Goal: Communication & Community: Answer question/provide support

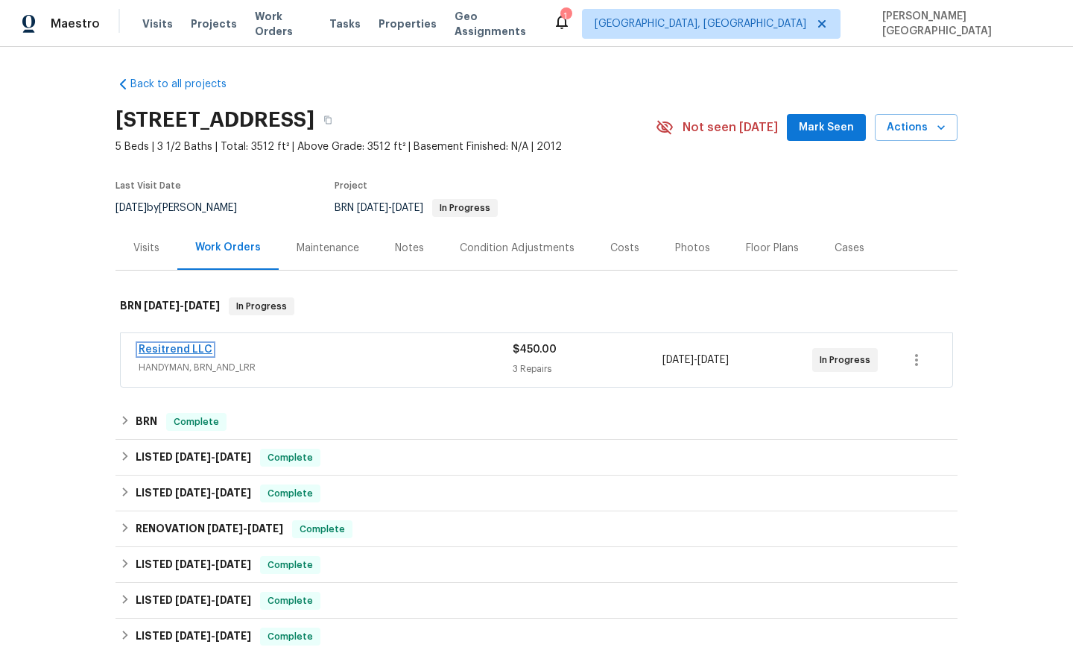
click at [187, 350] on link "Resitrend LLC" at bounding box center [176, 349] width 74 height 10
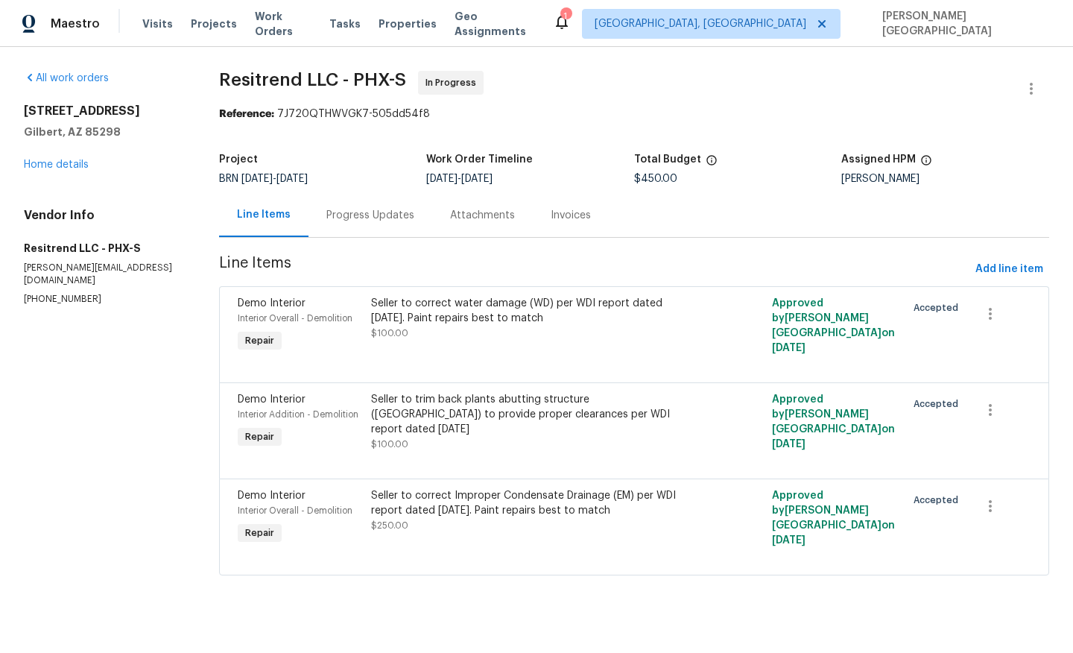
click at [393, 227] on div "Progress Updates" at bounding box center [371, 215] width 124 height 44
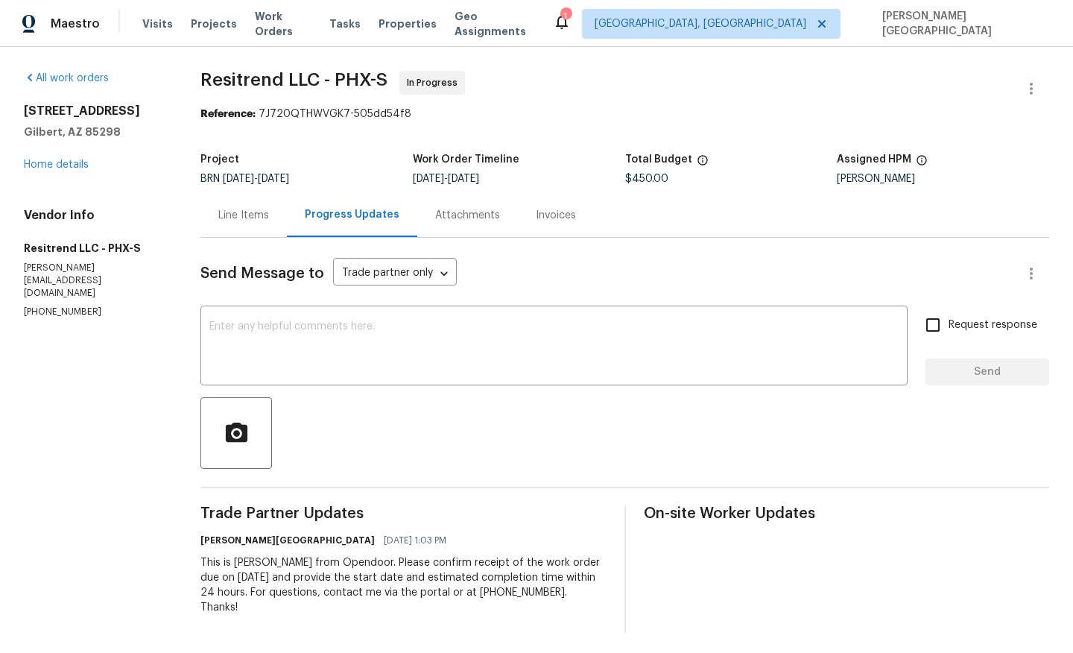
click at [265, 206] on div "Line Items" at bounding box center [243, 215] width 86 height 44
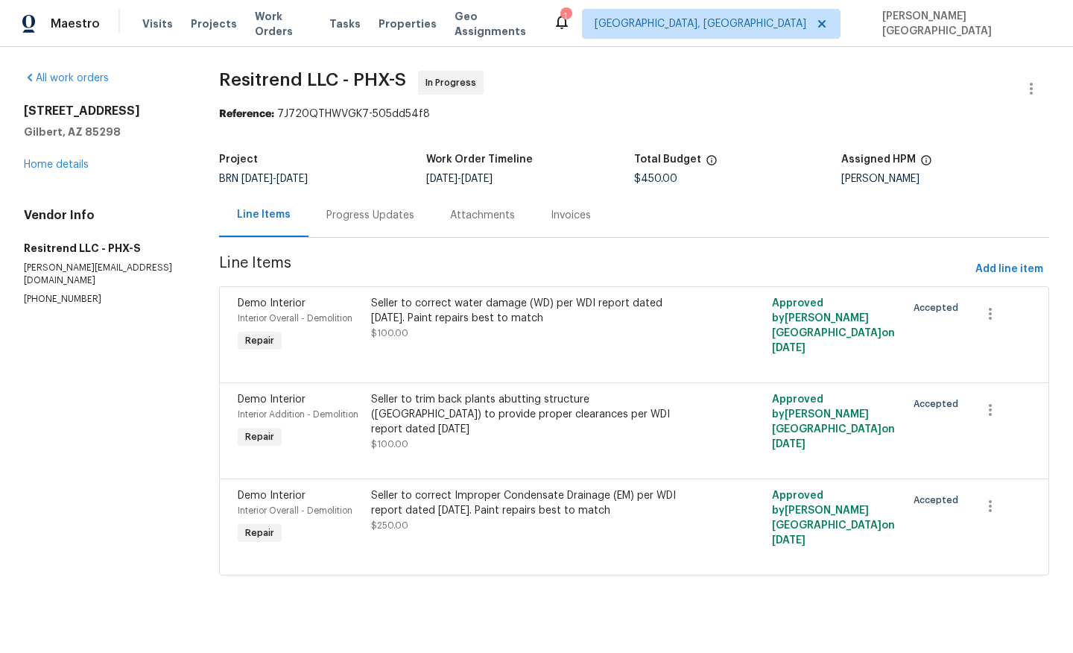
click at [59, 279] on div "Vendor Info Resitrend LLC - PHX-S zach@resitrendllc.com (623) 285-5693" at bounding box center [103, 257] width 159 height 98
click at [57, 293] on p "(623) 285-5693" at bounding box center [103, 299] width 159 height 13
copy p "(623) 285-5693"
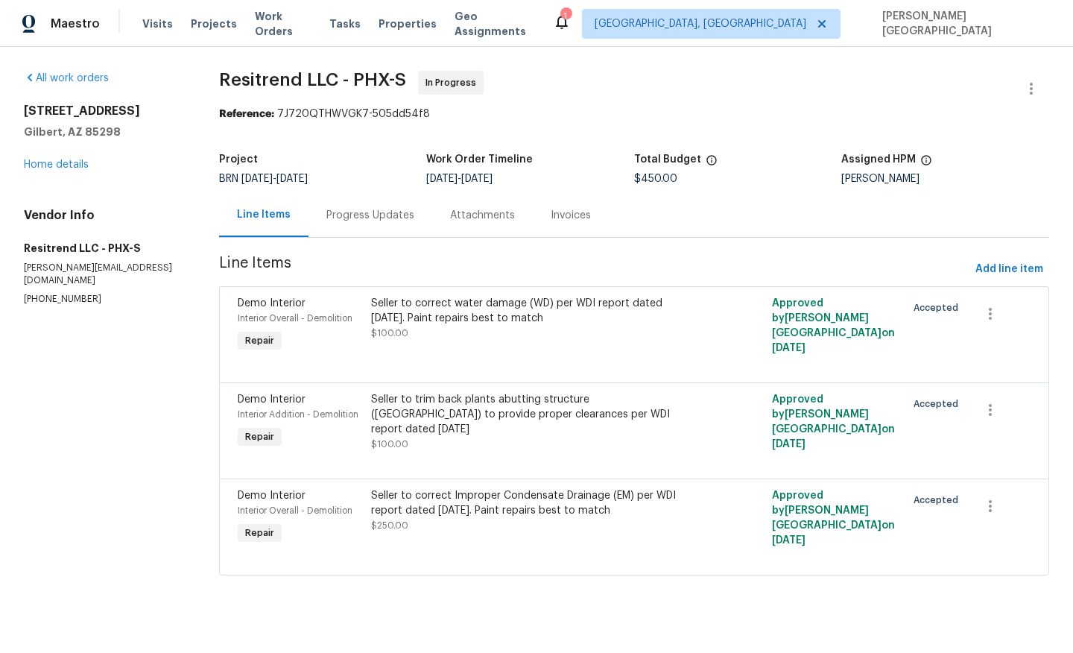
click at [352, 215] on div "Progress Updates" at bounding box center [370, 215] width 88 height 15
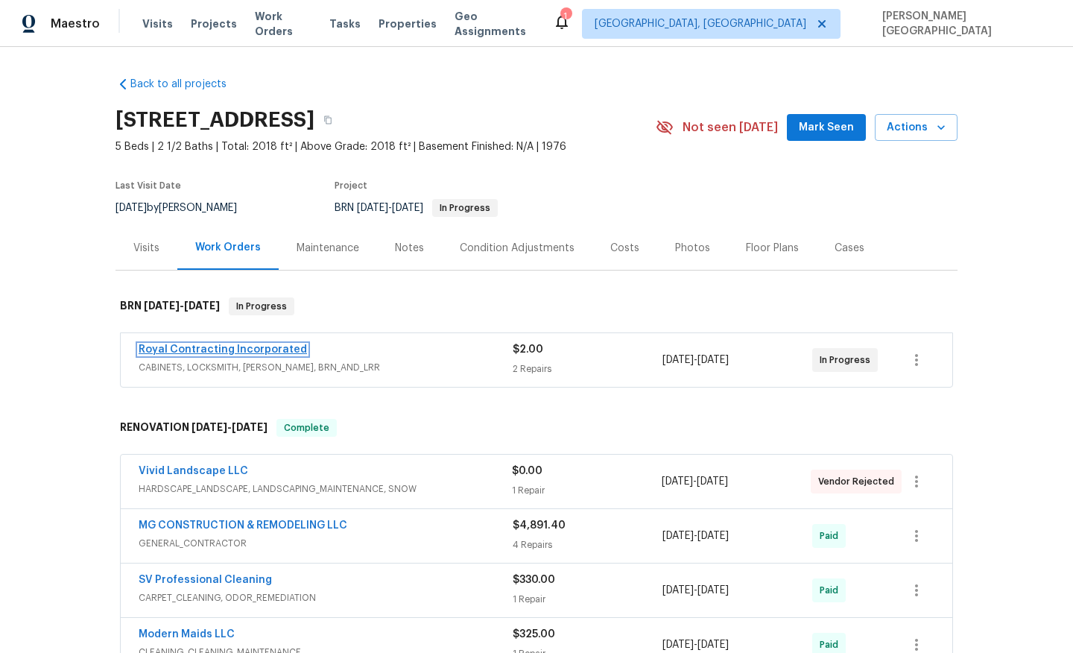
click at [204, 350] on link "Royal Contracting Incorporated" at bounding box center [223, 349] width 168 height 10
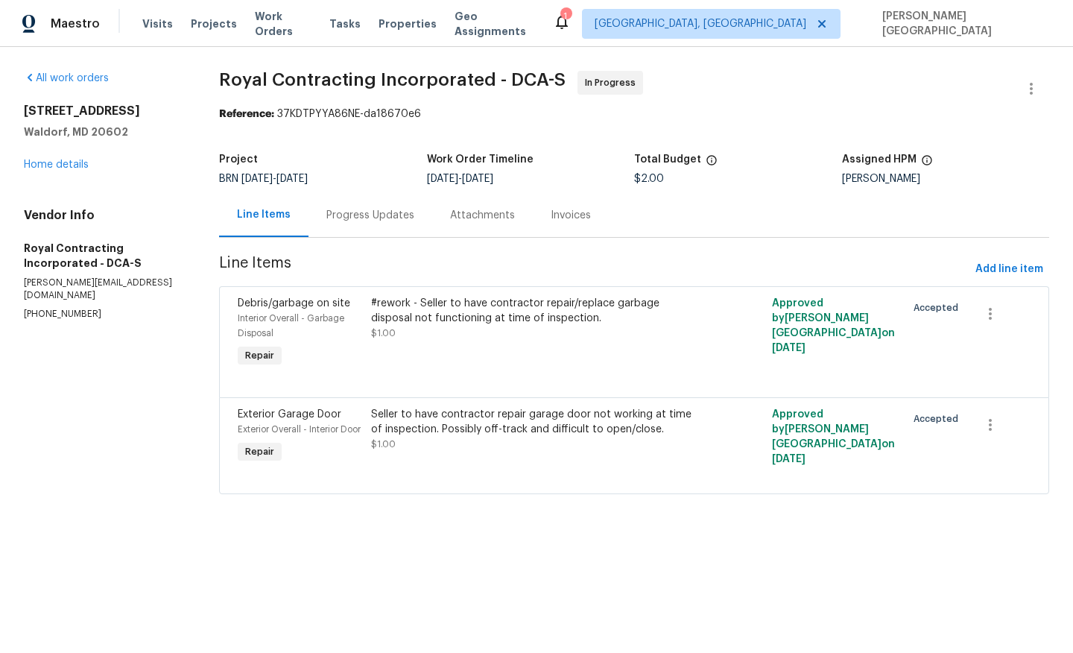
click at [379, 213] on div "Progress Updates" at bounding box center [370, 215] width 88 height 15
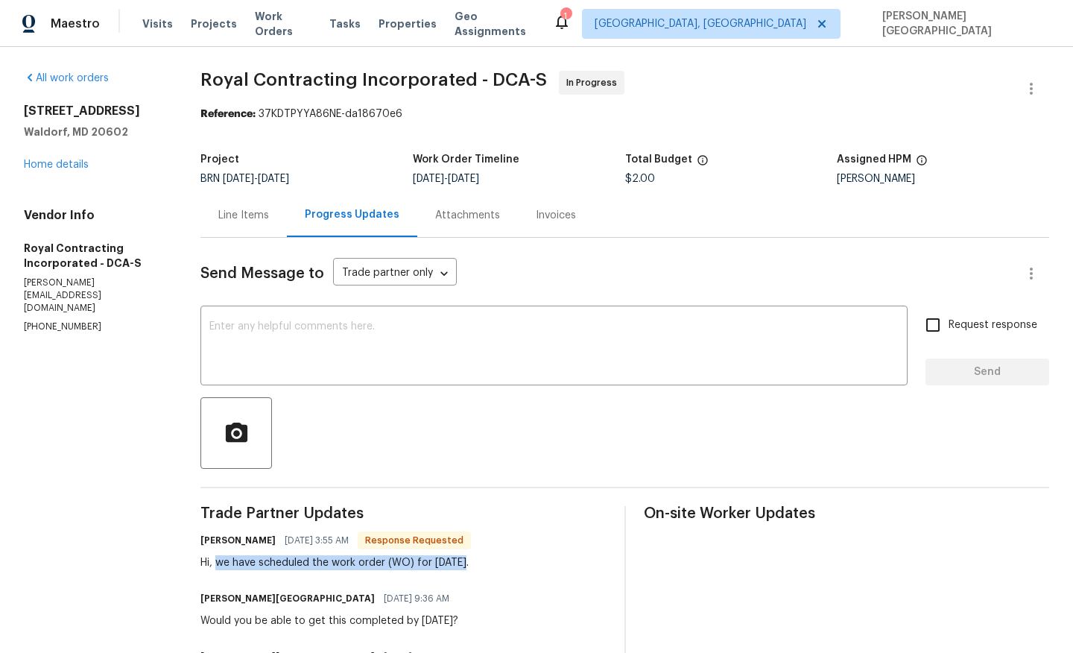
drag, startPoint x: 224, startPoint y: 559, endPoint x: 518, endPoint y: 560, distance: 293.6
click at [518, 560] on div "Robin 09/04/2025 3:55 AM Response Requested Hi, we have scheduled the work orde…" at bounding box center [402, 550] width 405 height 40
copy div "we have scheduled the work order (WO) for today."
click at [340, 357] on textarea at bounding box center [553, 347] width 689 height 52
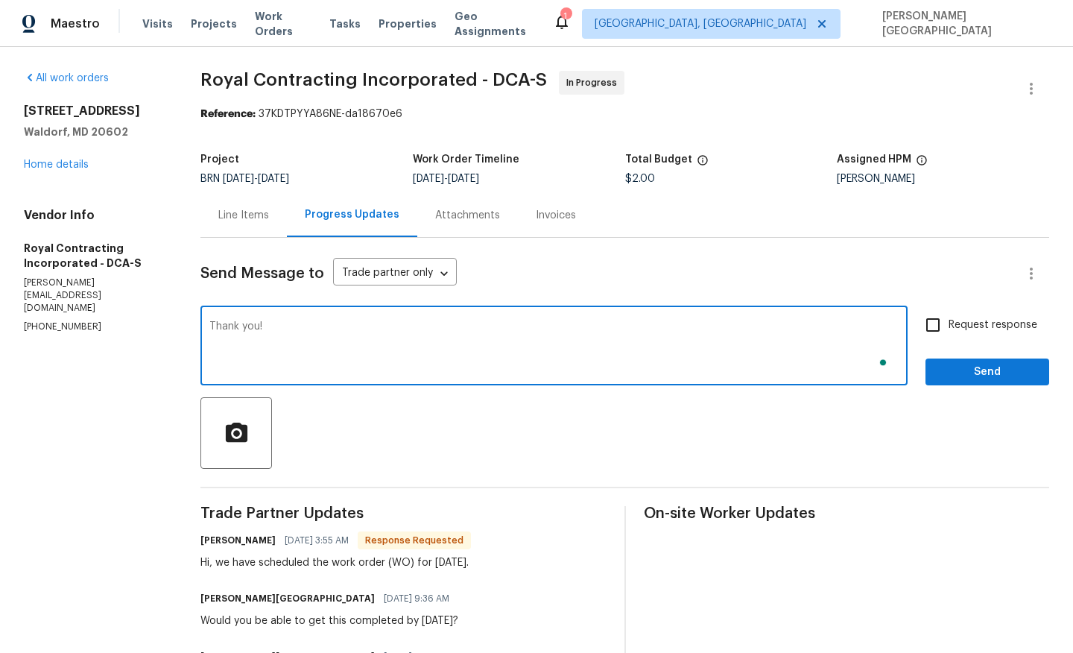
type textarea "Thank you!"
click at [943, 332] on input "Request response" at bounding box center [932, 324] width 31 height 31
checkbox input "true"
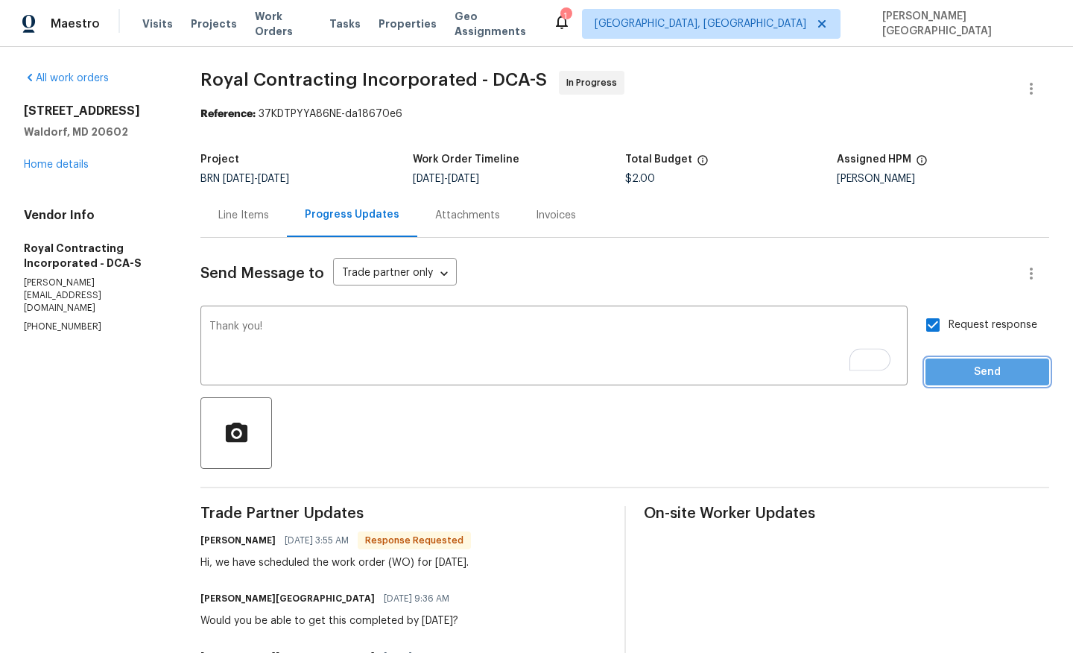
click at [953, 365] on span "Send" at bounding box center [987, 372] width 100 height 19
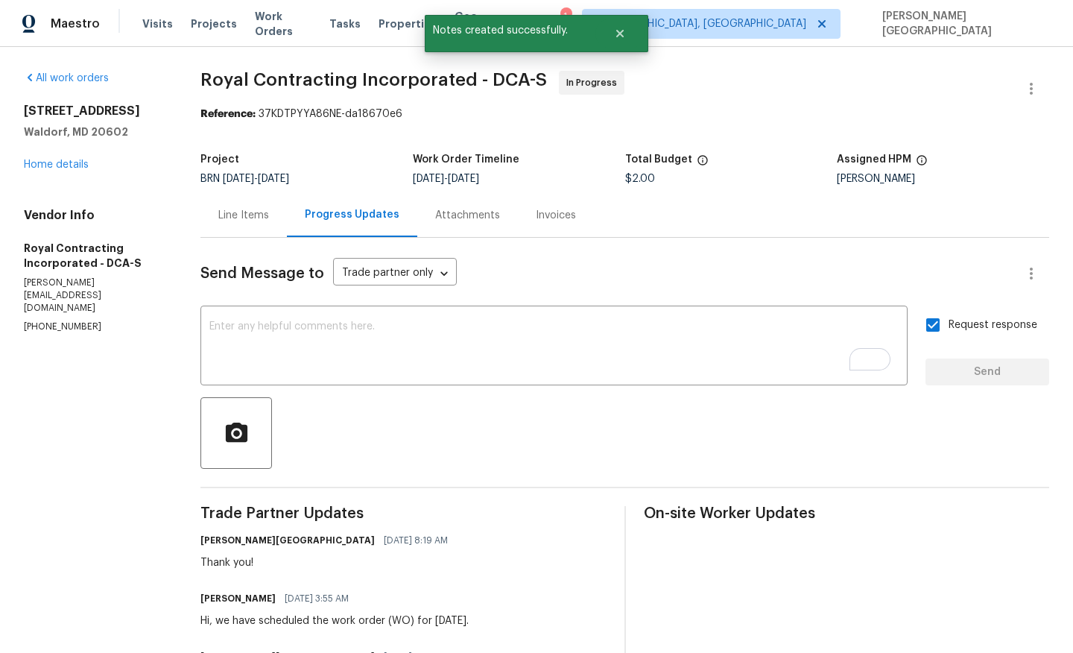
click at [227, 80] on span "Royal Contracting Incorporated - DCA-S" at bounding box center [373, 80] width 347 height 18
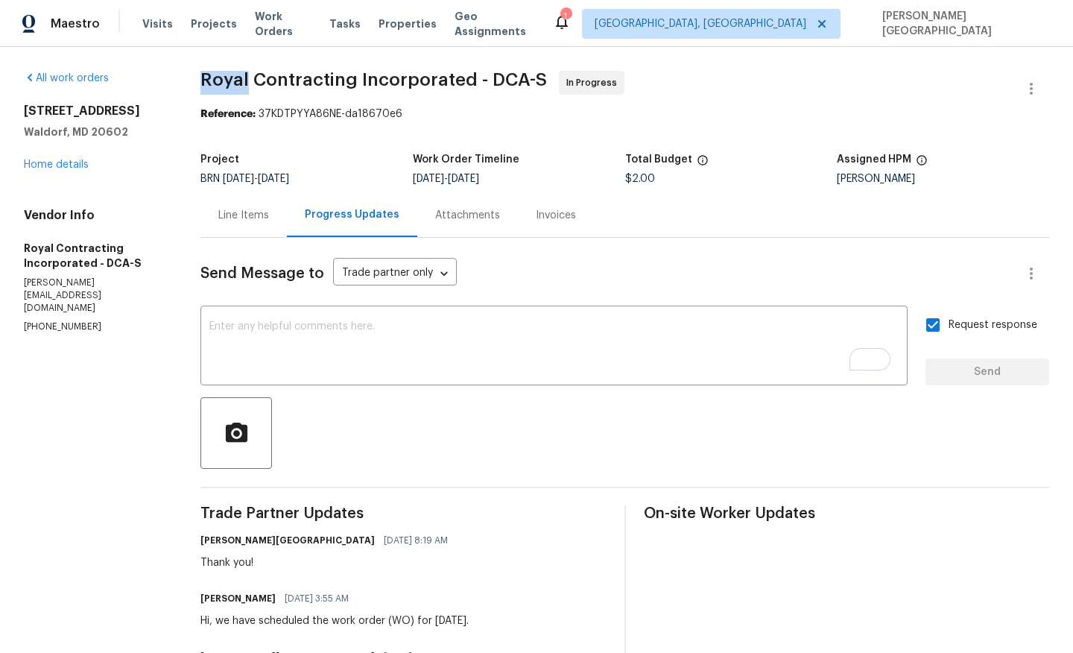
click at [291, 68] on div "All work orders 1002 Dartmouth Rd Waldorf, MD 20602 Home details Vendor Info Ro…" at bounding box center [536, 439] width 1073 height 784
click at [306, 79] on span "Royal Contracting Incorporated - DCA-S" at bounding box center [373, 80] width 347 height 18
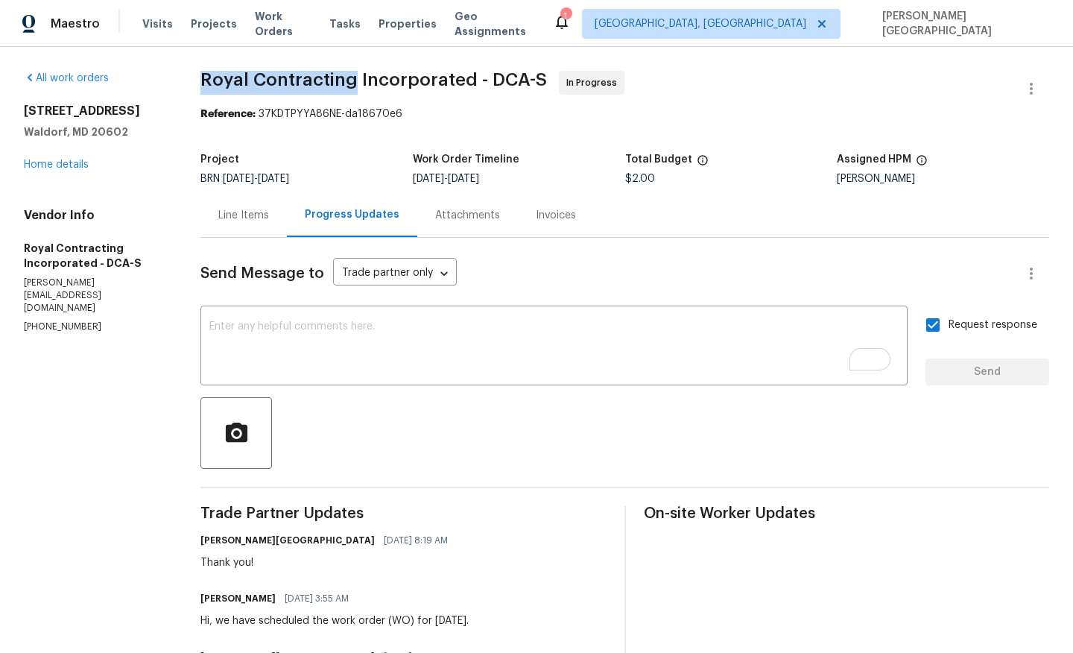
copy span "Royal Contracting"
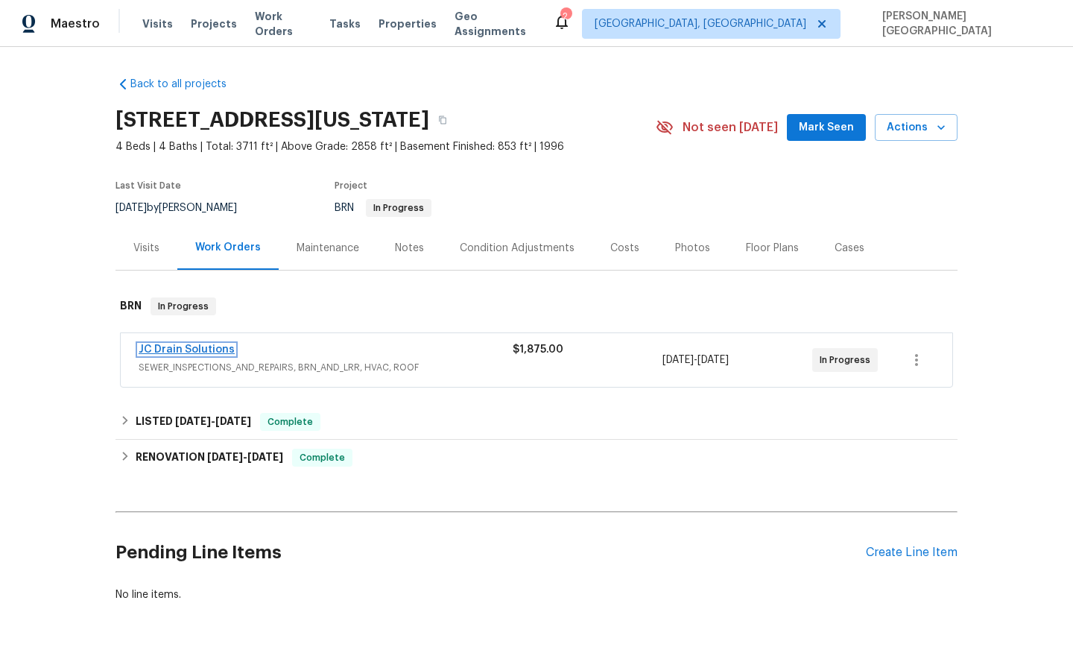
click at [197, 348] on link "JC Drain Solutions" at bounding box center [187, 349] width 96 height 10
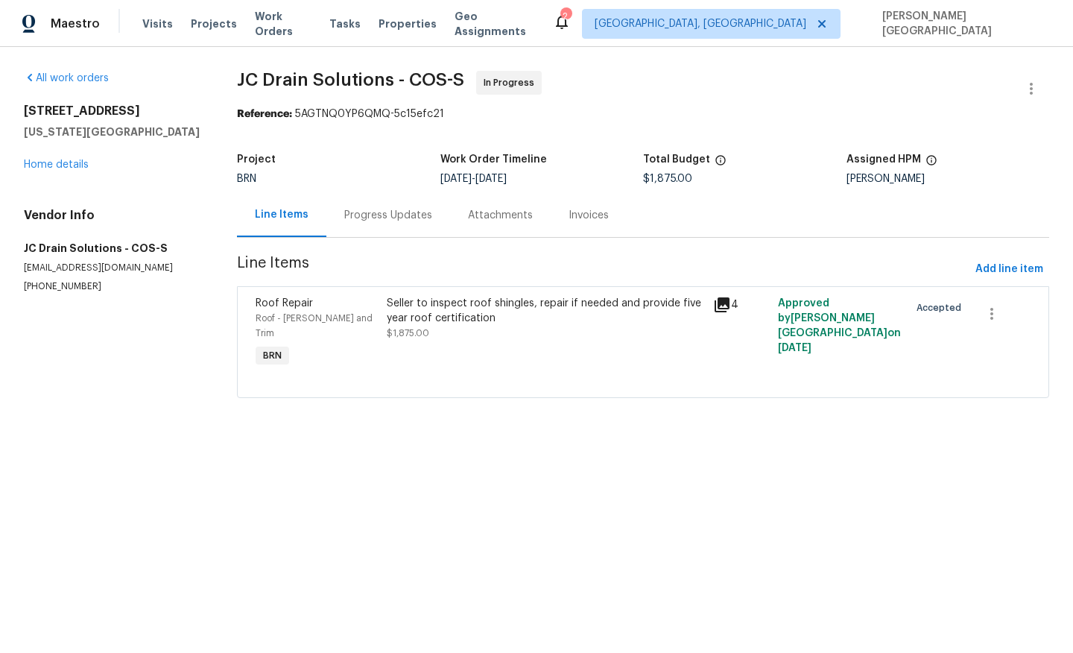
click at [447, 321] on div "Seller to inspect roof shingles, repair if needed and provide five year roof ce…" at bounding box center [545, 311] width 317 height 30
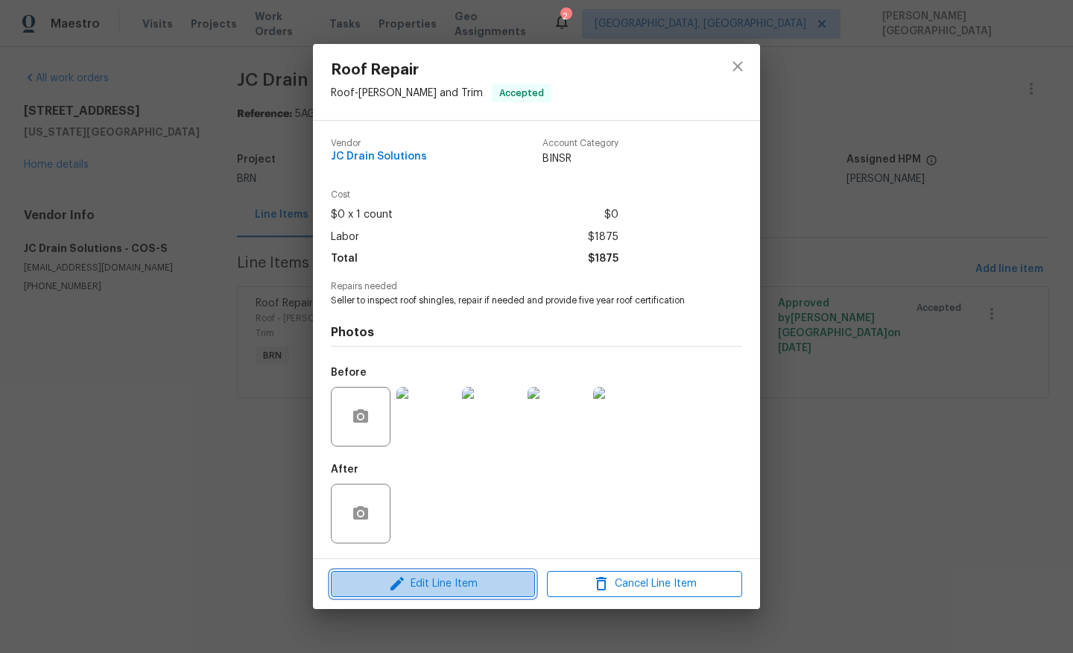
click at [424, 583] on span "Edit Line Item" at bounding box center [432, 584] width 195 height 19
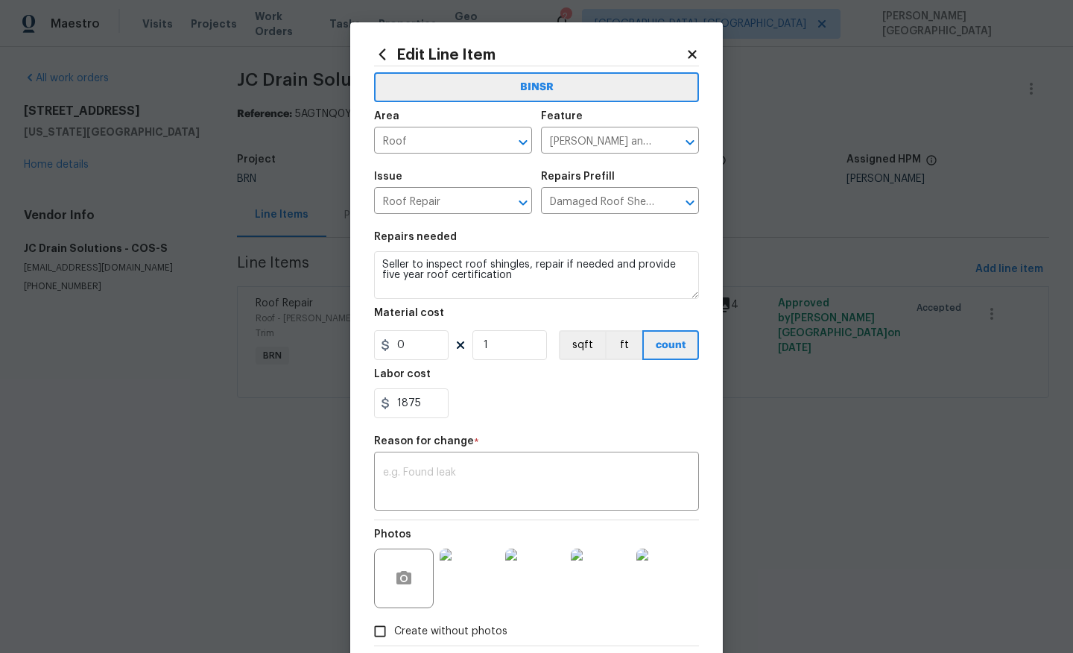
click at [845, 362] on body "Maestro Visits Projects Work Orders Tasks Properties Geo Assignments 2 Albuquer…" at bounding box center [536, 220] width 1073 height 440
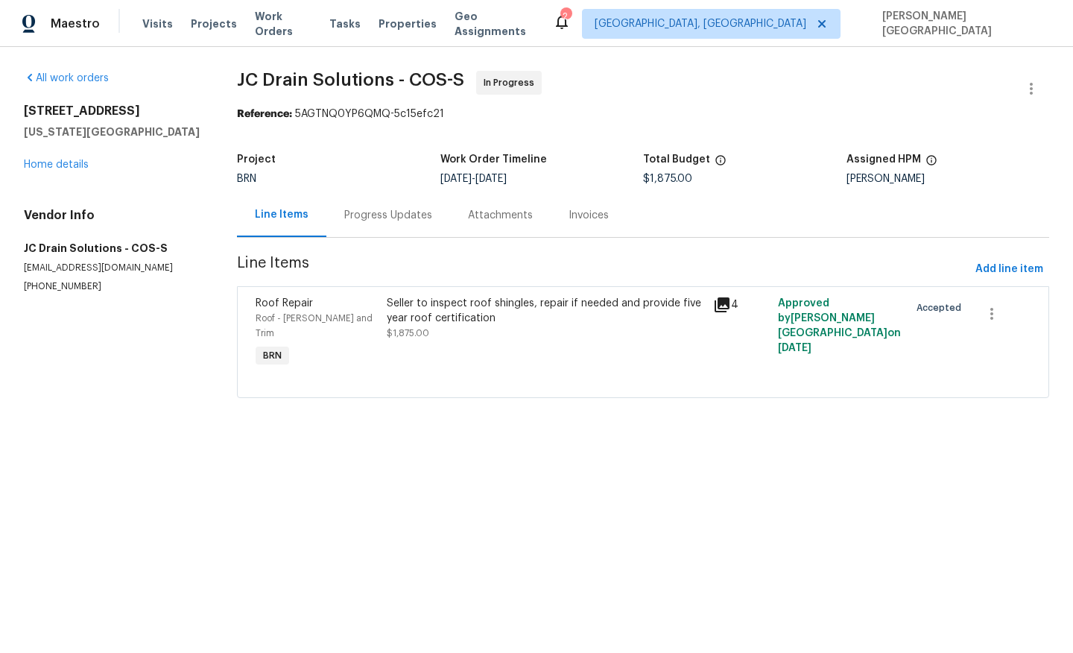
click at [382, 224] on div "Progress Updates" at bounding box center [388, 215] width 124 height 44
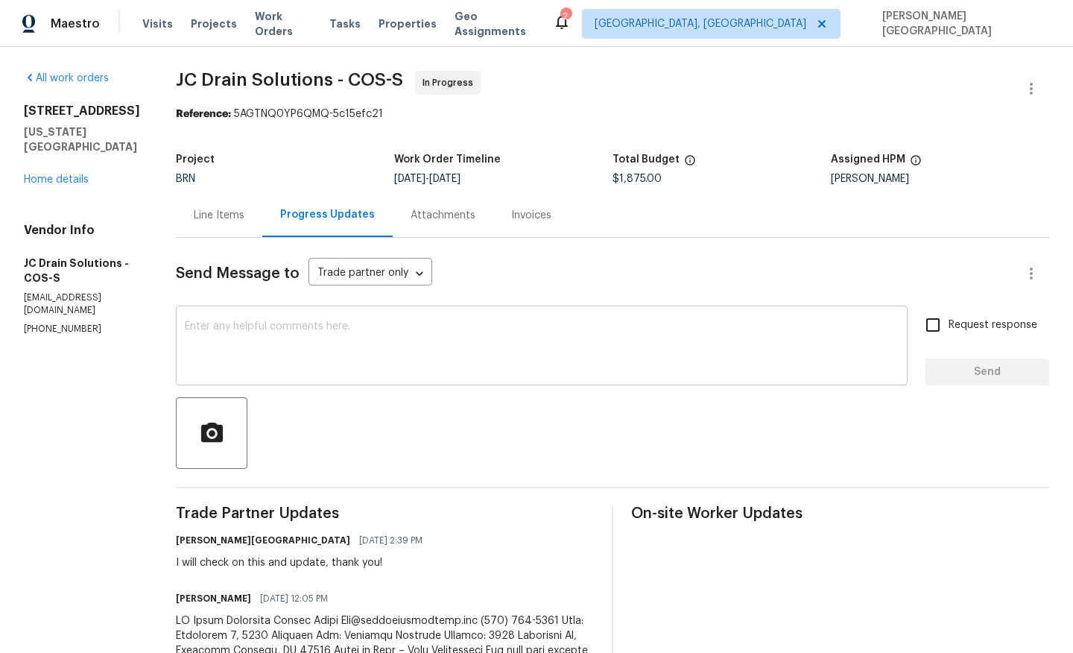
click at [371, 345] on textarea at bounding box center [542, 347] width 714 height 52
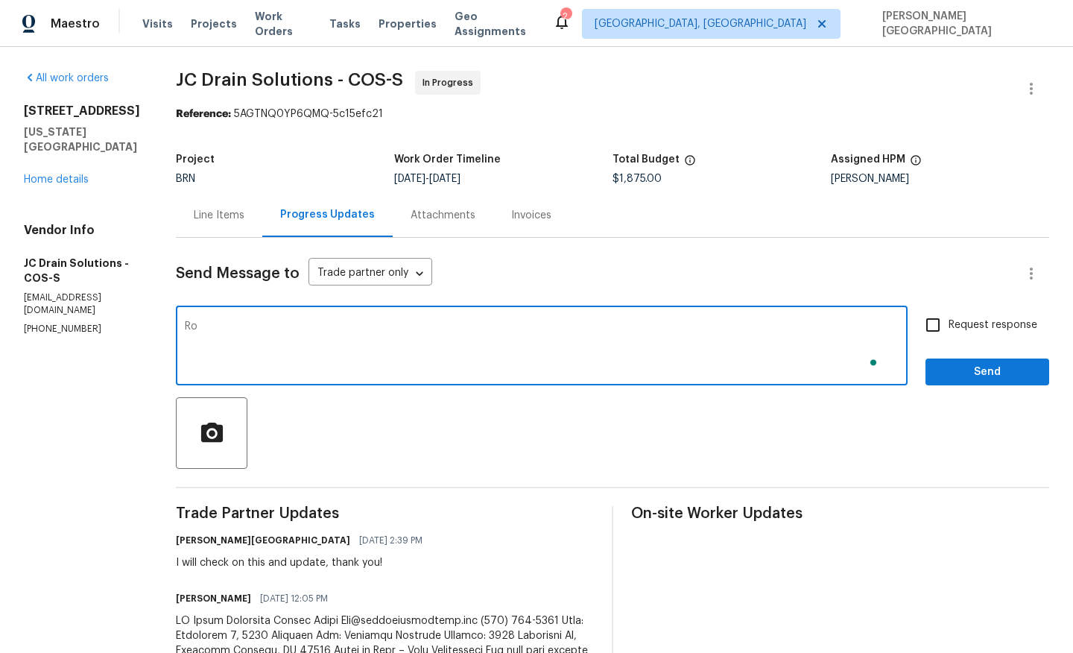
type textarea "R"
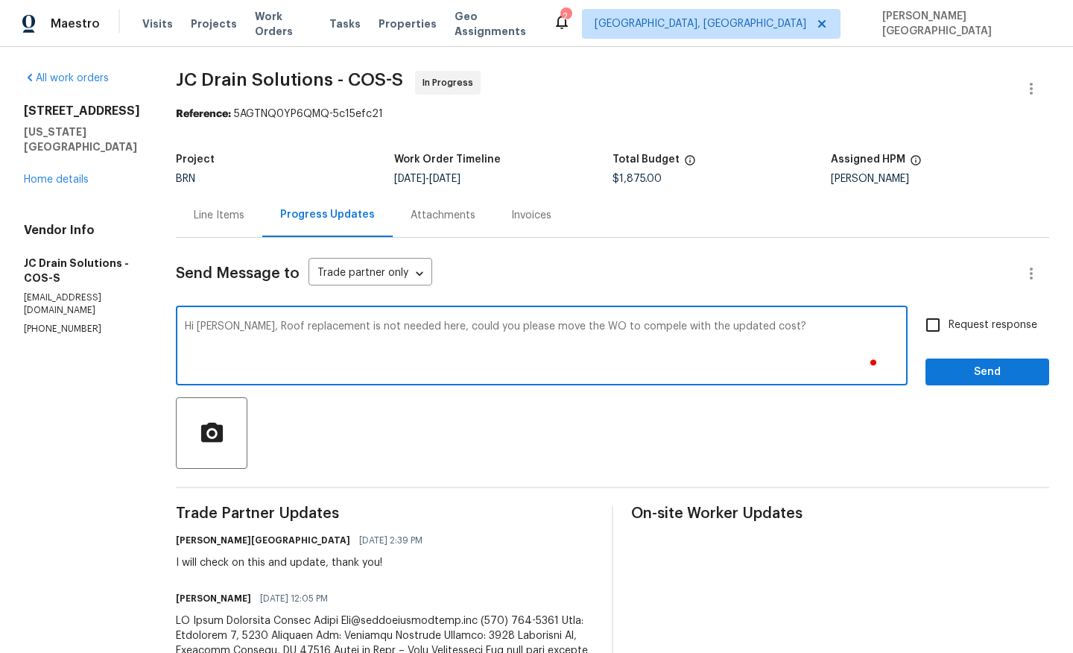
type textarea "Hi Juan, Roof replacement is not needed here, could you please move the WO to c…"
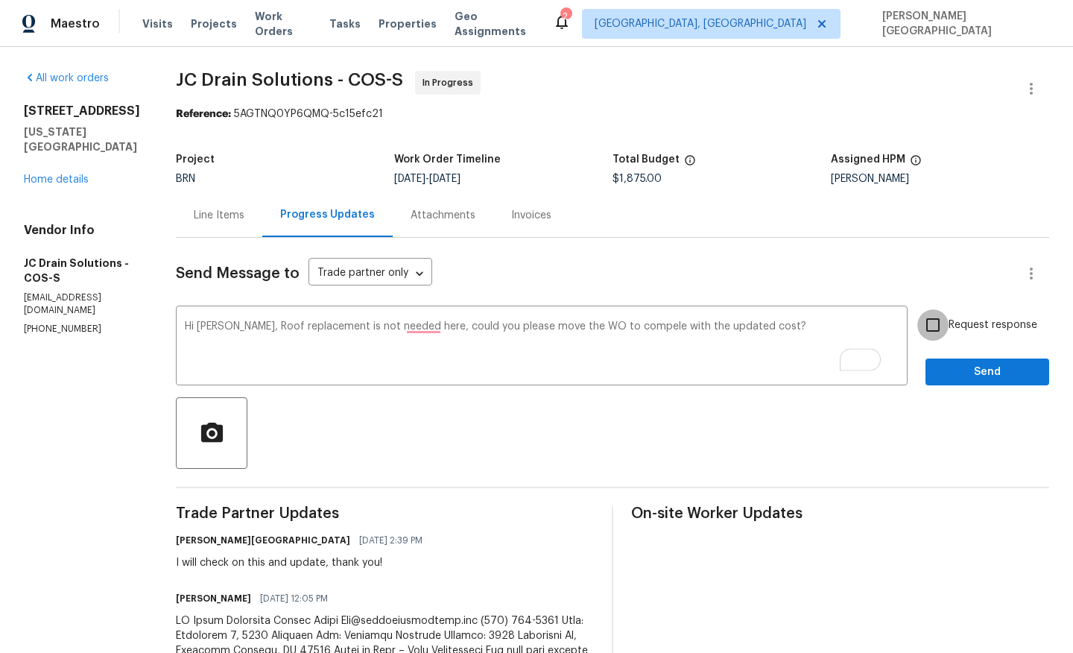
drag, startPoint x: 937, startPoint y: 330, endPoint x: 938, endPoint y: 338, distance: 7.5
click at [937, 329] on input "Request response" at bounding box center [932, 324] width 31 height 31
checkbox input "true"
click at [947, 380] on span "Send" at bounding box center [987, 372] width 100 height 19
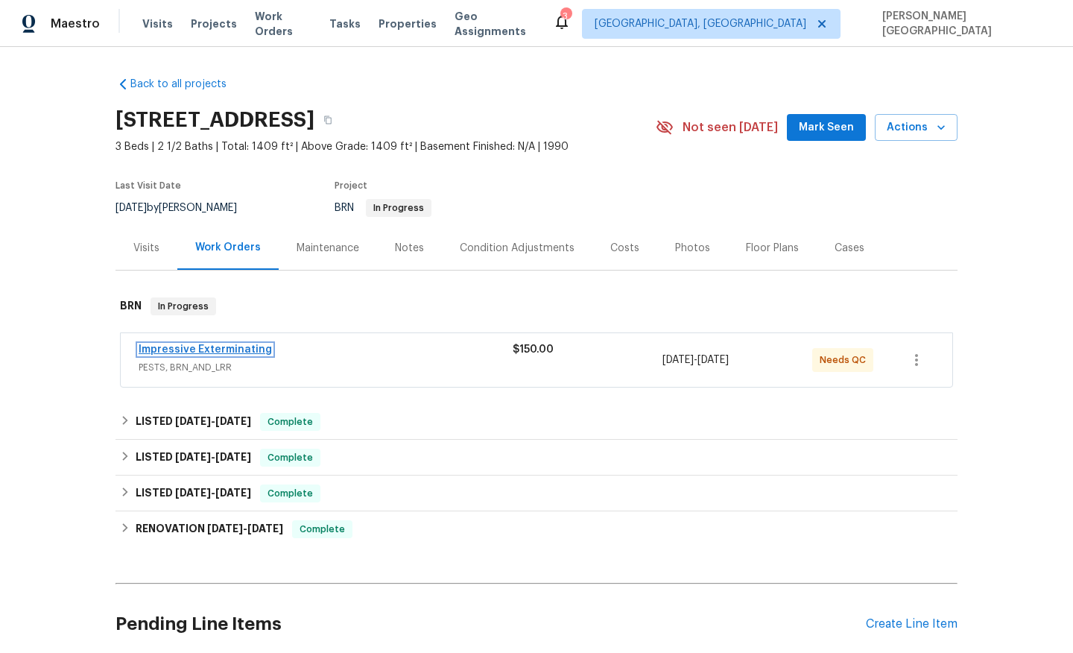
click at [231, 348] on link "Impressive Exterminating" at bounding box center [205, 349] width 133 height 10
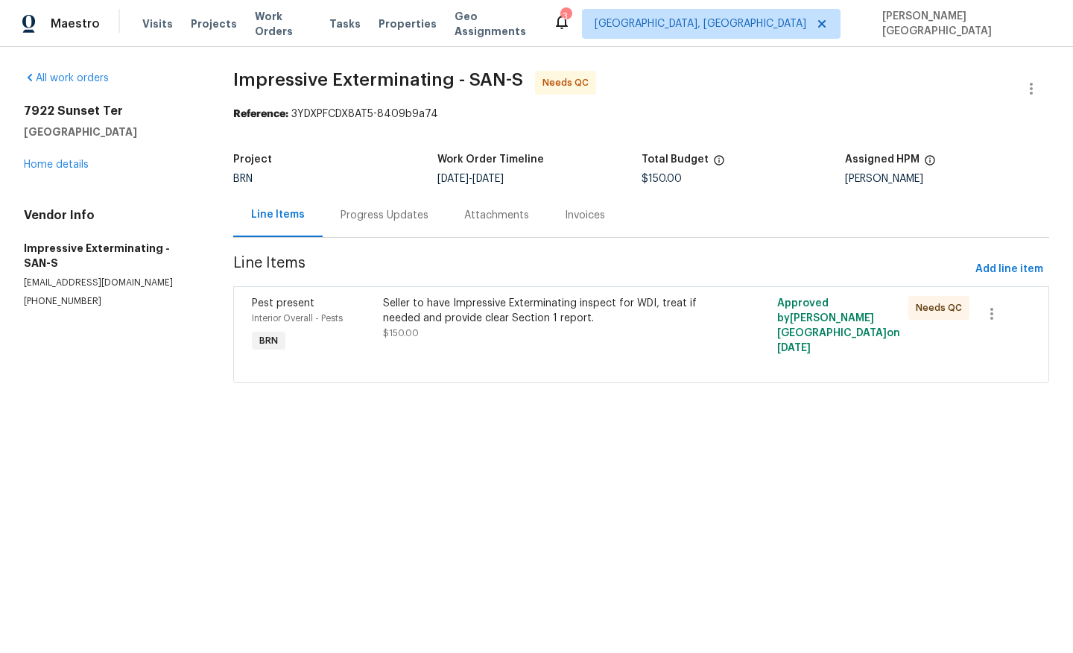
click at [63, 295] on p "[PHONE_NUMBER]" at bounding box center [111, 301] width 174 height 13
copy p "(909) 568-4314"
click at [436, 312] on div "Seller to have Impressive Exterminating inspect for WDI, treat if needed and pr…" at bounding box center [542, 311] width 319 height 30
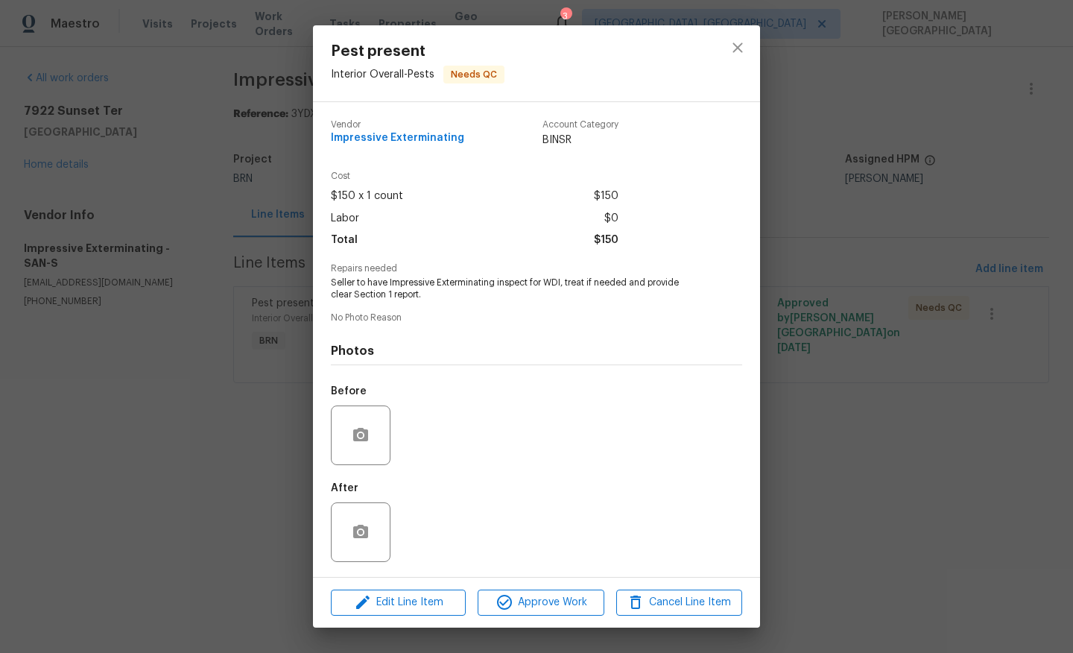
click at [395, 285] on span "Seller to have Impressive Exterminating inspect for WDI, treat if needed and pr…" at bounding box center [516, 288] width 370 height 25
copy span "Seller to have Impressive Exterminating inspect for WDI, treat if needed and pr…"
click at [770, 405] on div "Pest present Interior Overall - Pests Needs QC Vendor Impressive Exterminating …" at bounding box center [536, 326] width 1073 height 653
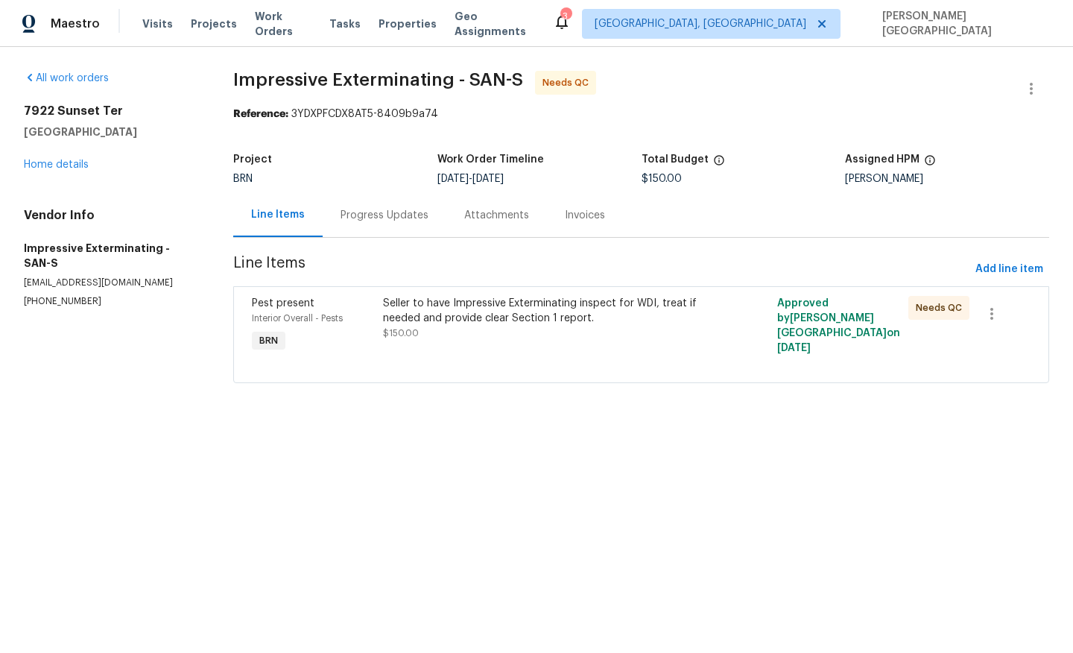
click at [394, 218] on div "Progress Updates" at bounding box center [385, 215] width 88 height 15
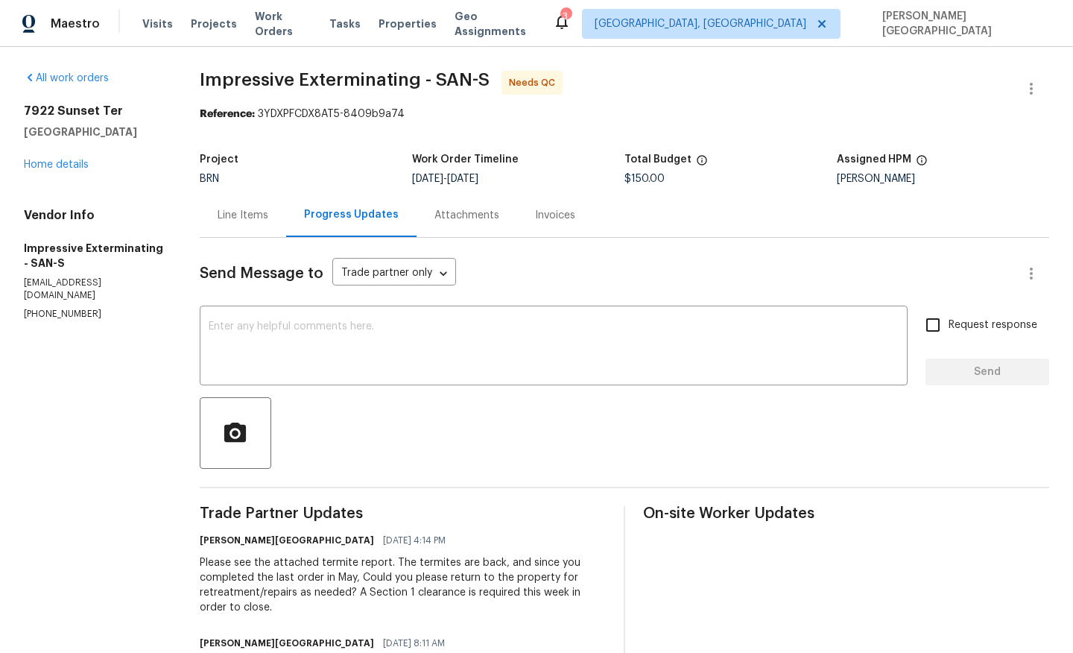
scroll to position [10, 0]
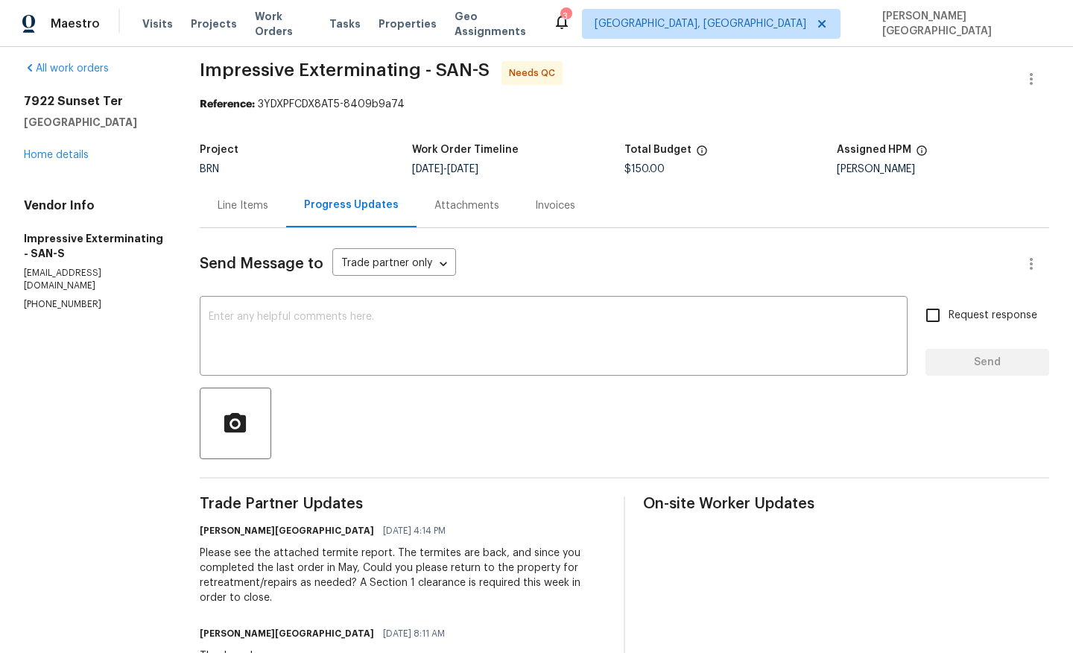
click at [247, 200] on div "Line Items" at bounding box center [243, 205] width 51 height 15
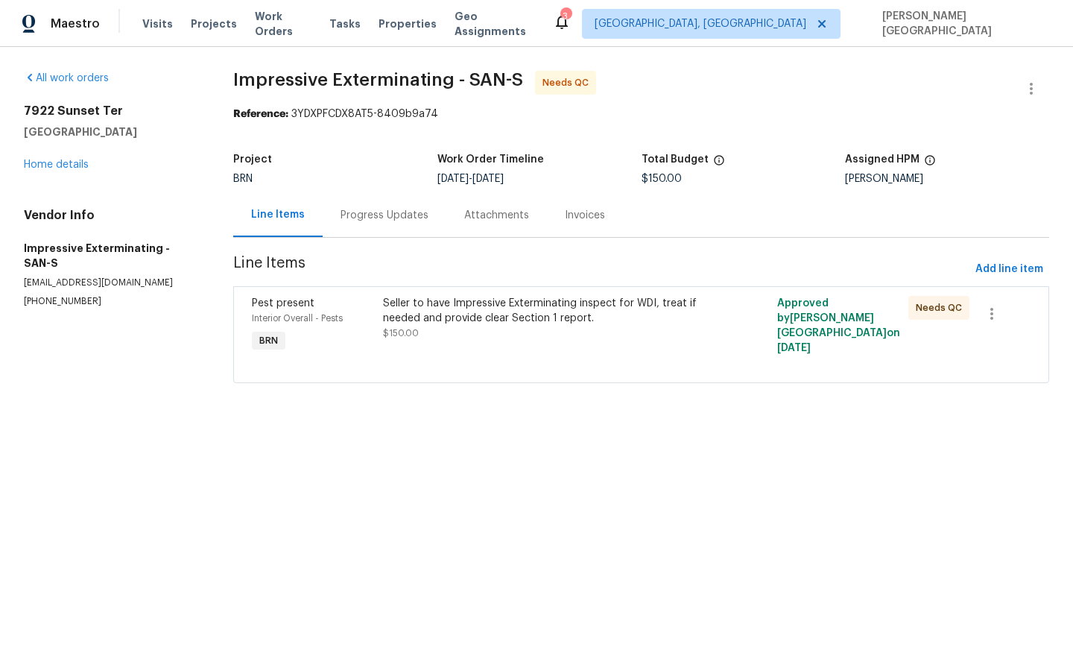
click at [453, 311] on div "Seller to have Impressive Exterminating inspect for WDI, treat if needed and pr…" at bounding box center [542, 311] width 319 height 30
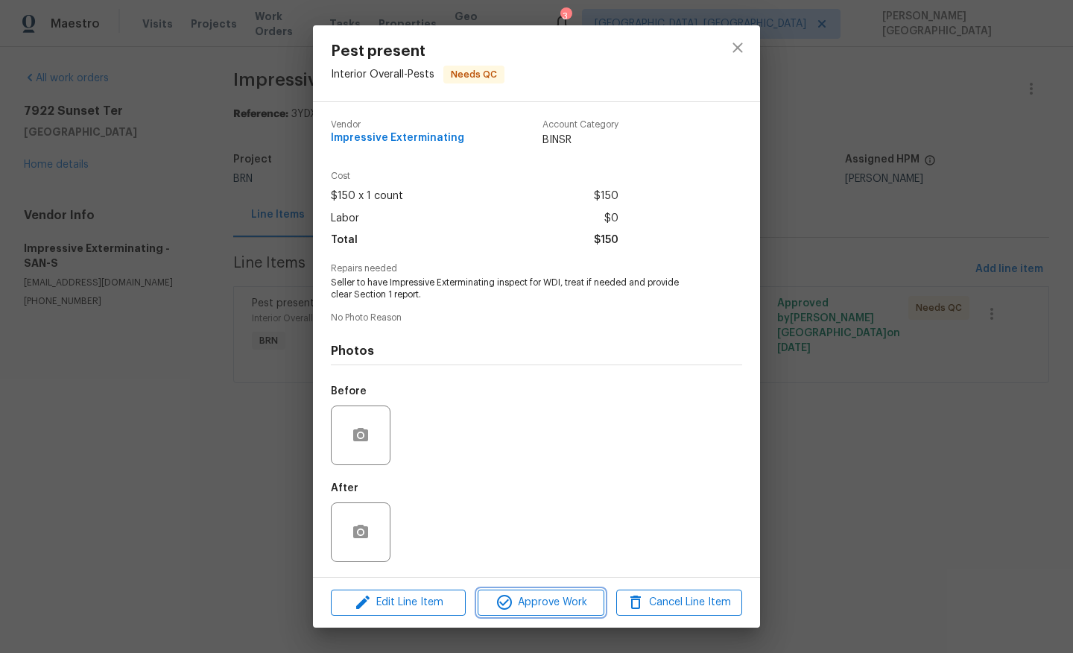
click at [513, 607] on span "Approve Work" at bounding box center [540, 602] width 117 height 19
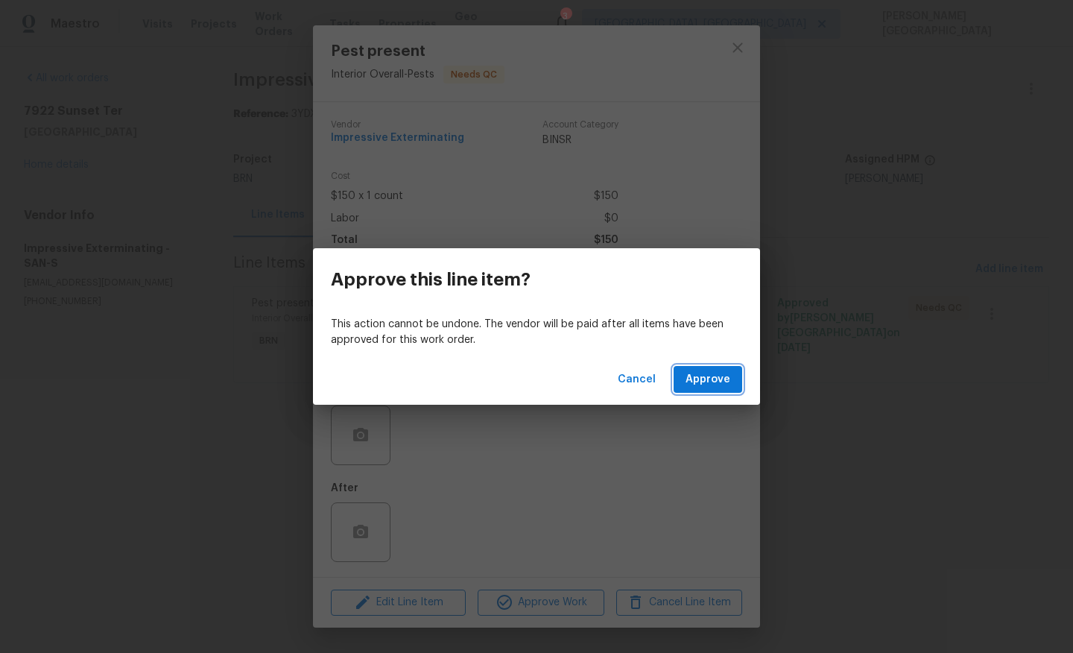
click at [697, 376] on span "Approve" at bounding box center [708, 379] width 45 height 19
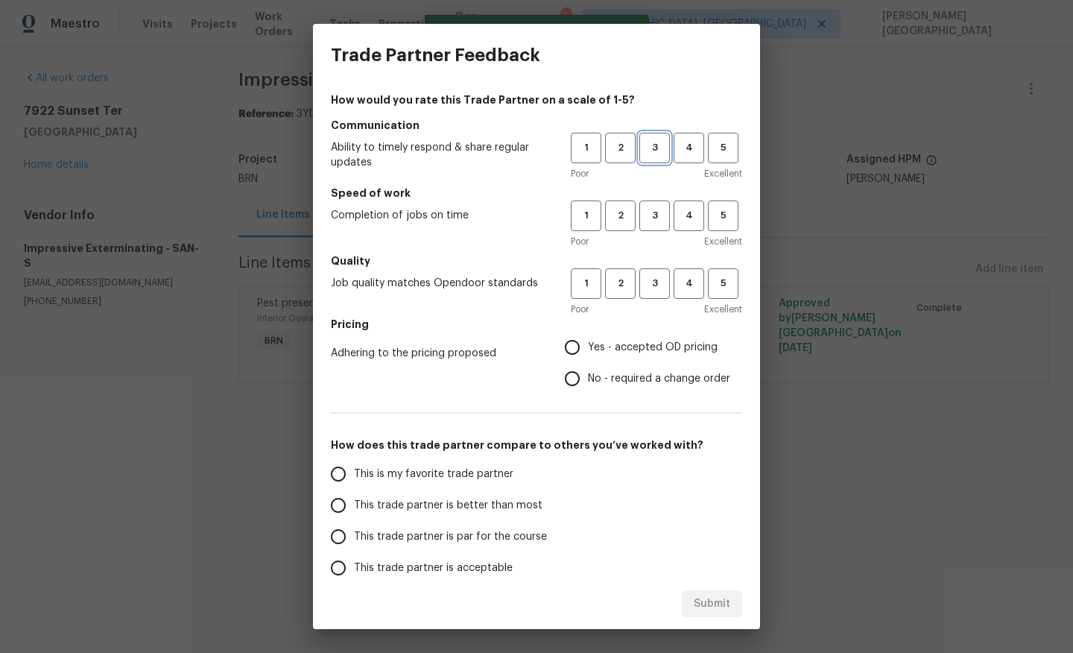
click at [660, 133] on button "3" at bounding box center [654, 148] width 31 height 31
click at [660, 227] on button "3" at bounding box center [654, 215] width 31 height 31
click at [659, 288] on span "3" at bounding box center [655, 283] width 28 height 17
click at [610, 372] on span "No - required a change order" at bounding box center [659, 379] width 142 height 16
click at [588, 372] on input "No - required a change order" at bounding box center [572, 378] width 31 height 31
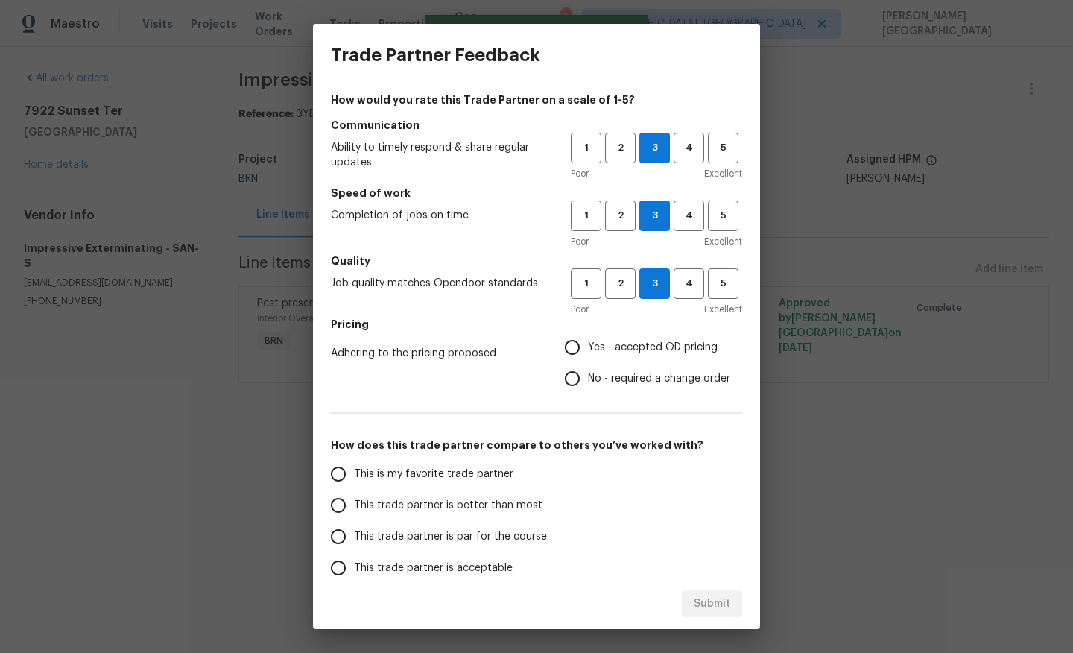
radio input "true"
click at [469, 499] on span "This trade partner is better than most" at bounding box center [448, 506] width 189 height 16
click at [354, 499] on input "This trade partner is better than most" at bounding box center [338, 505] width 31 height 31
click at [707, 604] on span "Submit" at bounding box center [712, 604] width 37 height 19
radio input "true"
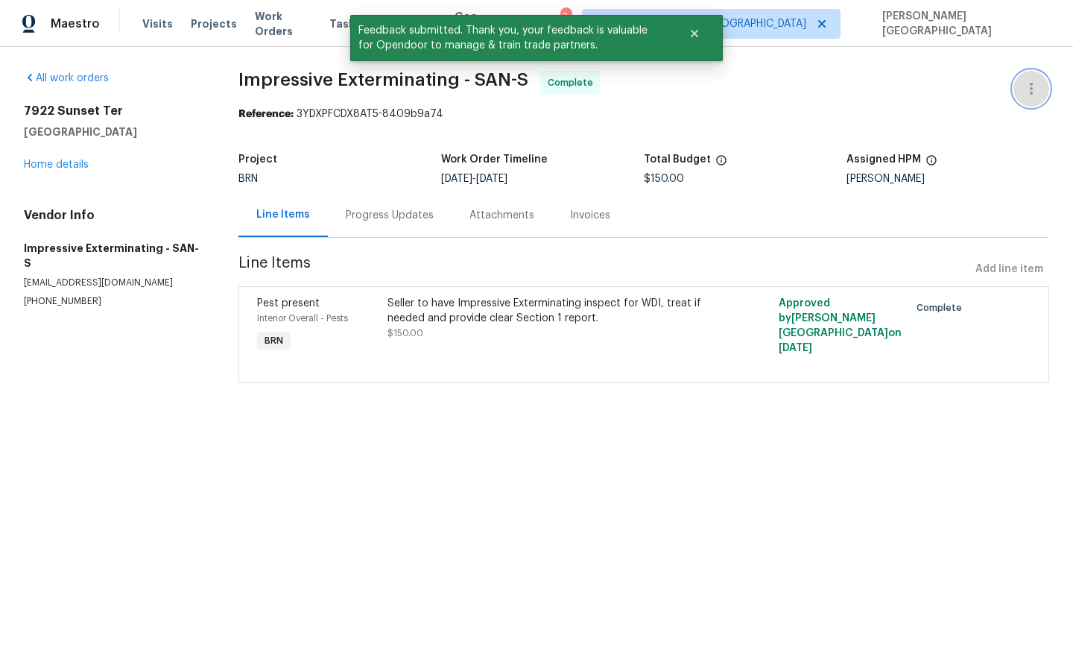
click at [1035, 90] on icon "button" at bounding box center [1031, 89] width 18 height 18
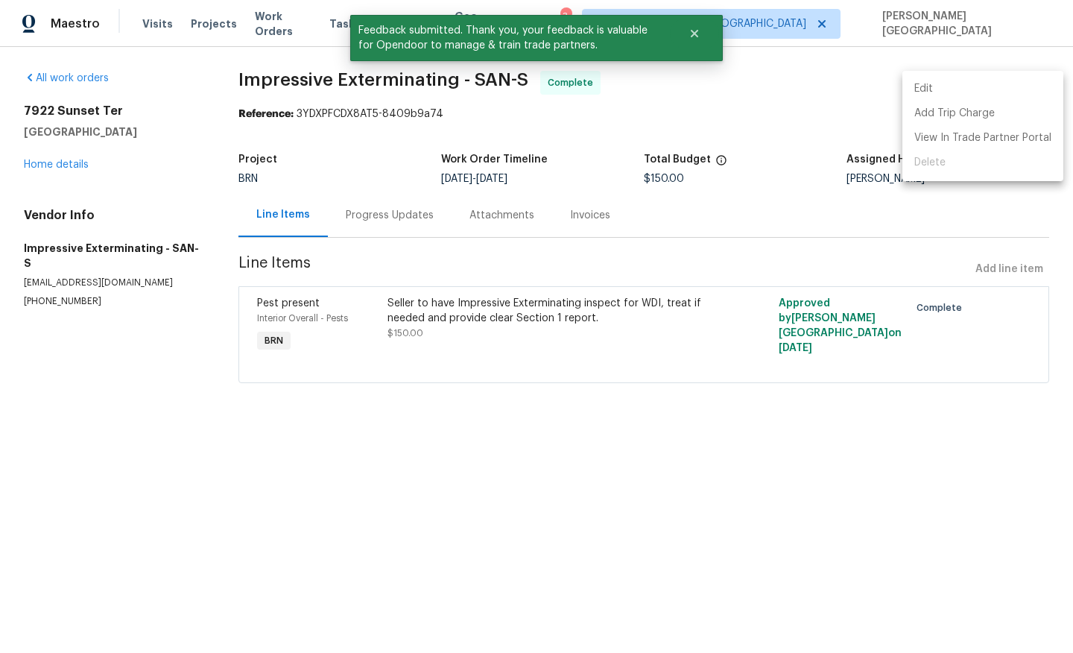
click at [951, 84] on li "Edit" at bounding box center [982, 89] width 161 height 25
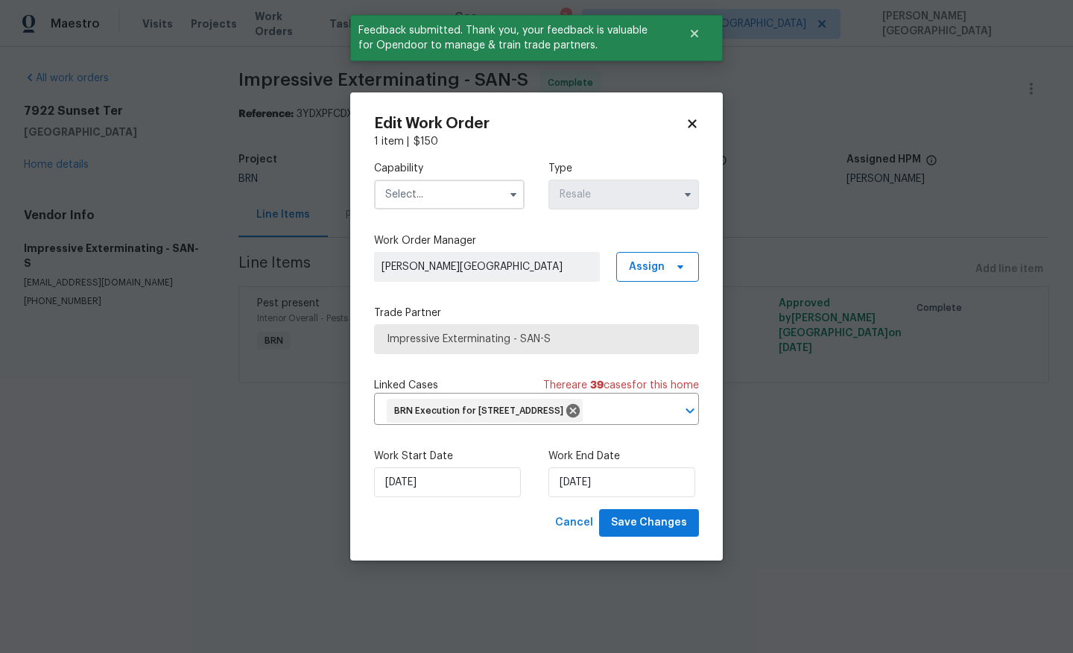
click at [880, 425] on html "Maestro Visits Projects Work Orders Tasks Properties Geo Assignments 3 Albuquer…" at bounding box center [536, 212] width 1073 height 425
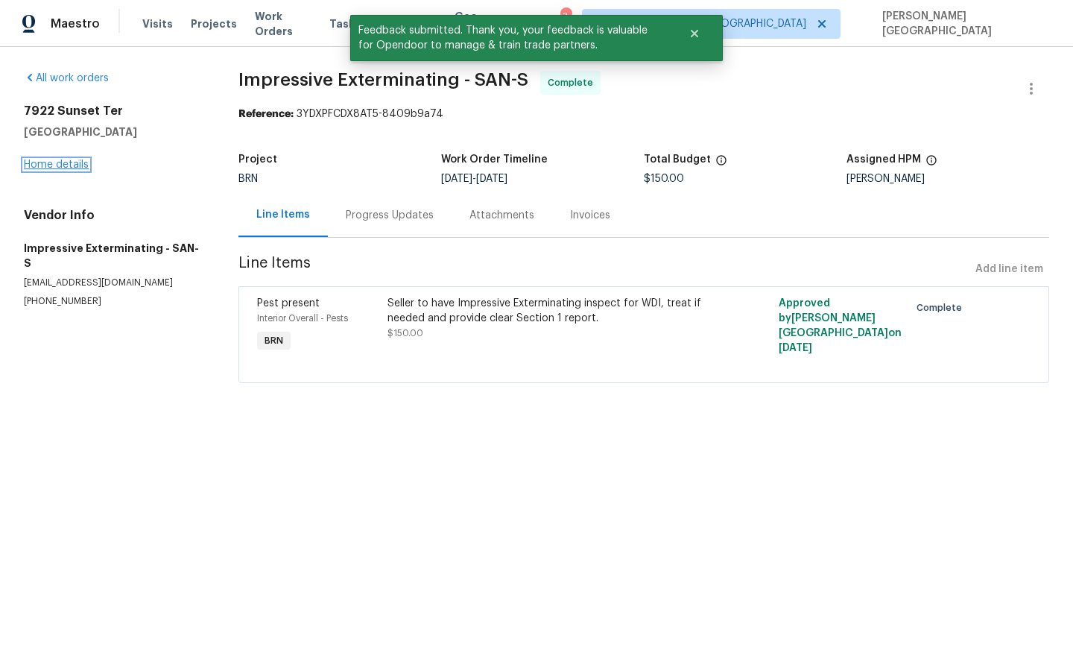
click at [55, 165] on link "Home details" at bounding box center [56, 164] width 65 height 10
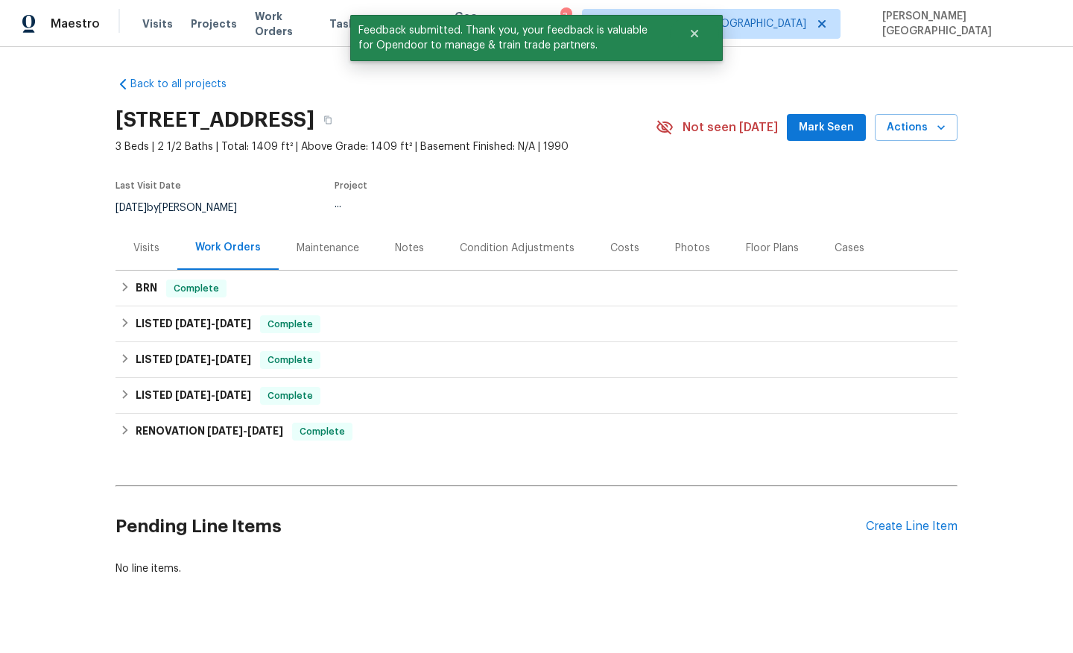
scroll to position [25, 0]
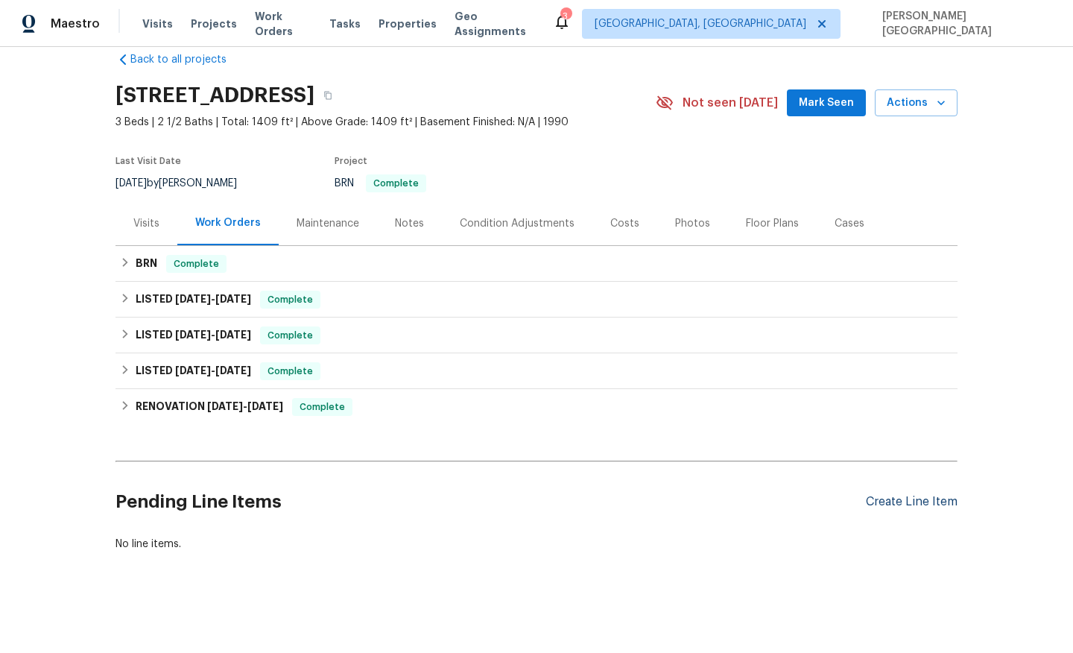
click at [900, 497] on div "Create Line Item" at bounding box center [912, 502] width 92 height 14
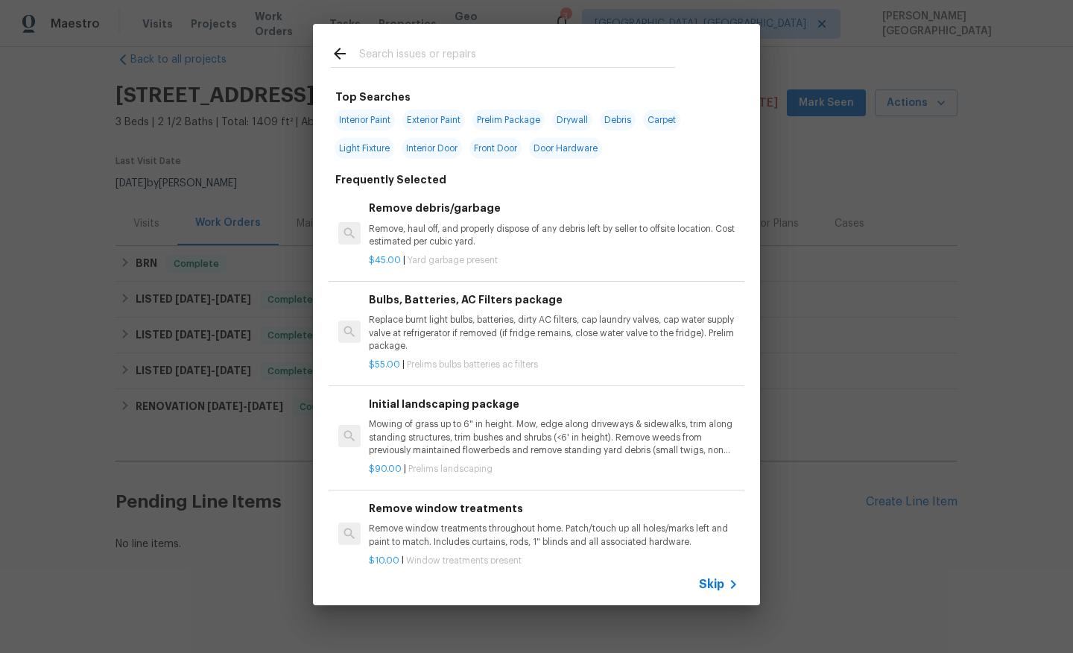
click at [703, 580] on span "Skip" at bounding box center [711, 584] width 25 height 15
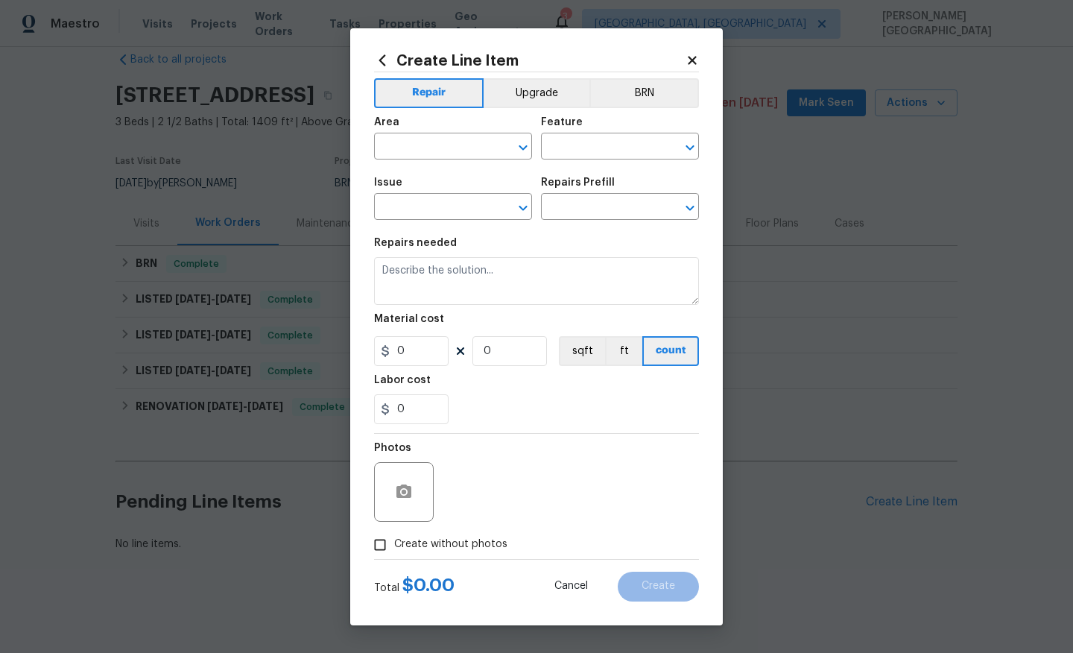
click at [666, 113] on div "Area ​ Feature ​" at bounding box center [536, 138] width 325 height 60
click at [660, 80] on button "BRN" at bounding box center [644, 93] width 110 height 30
click at [460, 148] on input "text" at bounding box center [432, 147] width 116 height 23
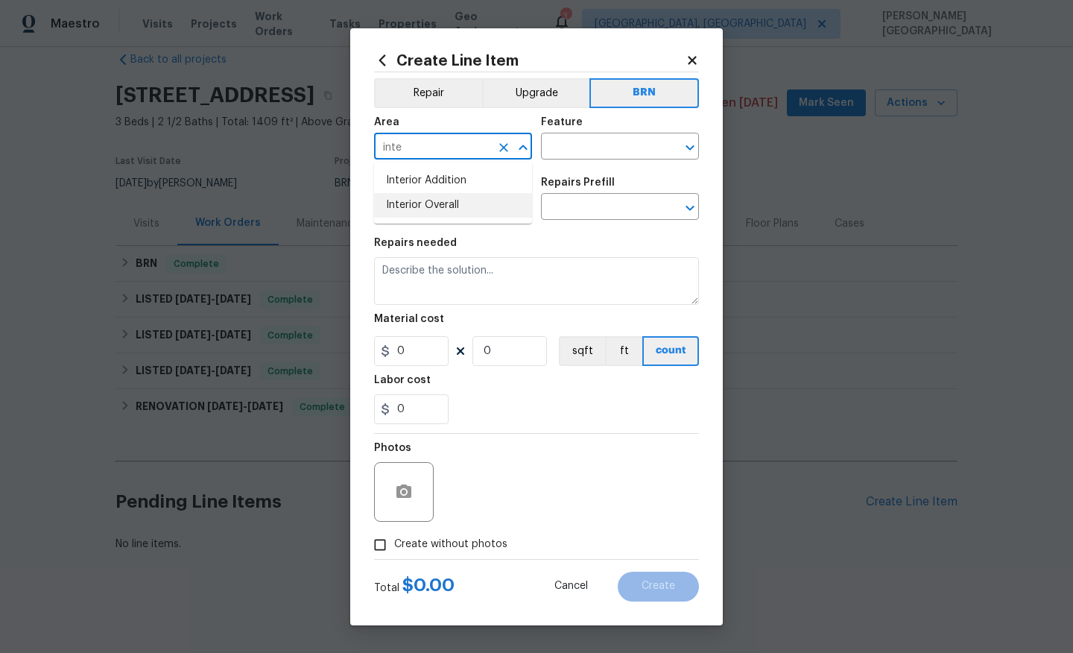
click at [438, 208] on li "Interior Overall" at bounding box center [453, 205] width 158 height 25
type input "Interior Overall"
click at [551, 150] on input "text" at bounding box center [599, 147] width 116 height 23
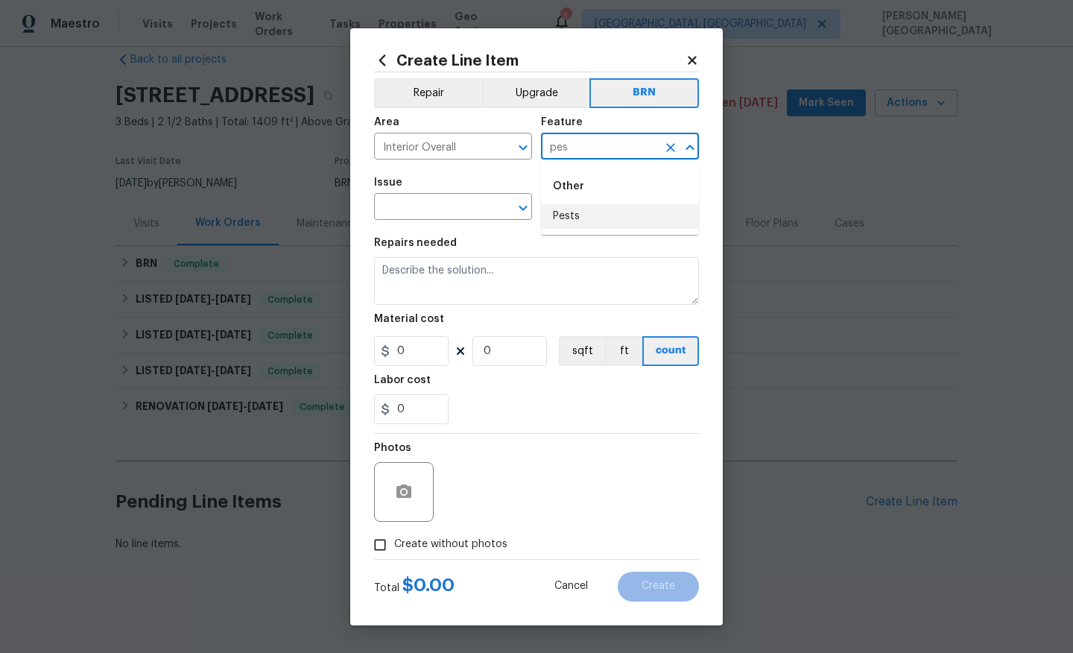
click at [565, 221] on li "Pests" at bounding box center [620, 216] width 158 height 25
type input "Pests"
click at [421, 210] on input "text" at bounding box center [432, 208] width 116 height 23
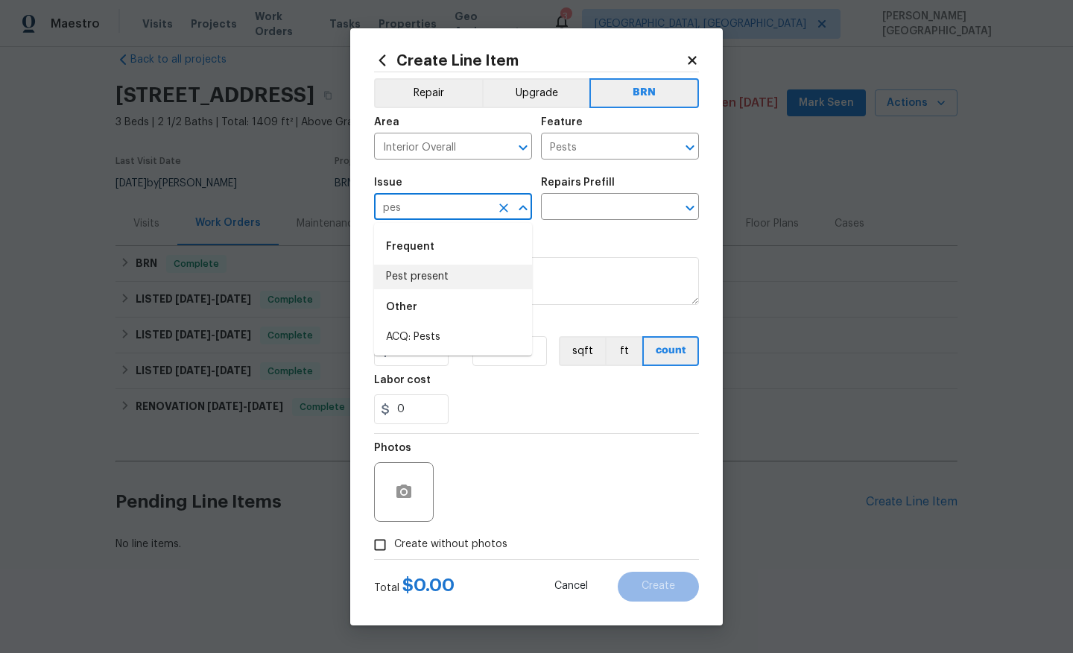
click at [437, 278] on li "Pest present" at bounding box center [453, 277] width 158 height 25
type input "Pest present"
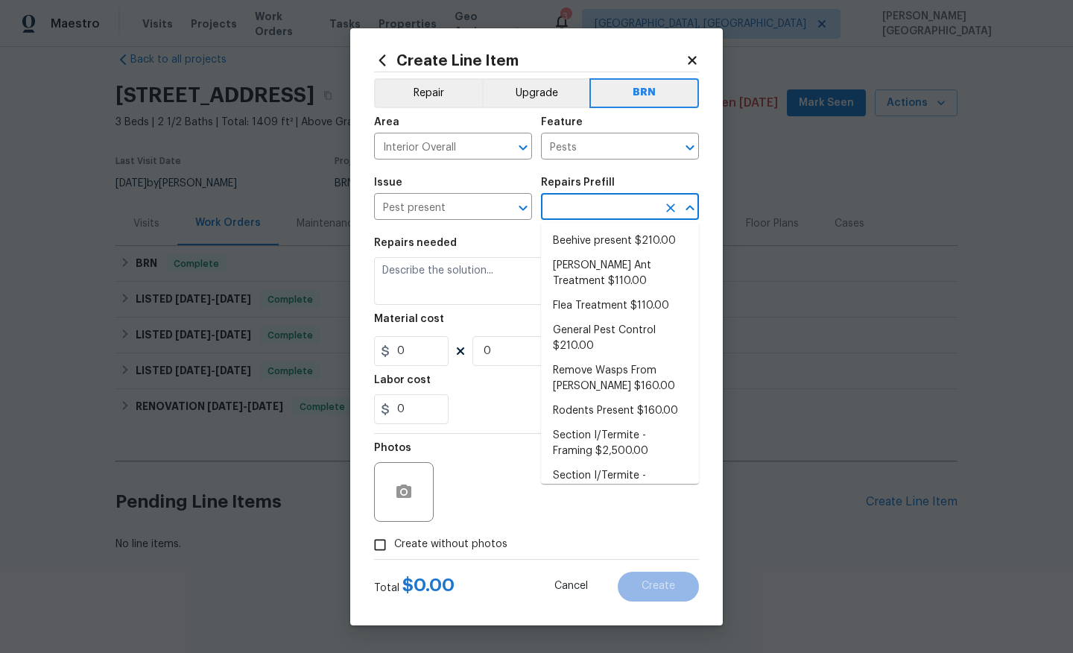
click at [609, 213] on input "text" at bounding box center [599, 208] width 116 height 23
click at [618, 254] on li "Carpenter Ant Treatment $110.00" at bounding box center [620, 273] width 158 height 40
type input "Carpenter Ant Treatment $110.00"
type textarea "Treat for active carpenter ant infestation and provide a clear WDI report"
type input "110"
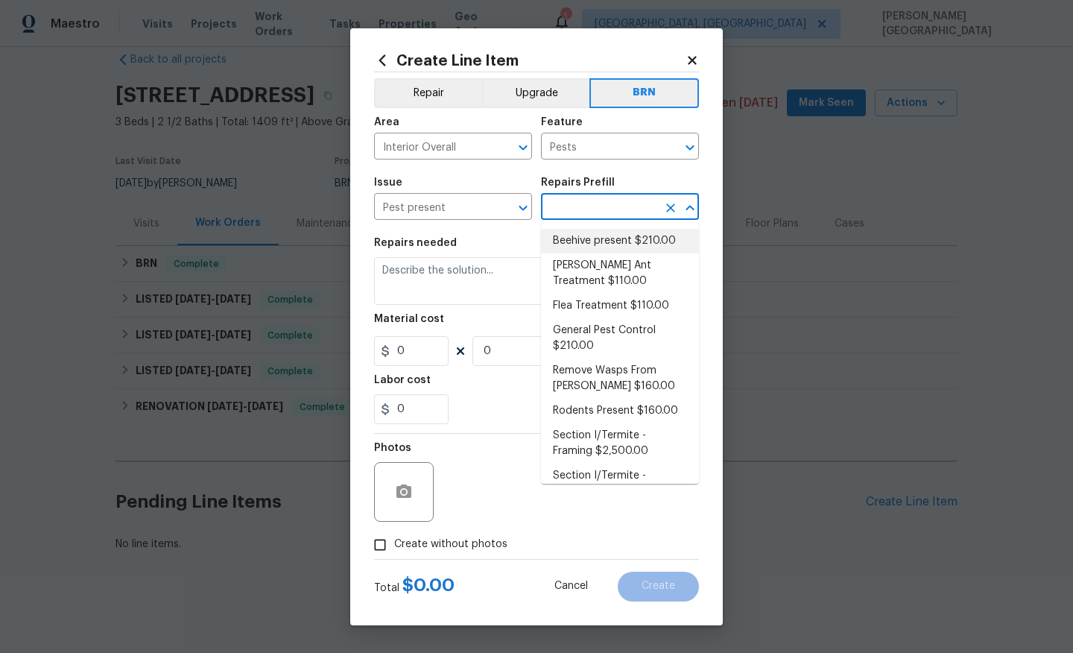
type input "1"
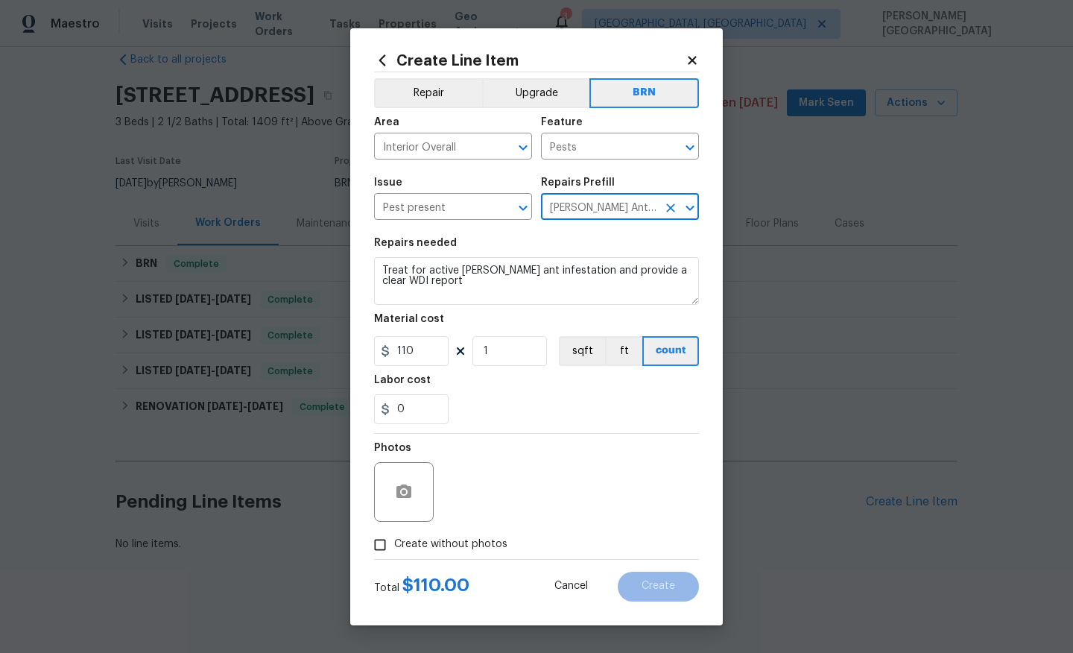
click at [532, 308] on section "Repairs needed Treat for active carpenter ant infestation and provide a clear W…" at bounding box center [536, 331] width 325 height 204
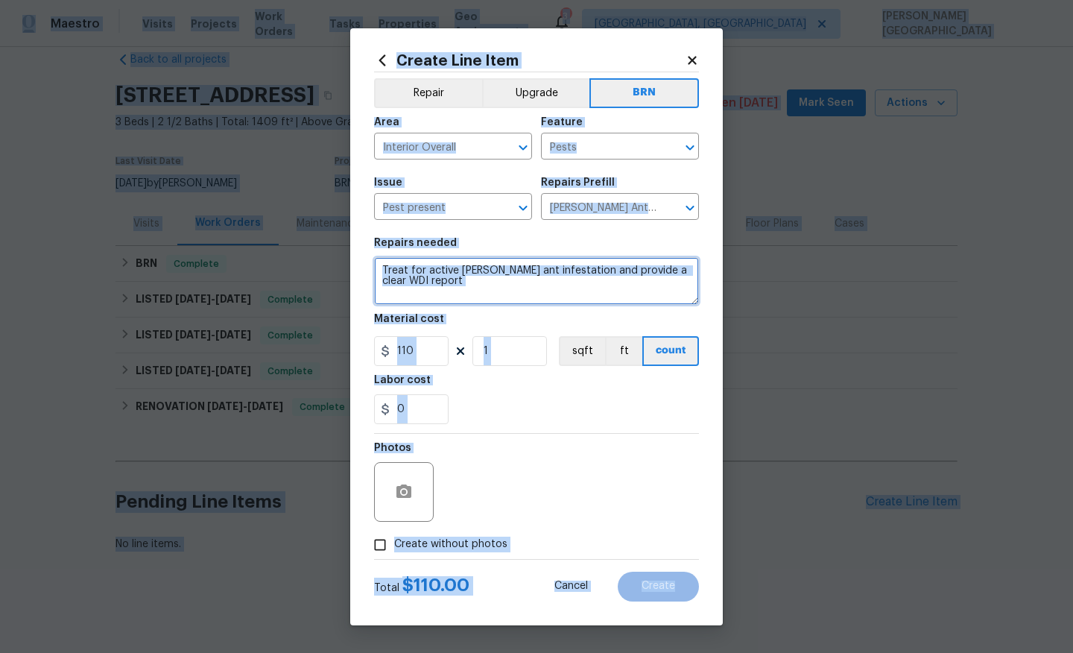
click at [493, 288] on textarea "Treat for active carpenter ant infestation and provide a clear WDI report" at bounding box center [536, 281] width 325 height 48
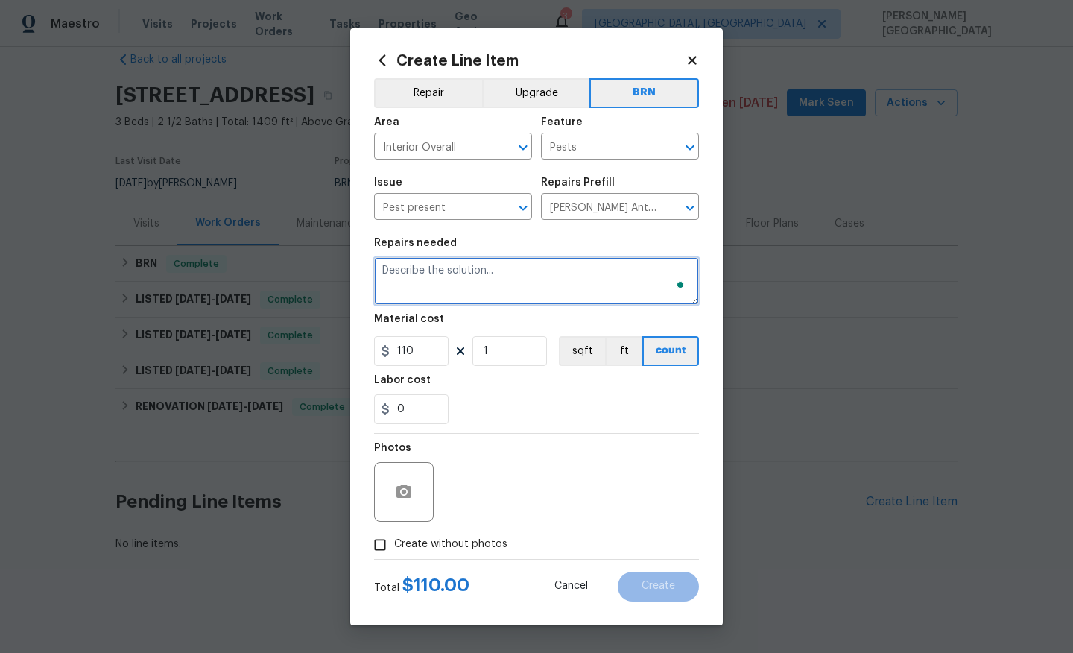
paste textarea "Seller to have Impressive Exterminating inspect for WDI, treat if needed and pr…"
type textarea "Seller to have Impressive Exterminating inspect for WDI, treat if needed and pr…"
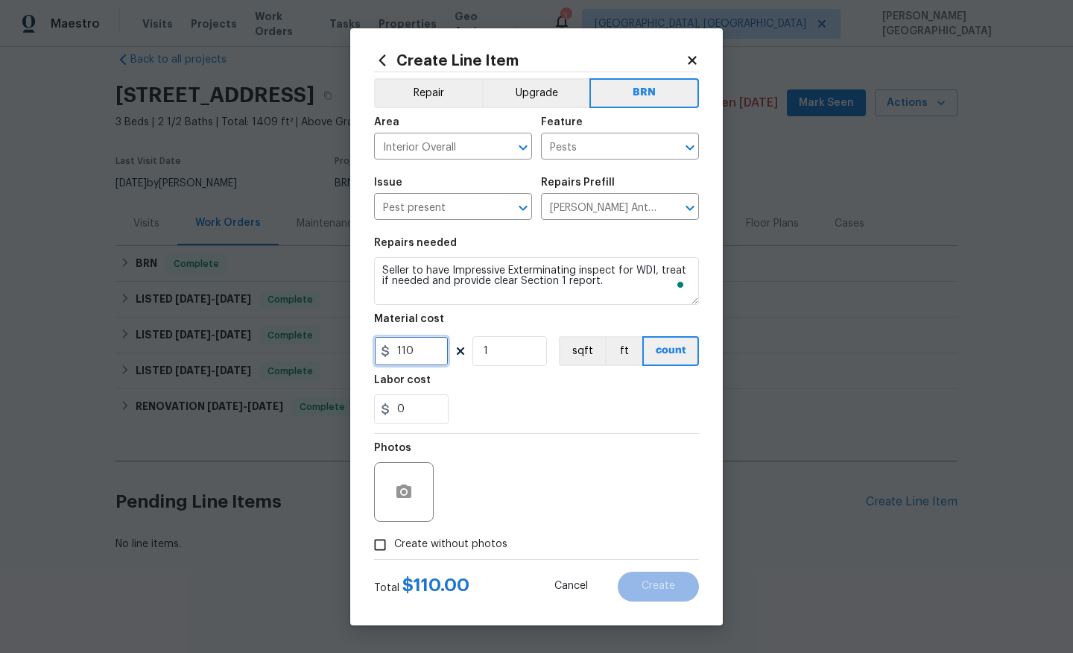
click at [402, 358] on input "110" at bounding box center [411, 351] width 75 height 30
type input "0"
click at [415, 410] on input "0" at bounding box center [411, 409] width 75 height 30
type input "150"
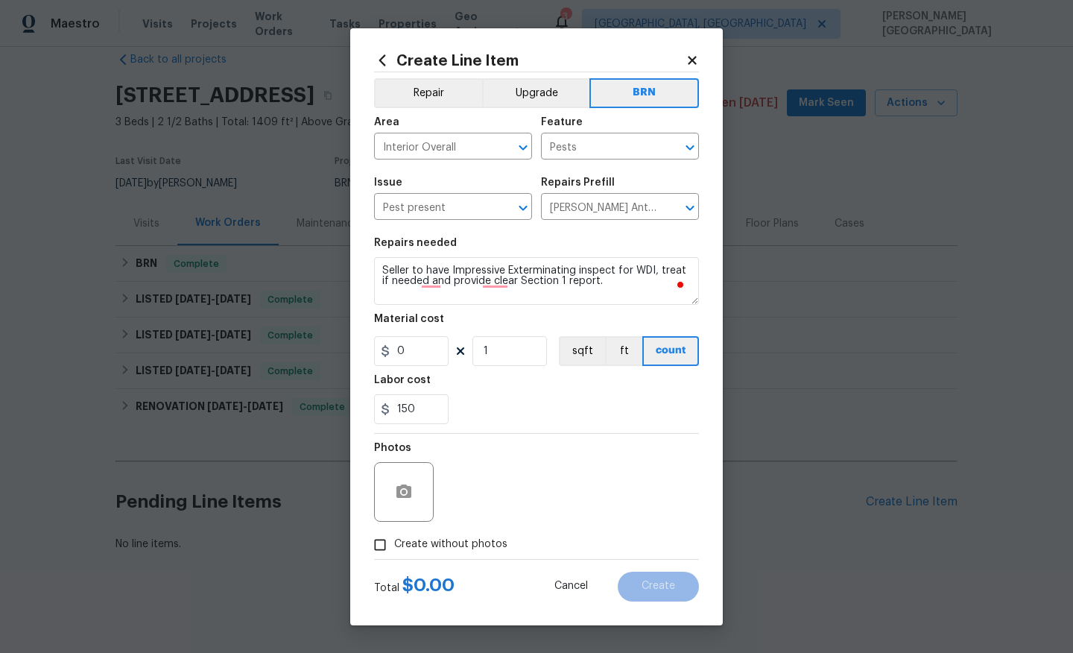
click at [434, 545] on span "Create without photos" at bounding box center [450, 545] width 113 height 16
click at [394, 545] on input "Create without photos" at bounding box center [380, 545] width 28 height 28
click at [452, 544] on span "Create without photos" at bounding box center [450, 545] width 113 height 16
click at [394, 544] on input "Create without photos" at bounding box center [380, 545] width 28 height 28
click at [417, 546] on span "Create without photos" at bounding box center [450, 545] width 113 height 16
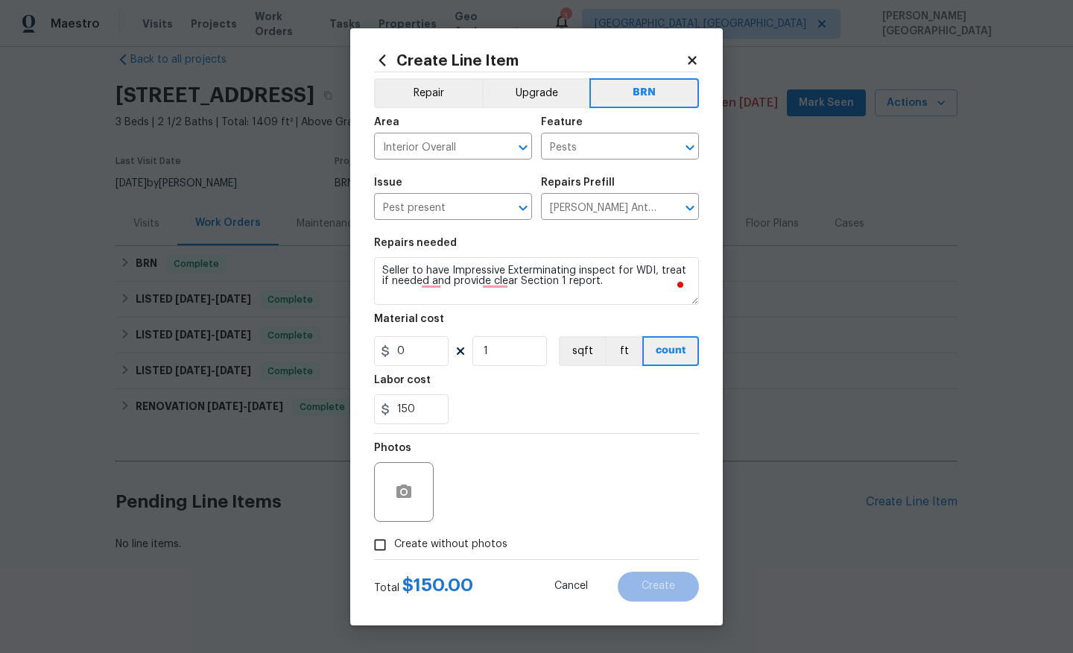
click at [394, 546] on input "Create without photos" at bounding box center [380, 545] width 28 height 28
checkbox input "true"
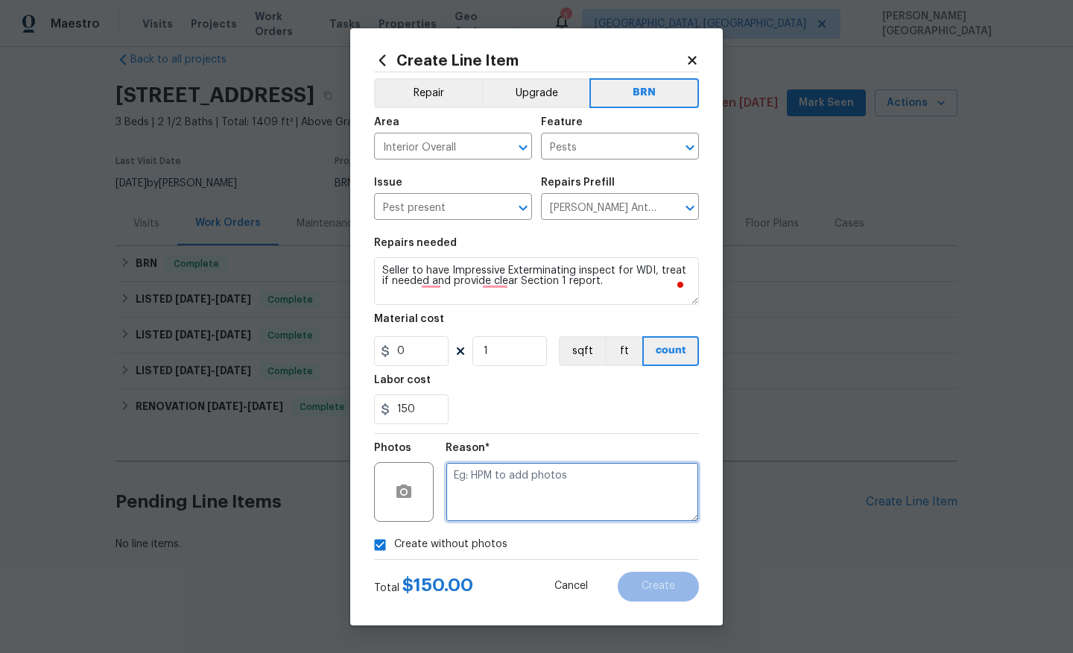
click at [508, 488] on textarea at bounding box center [572, 492] width 253 height 60
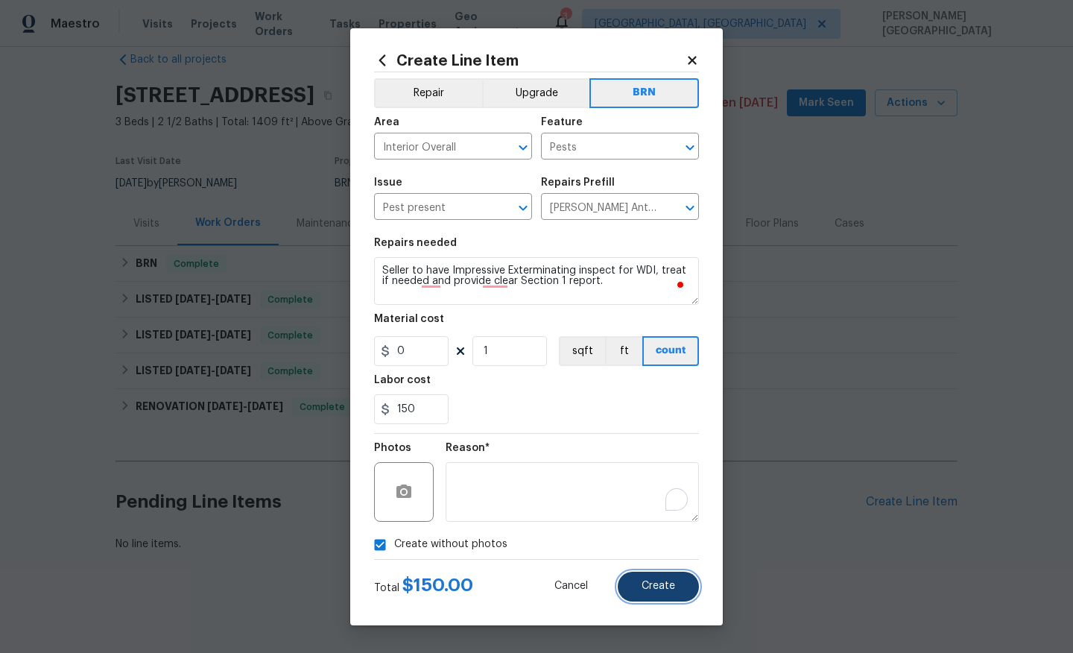
click at [661, 583] on span "Create" at bounding box center [659, 586] width 34 height 11
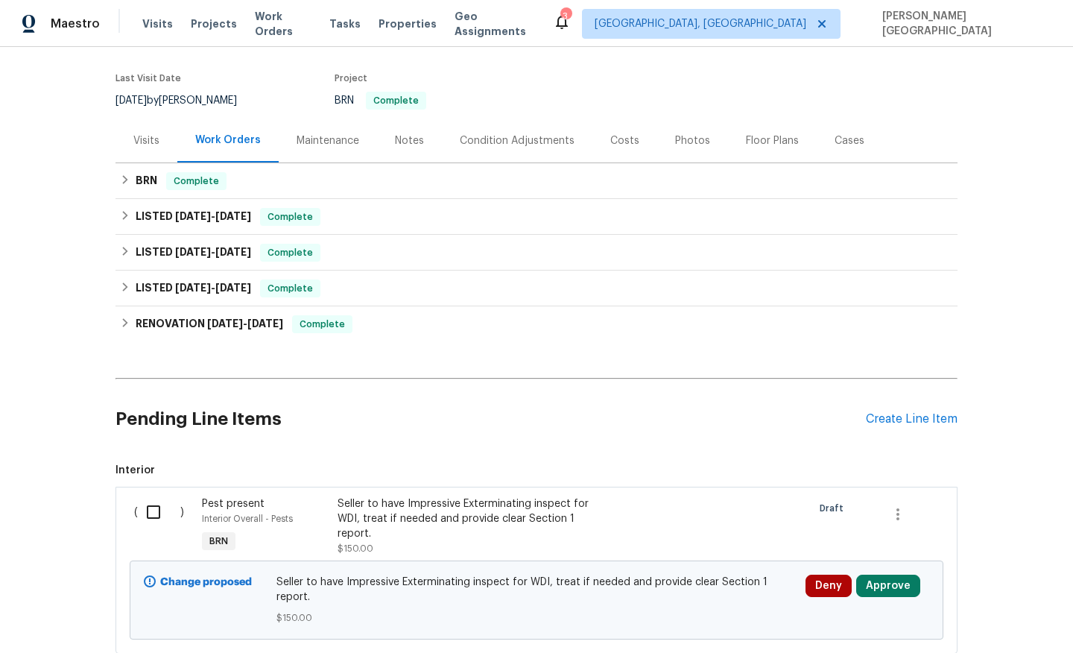
scroll to position [194, 0]
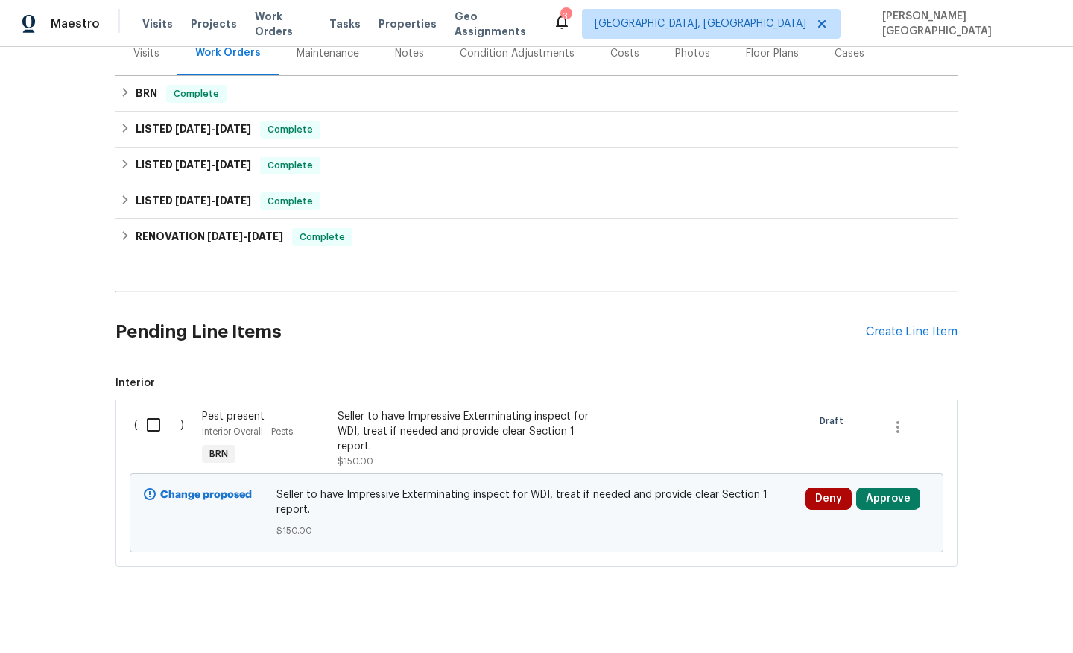
click at [153, 431] on input "checkbox" at bounding box center [159, 424] width 42 height 31
checkbox input "true"
click at [1008, 525] on div "Back to all projects 7922 Sunset Ter, Lemon Grove, CA 91945 3 Beds | 2 1/2 Bath…" at bounding box center [536, 350] width 1073 height 606
click at [971, 620] on span "Create Work Order" at bounding box center [987, 616] width 99 height 19
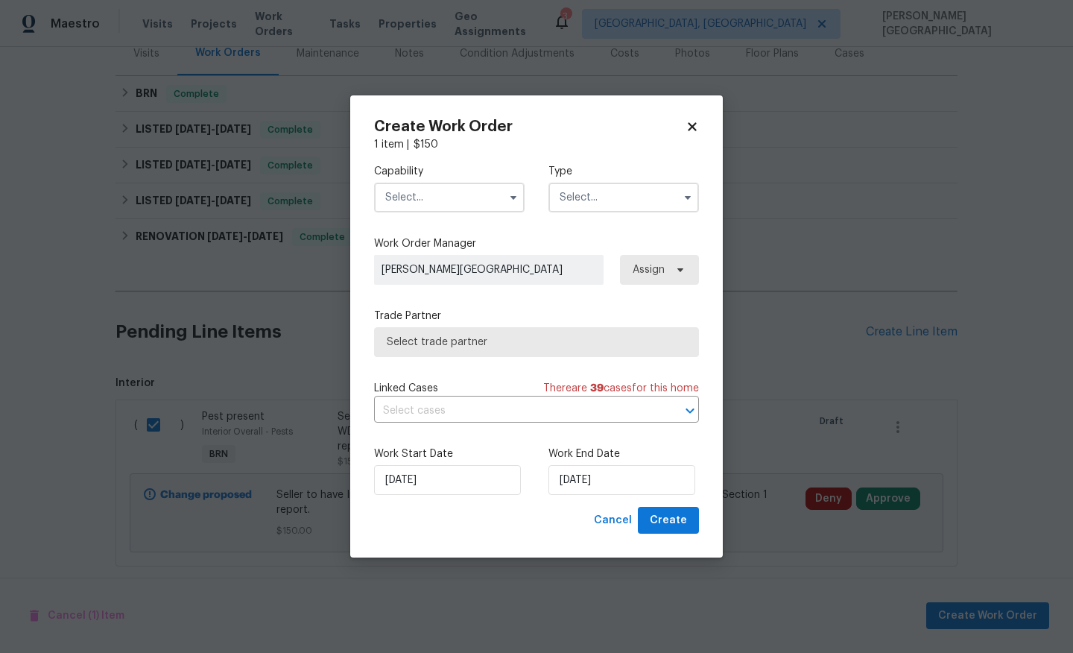
click at [452, 195] on input "text" at bounding box center [449, 198] width 151 height 30
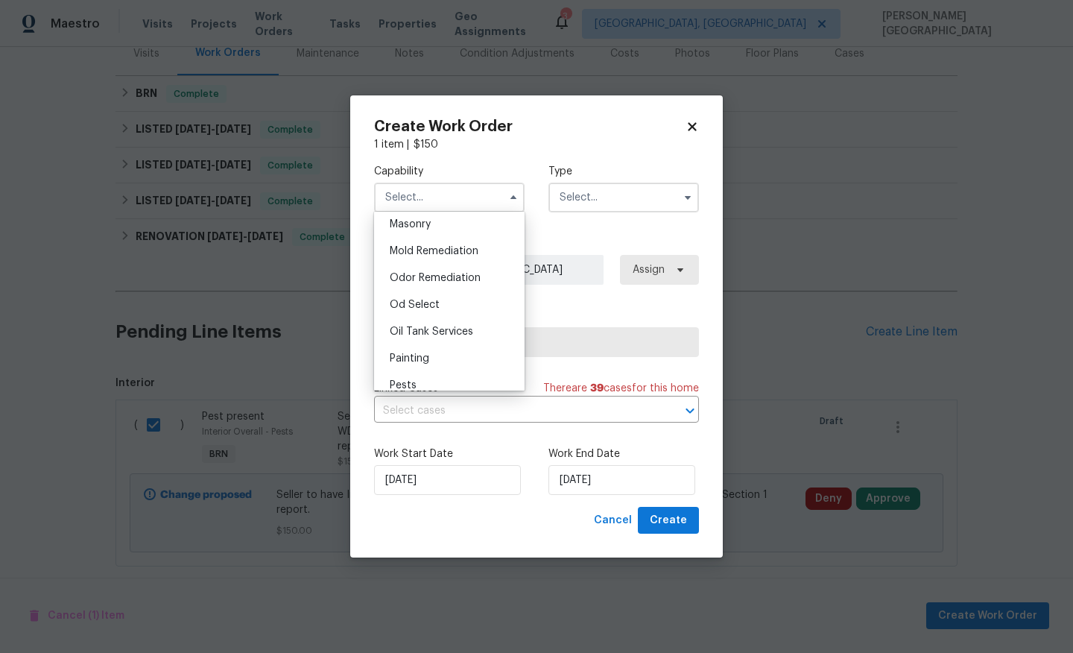
scroll to position [1244, 0]
click at [432, 265] on div "Pests" at bounding box center [449, 263] width 143 height 27
type input "Pests"
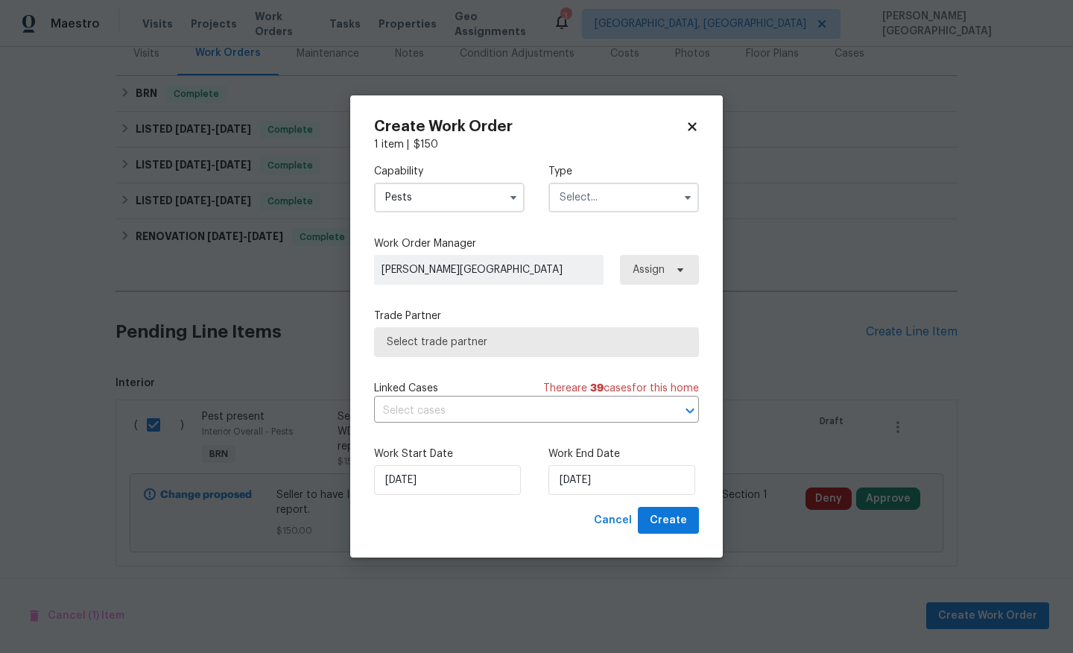
click at [569, 192] on input "text" at bounding box center [623, 198] width 151 height 30
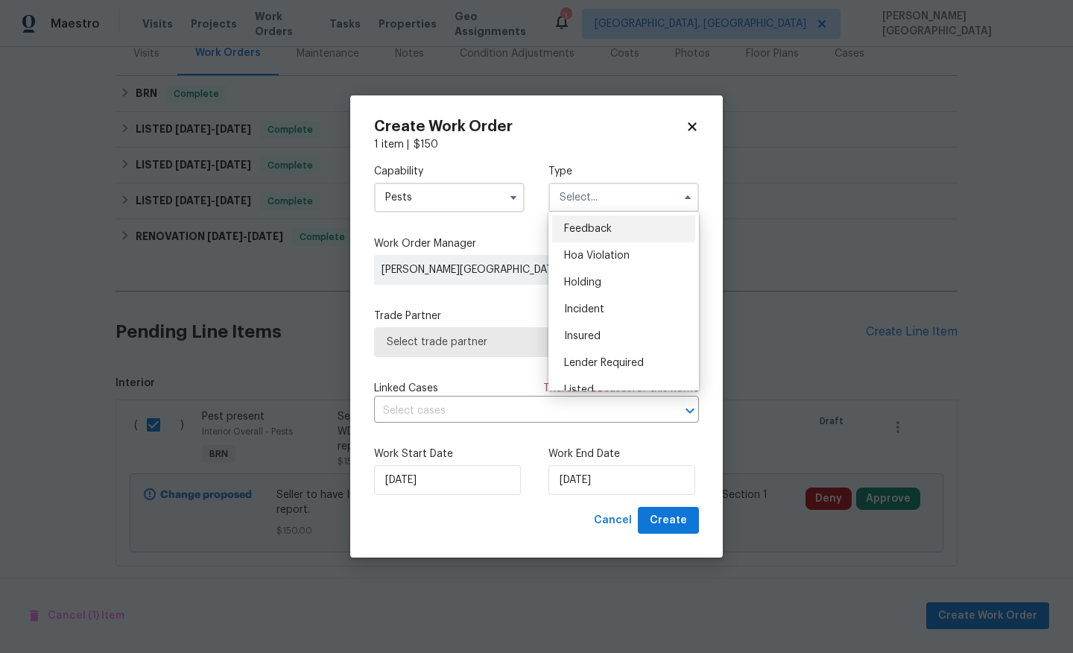
scroll to position [338, 0]
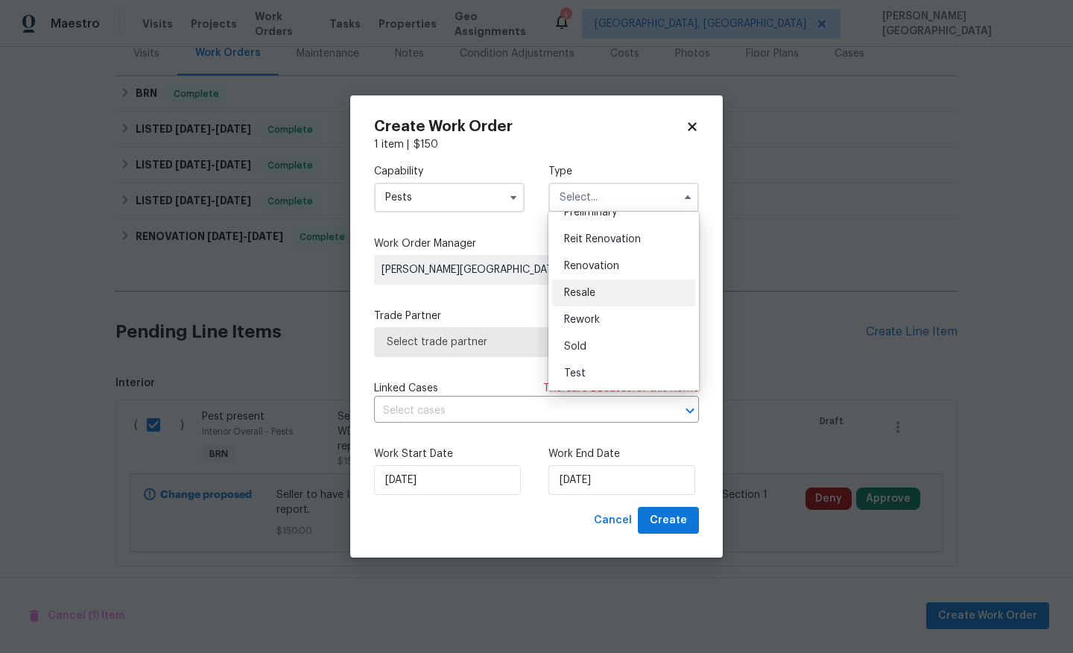
click at [589, 291] on span "Resale" at bounding box center [579, 293] width 31 height 10
type input "Resale"
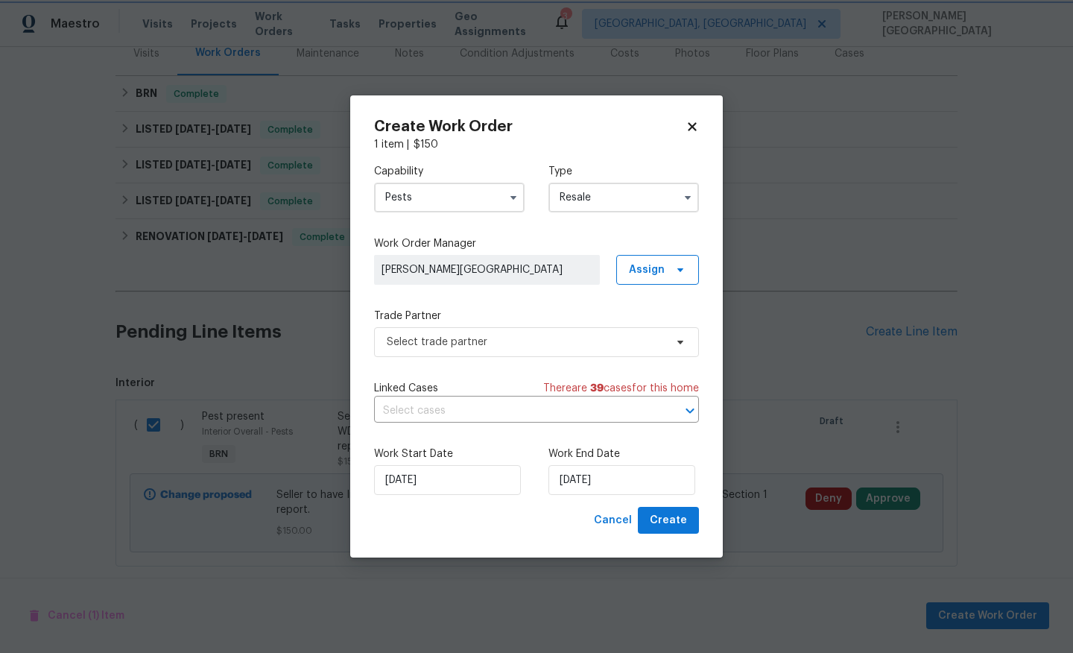
scroll to position [0, 0]
click at [494, 412] on input "text" at bounding box center [515, 410] width 283 height 23
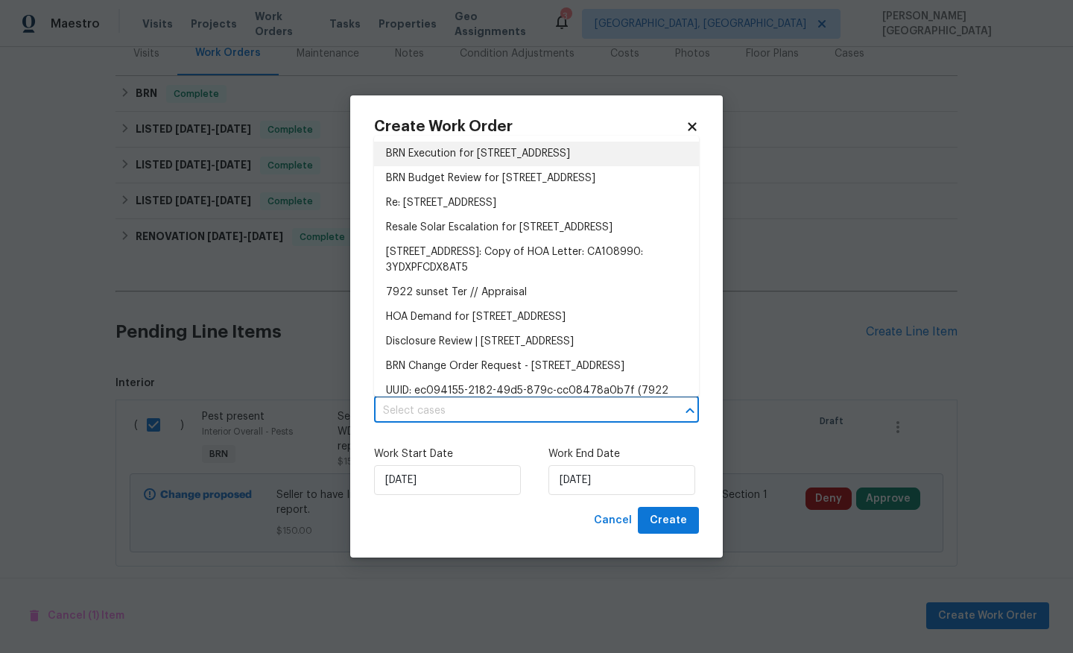
click at [481, 154] on li "BRN Execution for 7922 Sunset Ter, Lemon Grove, CA 91945" at bounding box center [536, 154] width 325 height 25
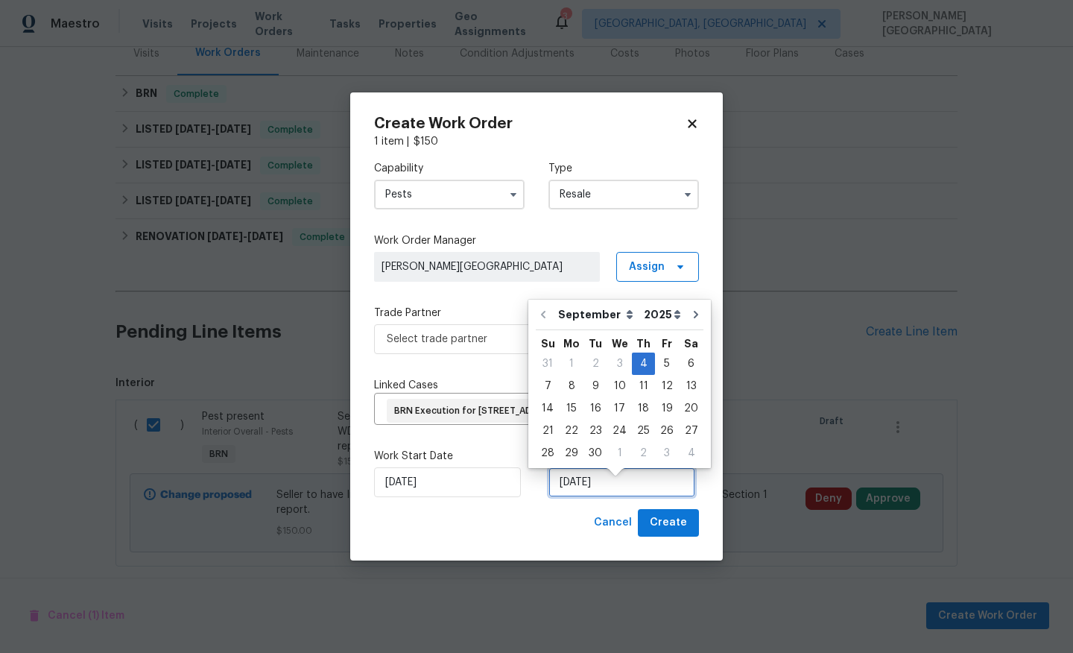
click at [576, 490] on input "9/4/2025" at bounding box center [621, 482] width 147 height 30
click at [659, 361] on div "5" at bounding box center [667, 363] width 24 height 21
type input "9/5/2025"
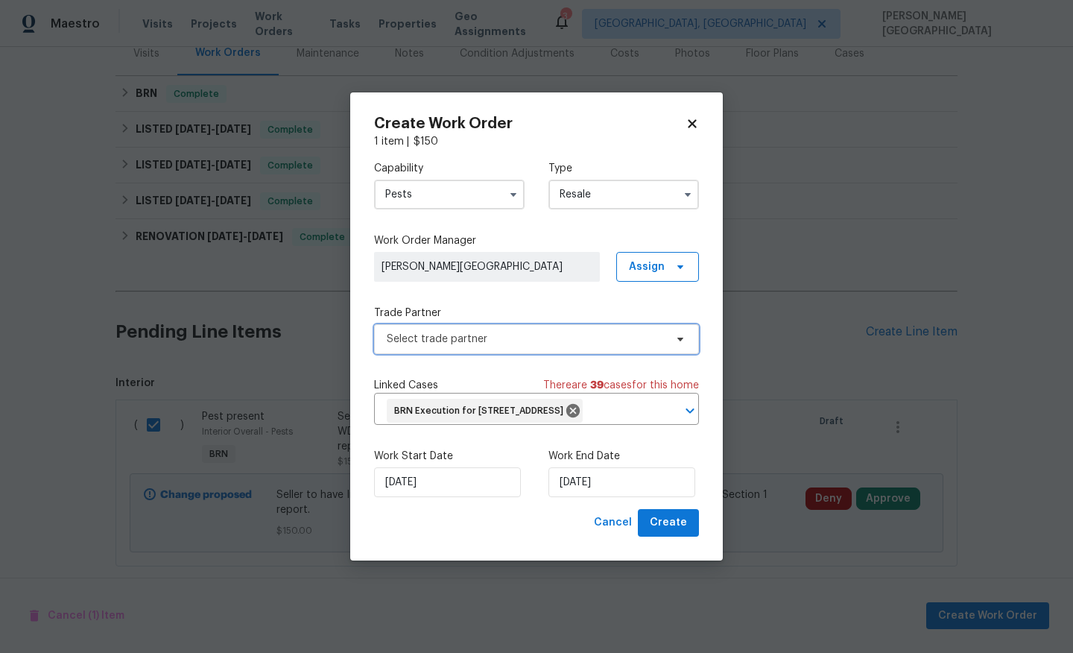
click at [496, 332] on span "Select trade partner" at bounding box center [526, 339] width 278 height 15
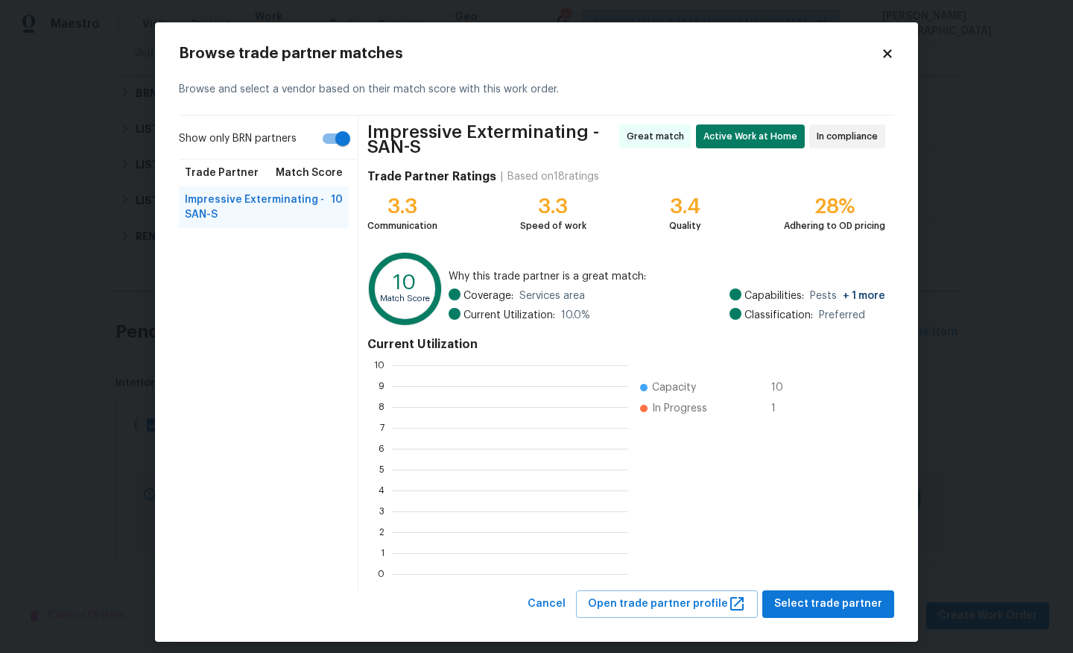
scroll to position [209, 236]
click at [826, 593] on button "Select trade partner" at bounding box center [828, 604] width 132 height 28
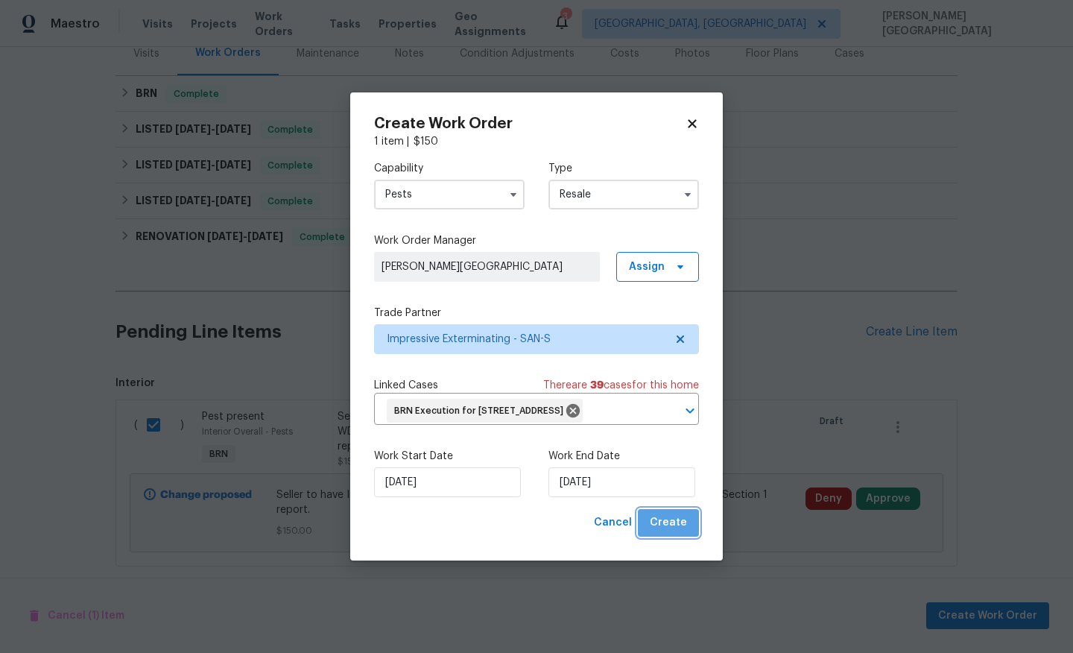
click at [671, 532] on span "Create" at bounding box center [668, 522] width 37 height 19
checkbox input "false"
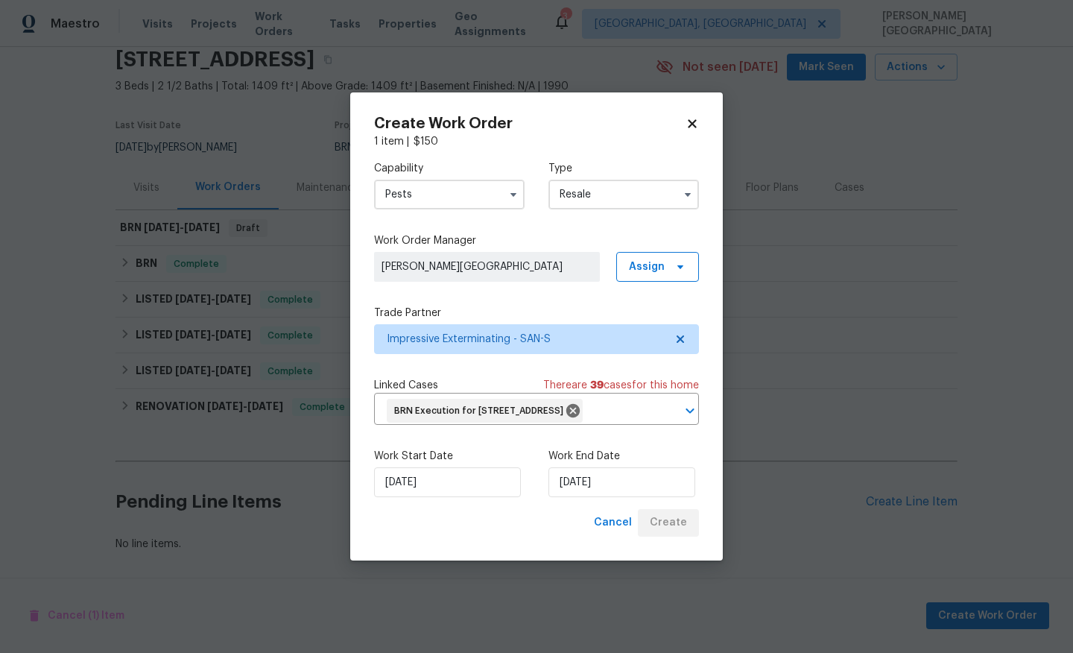
scroll to position [60, 0]
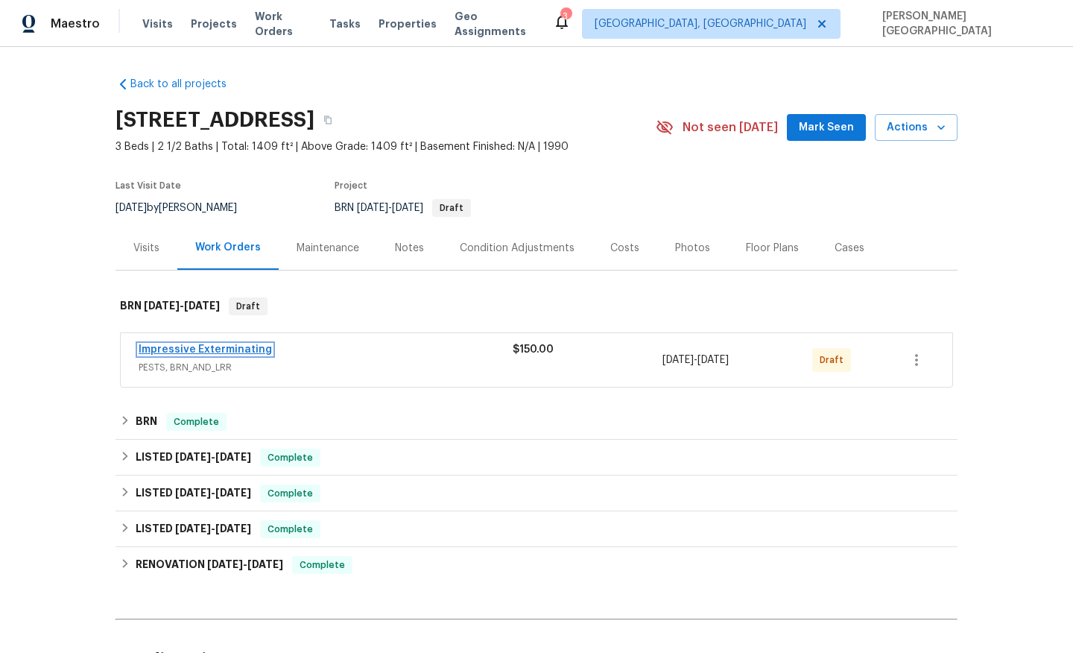
click at [233, 354] on link "Impressive Exterminating" at bounding box center [205, 349] width 133 height 10
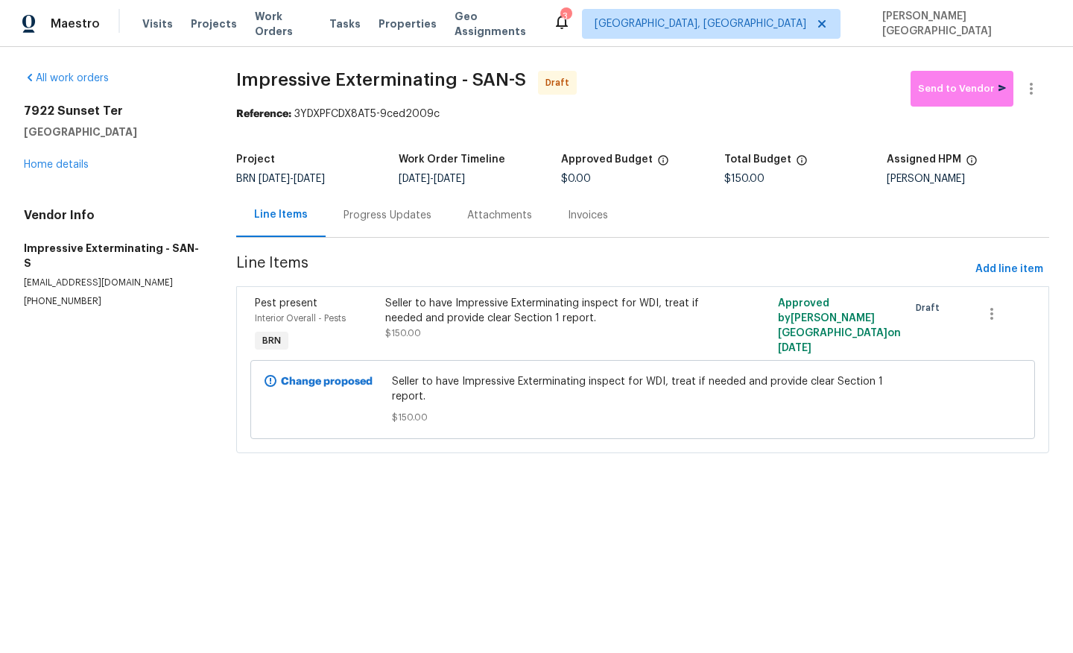
click at [399, 221] on div "Progress Updates" at bounding box center [388, 215] width 88 height 15
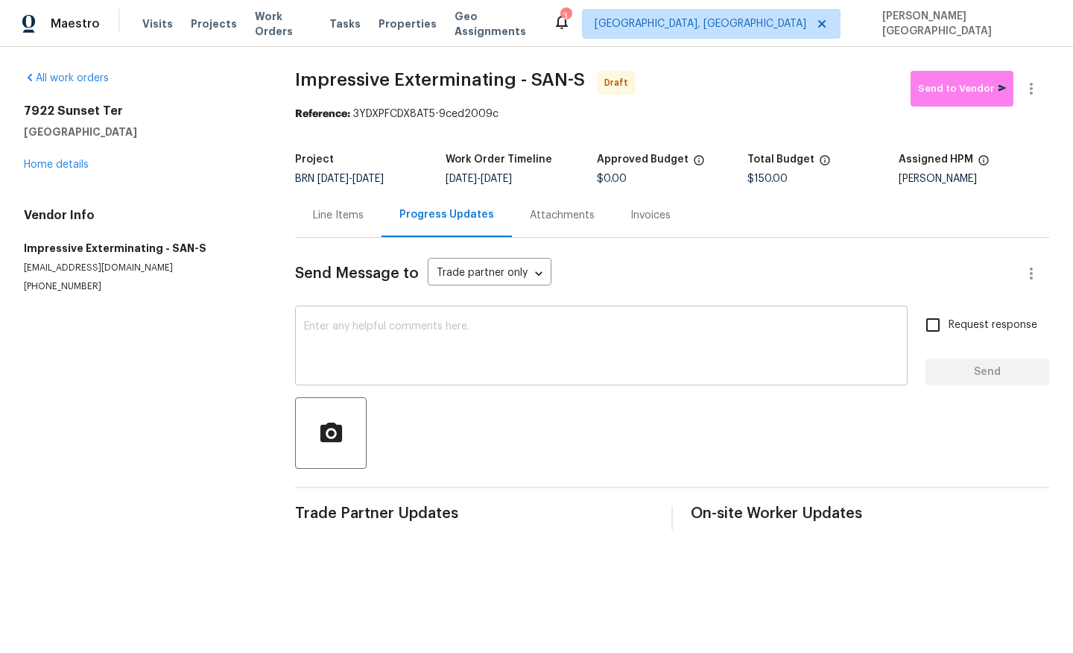
click at [375, 318] on div "x ​" at bounding box center [601, 347] width 613 height 76
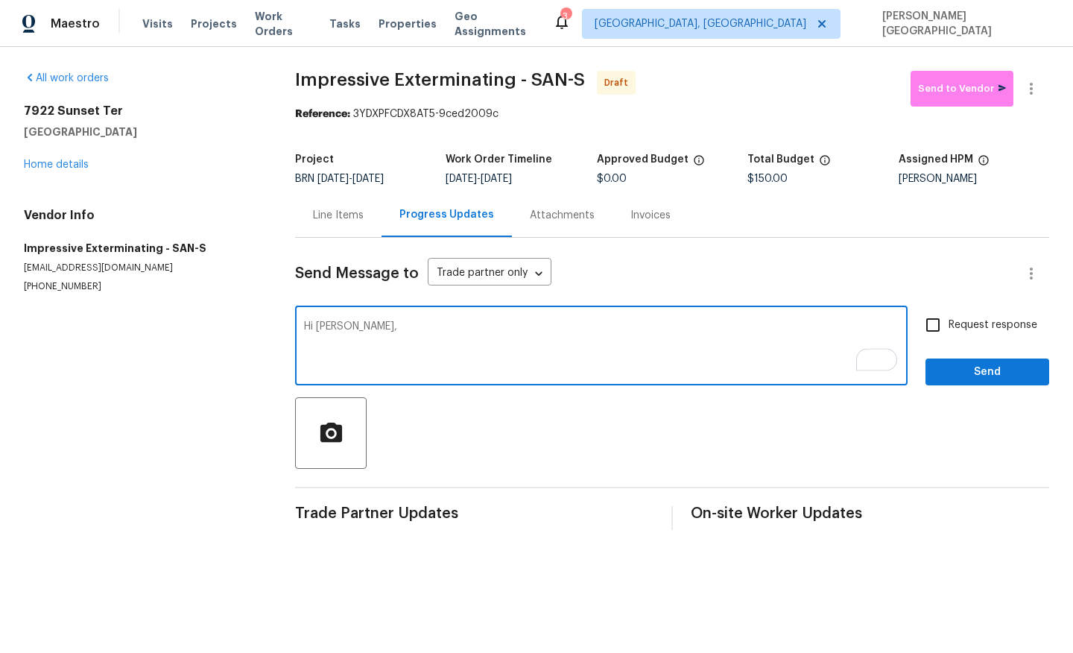
click at [356, 323] on textarea "Hi Alex," at bounding box center [601, 347] width 595 height 52
type textarea "Hi Alex, as discussed, i have attached the report. please have it completed, th…"
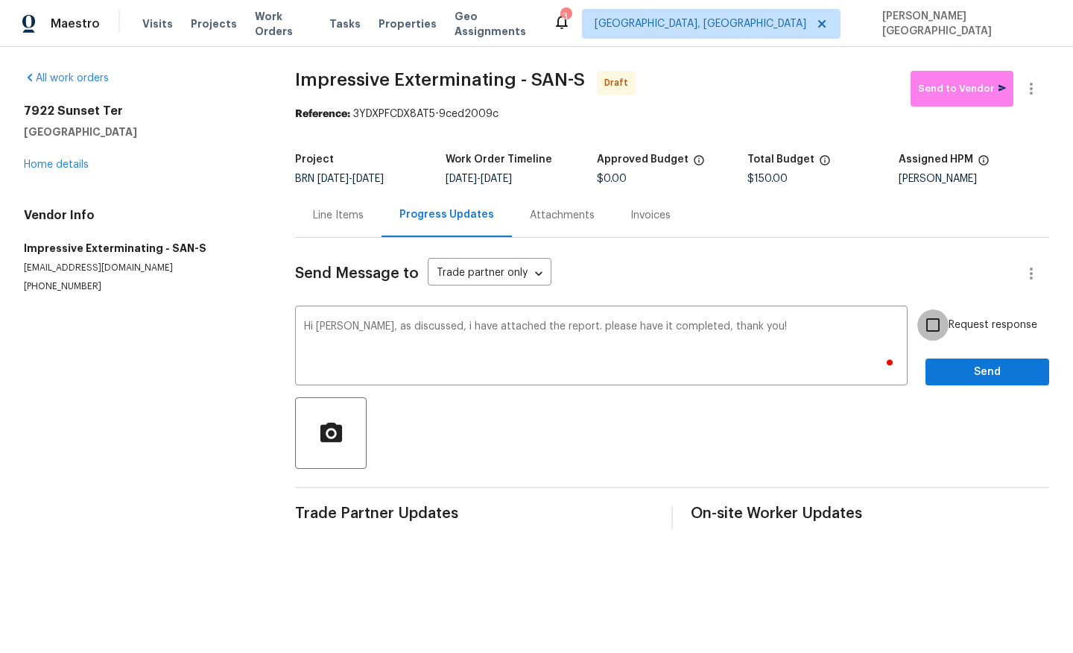
click at [945, 326] on input "Request response" at bounding box center [932, 324] width 31 height 31
checkbox input "true"
click at [957, 372] on span "Send" at bounding box center [987, 372] width 100 height 19
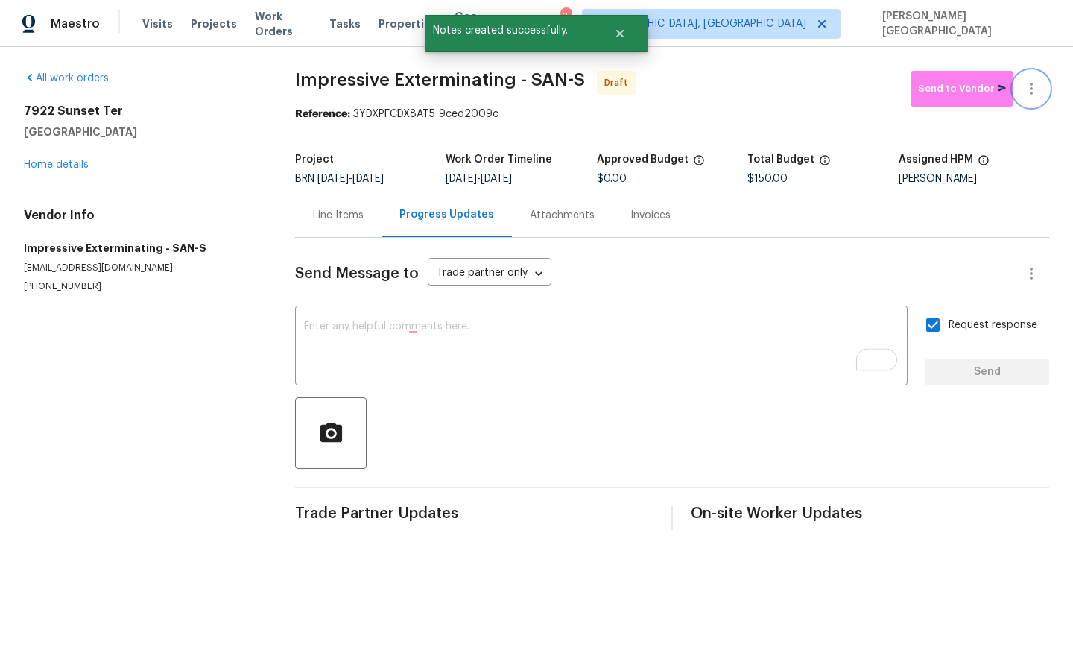
click at [1037, 86] on icon "button" at bounding box center [1031, 89] width 18 height 18
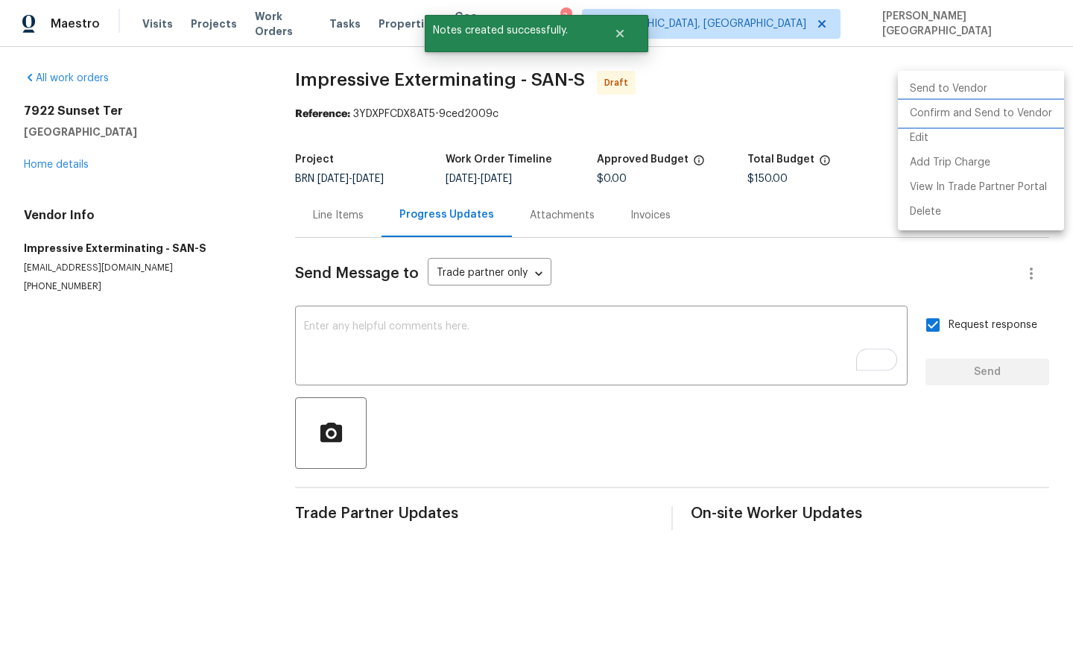
click at [1009, 108] on li "Confirm and Send to Vendor" at bounding box center [981, 113] width 166 height 25
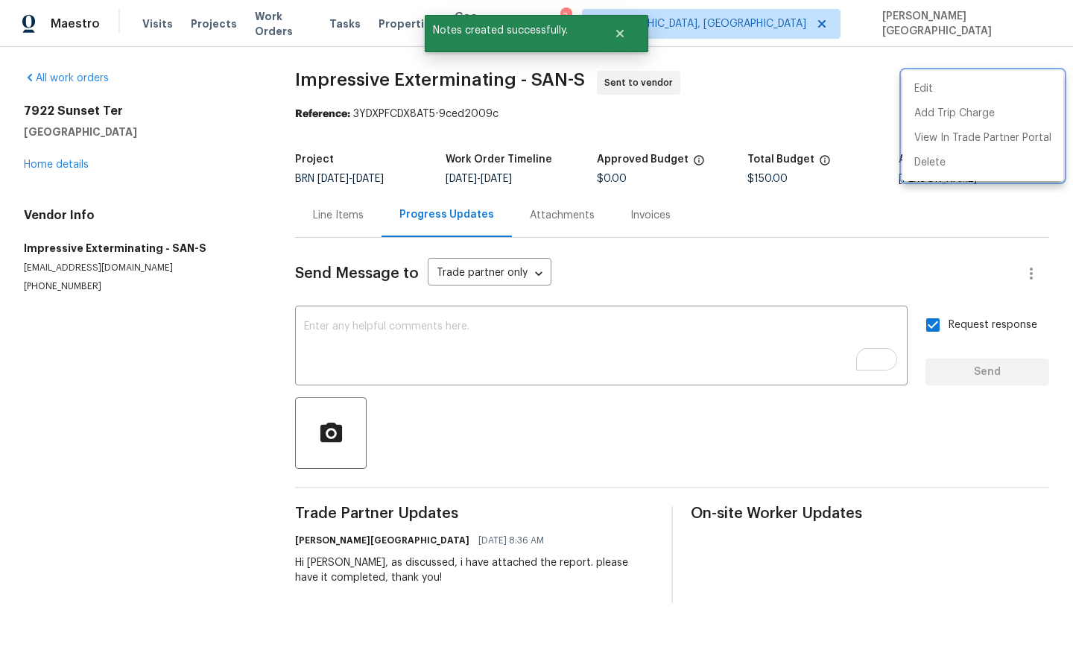
click at [42, 166] on div at bounding box center [536, 326] width 1073 height 653
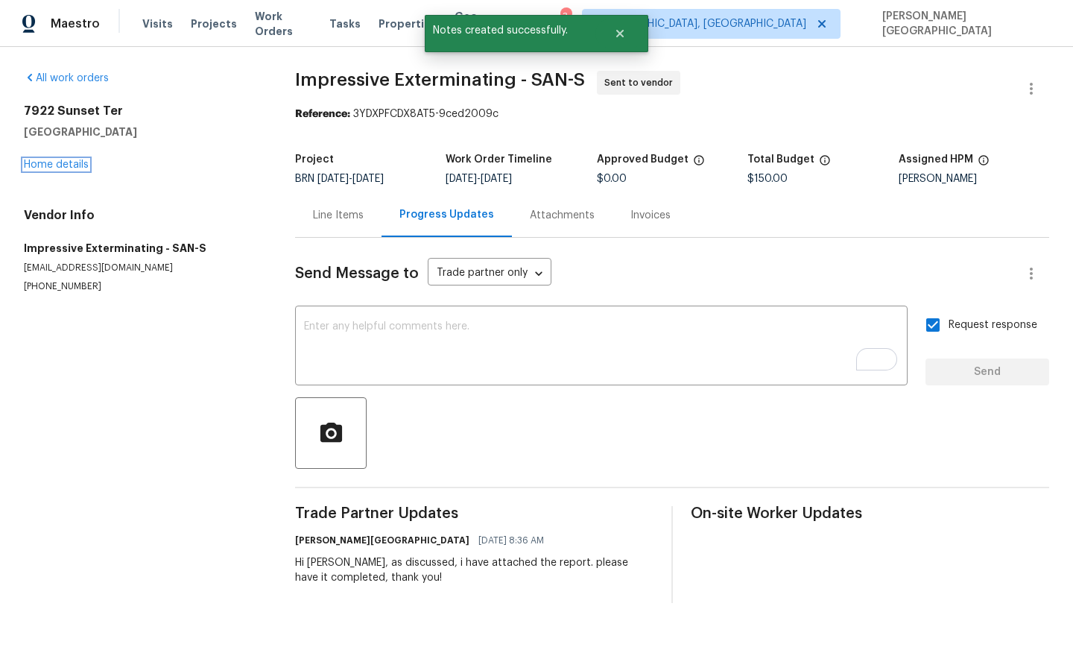
click at [42, 166] on link "Home details" at bounding box center [56, 164] width 65 height 10
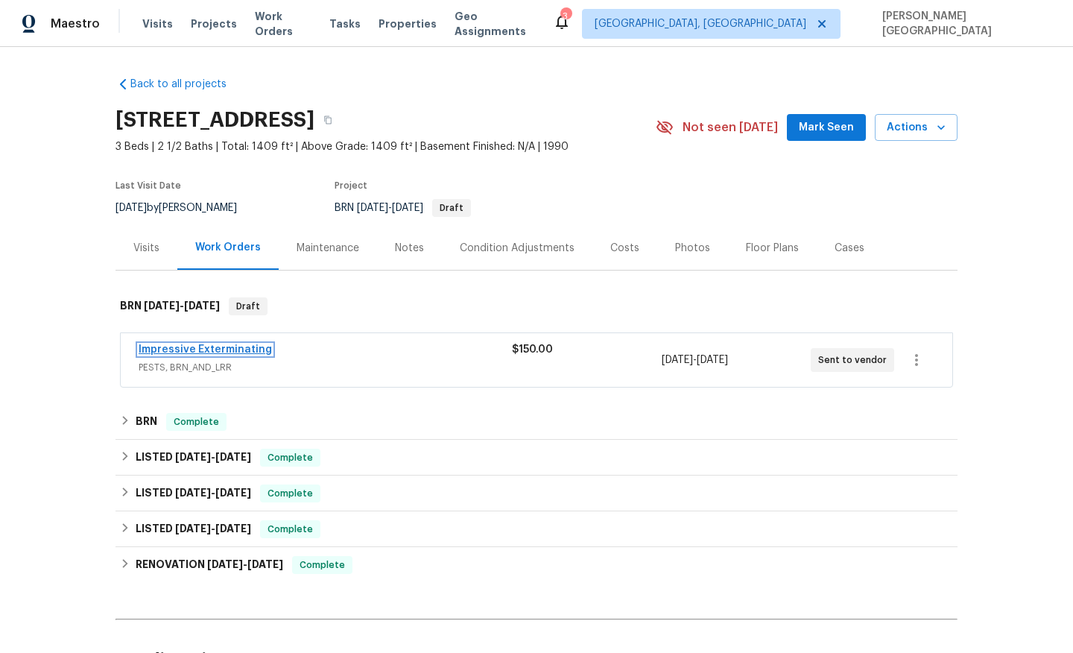
click at [203, 351] on link "Impressive Exterminating" at bounding box center [205, 349] width 133 height 10
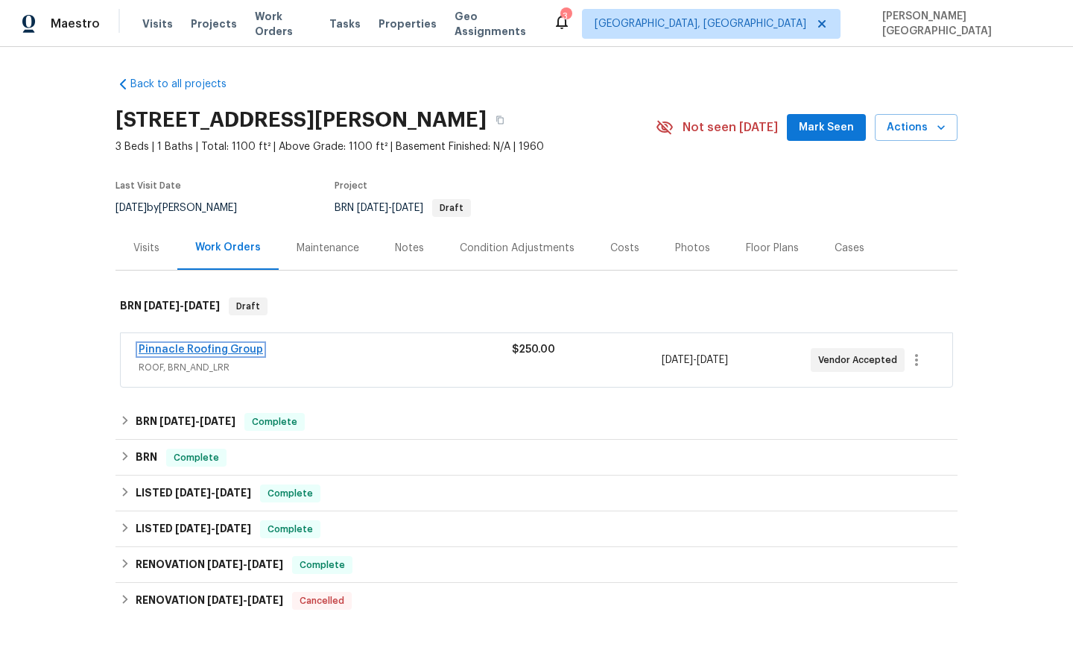
click at [166, 353] on link "Pinnacle Roofing Group" at bounding box center [201, 349] width 124 height 10
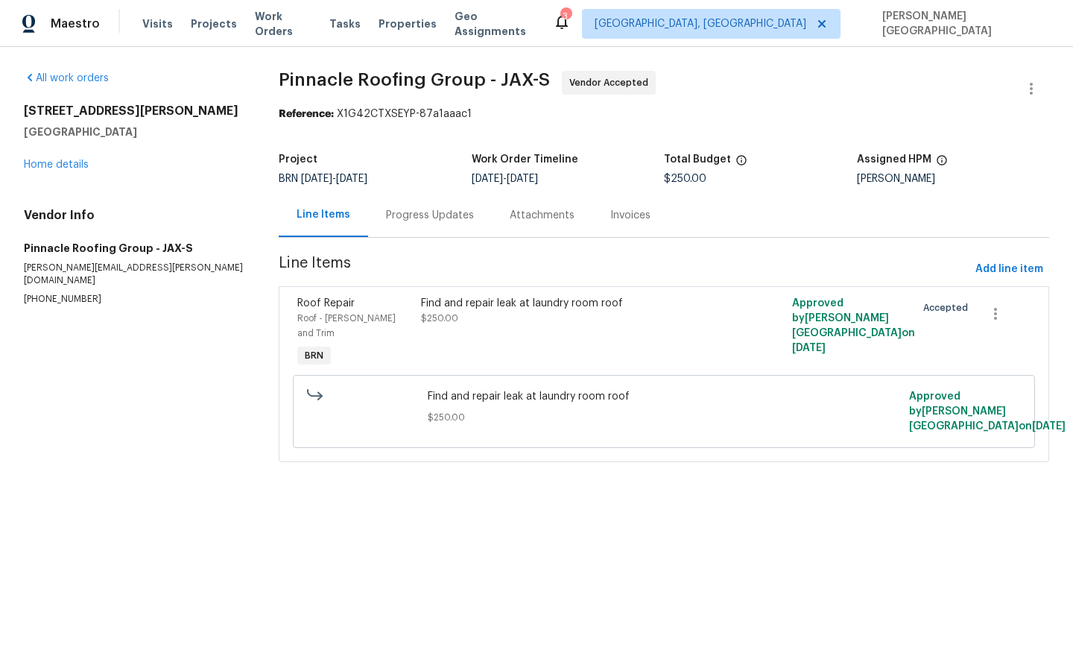
click at [40, 293] on p "(386) 631-5566" at bounding box center [133, 299] width 219 height 13
copy p "(386) 631-5566"
click at [49, 162] on link "Home details" at bounding box center [56, 164] width 65 height 10
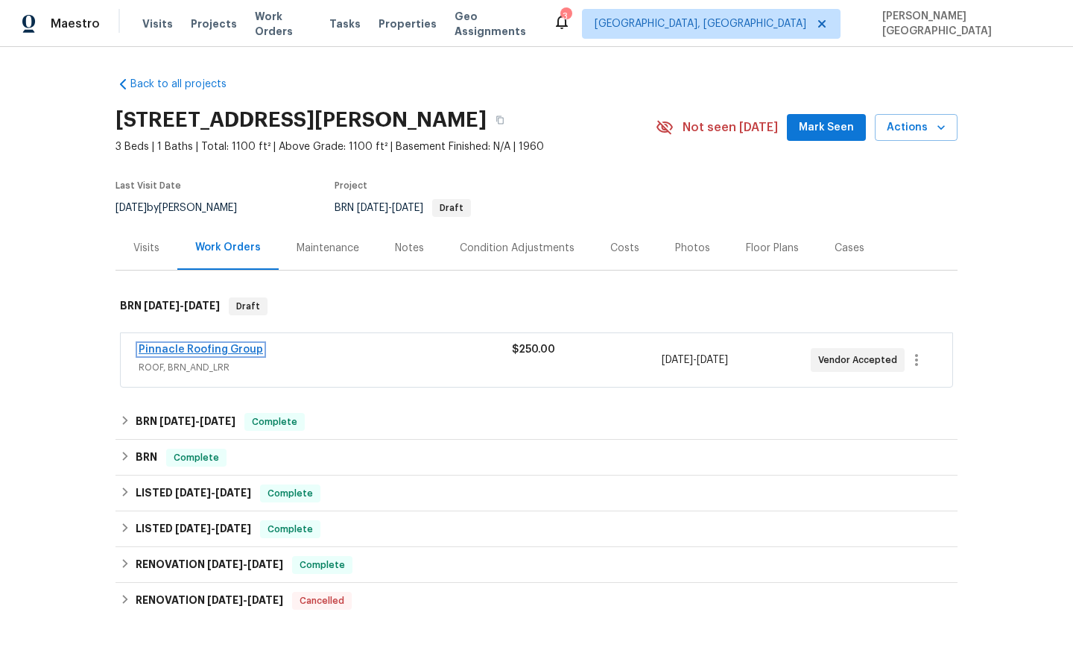
click at [193, 352] on link "Pinnacle Roofing Group" at bounding box center [201, 349] width 124 height 10
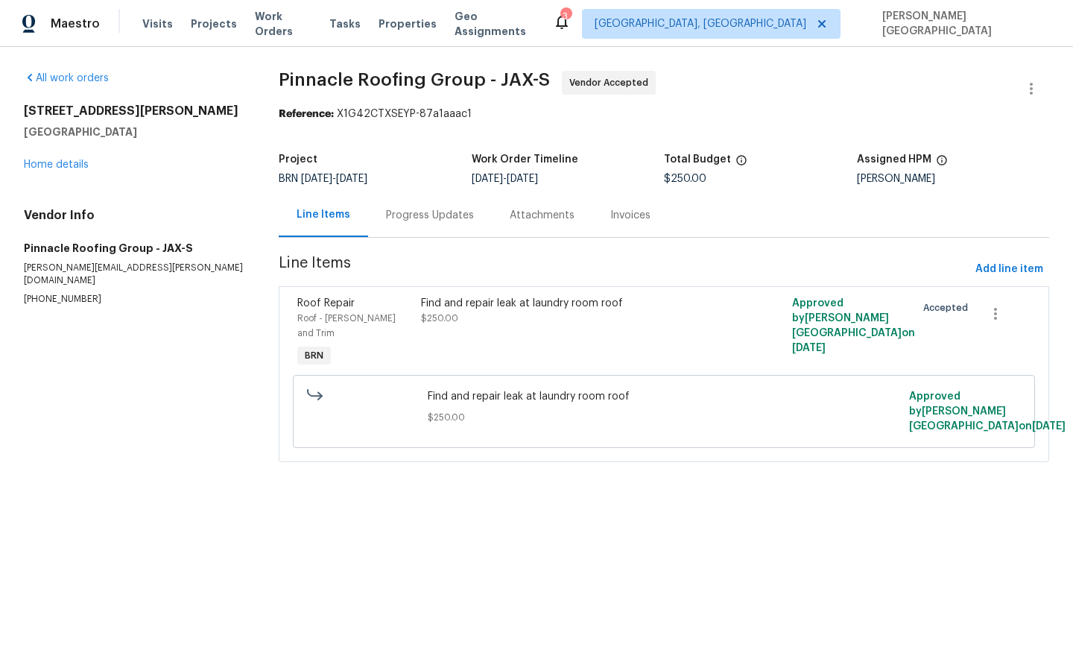
click at [438, 221] on div "Progress Updates" at bounding box center [430, 215] width 88 height 15
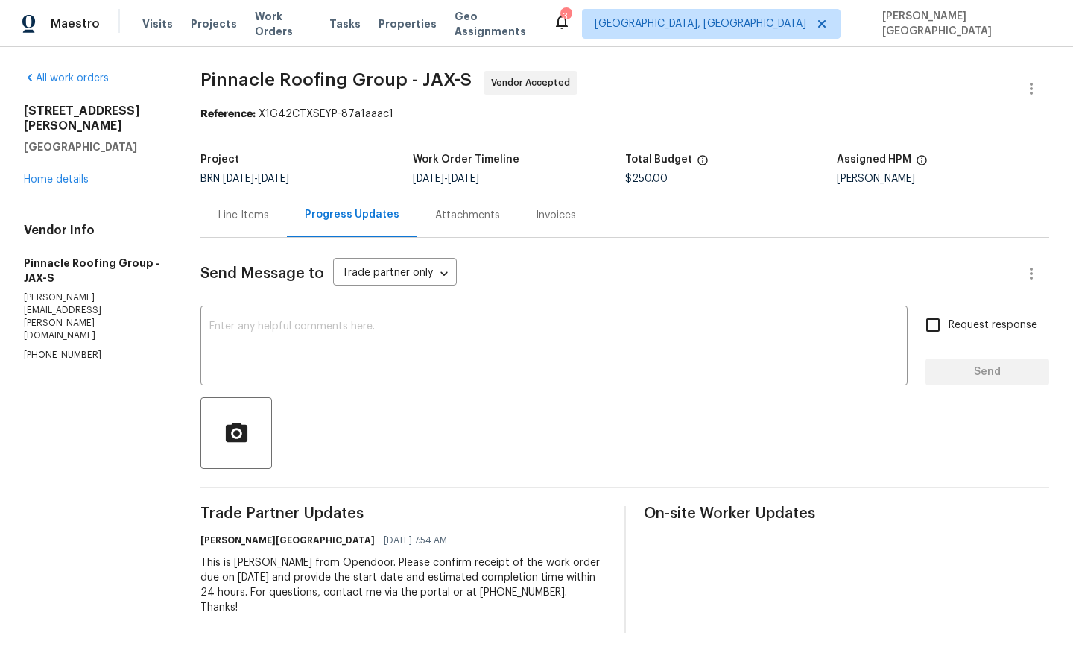
click at [266, 82] on span "Pinnacle Roofing Group - JAX-S" at bounding box center [335, 80] width 271 height 18
click at [385, 81] on span "Pinnacle Roofing Group - JAX-S" at bounding box center [335, 80] width 271 height 18
copy span "Pinnacle Roofing"
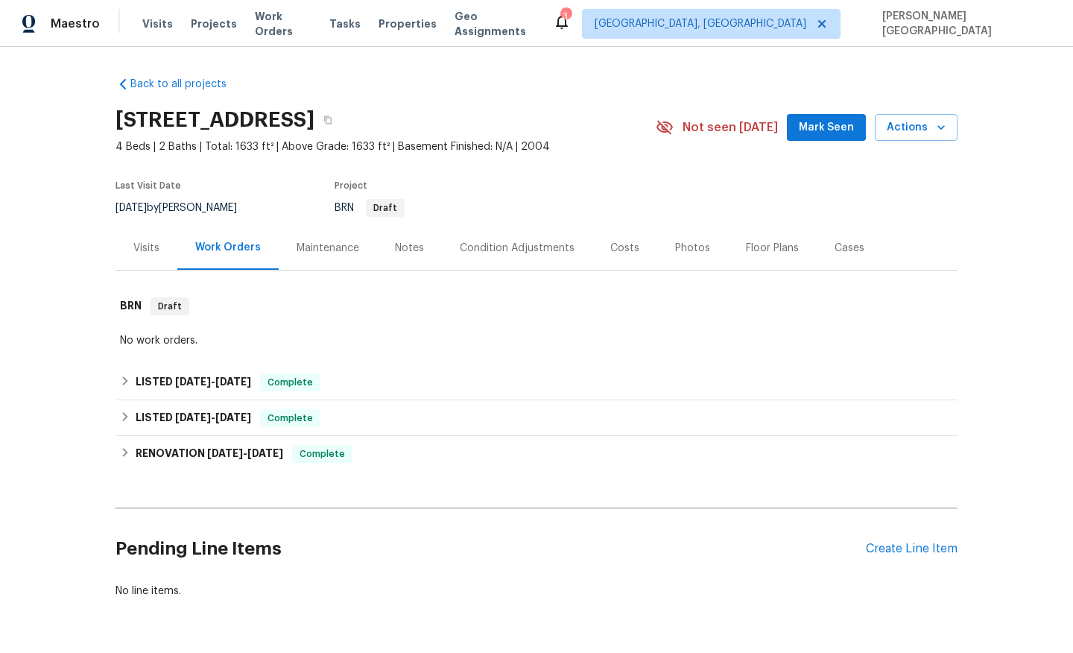
scroll to position [47, 0]
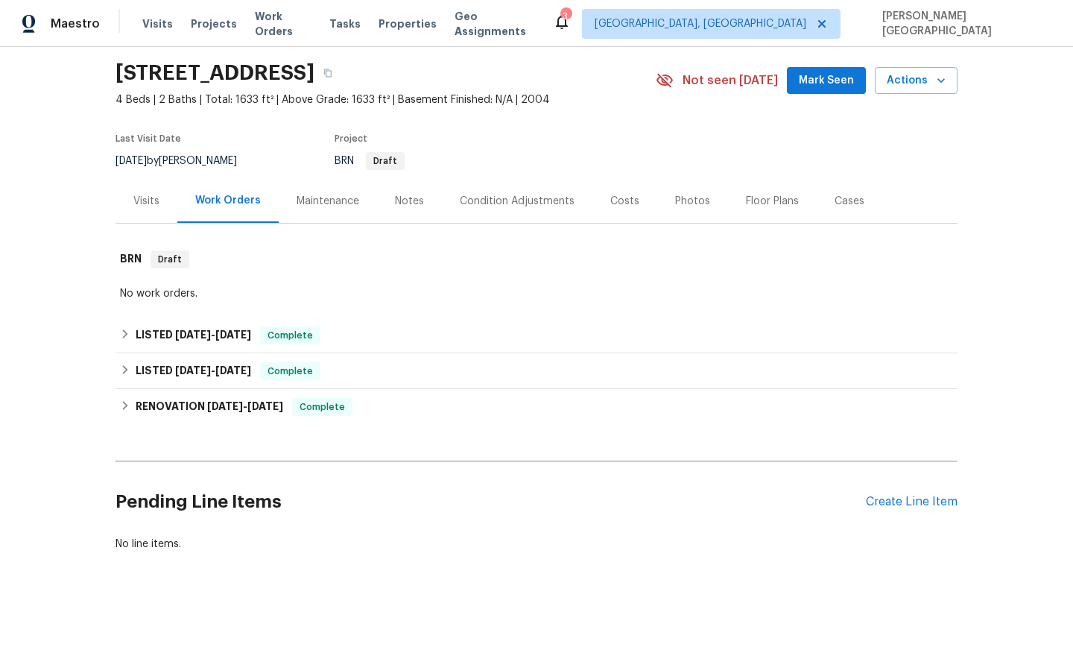
click at [890, 509] on div "Pending Line Items Create Line Item" at bounding box center [537, 501] width 842 height 69
click at [891, 504] on div "Create Line Item" at bounding box center [912, 502] width 92 height 14
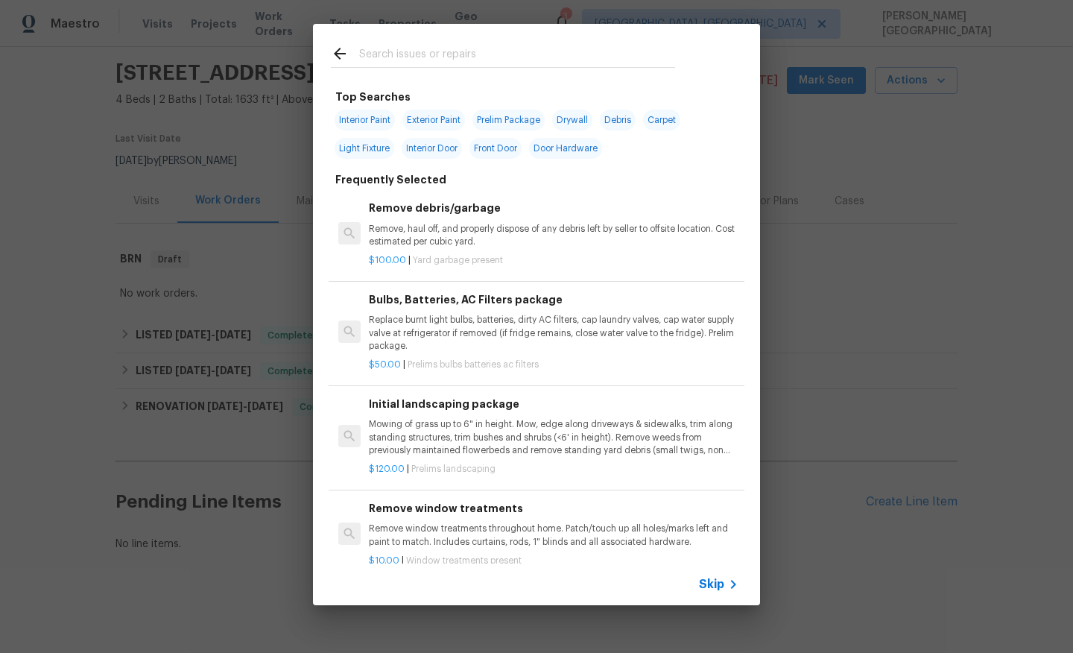
click at [723, 579] on span "Skip" at bounding box center [711, 584] width 25 height 15
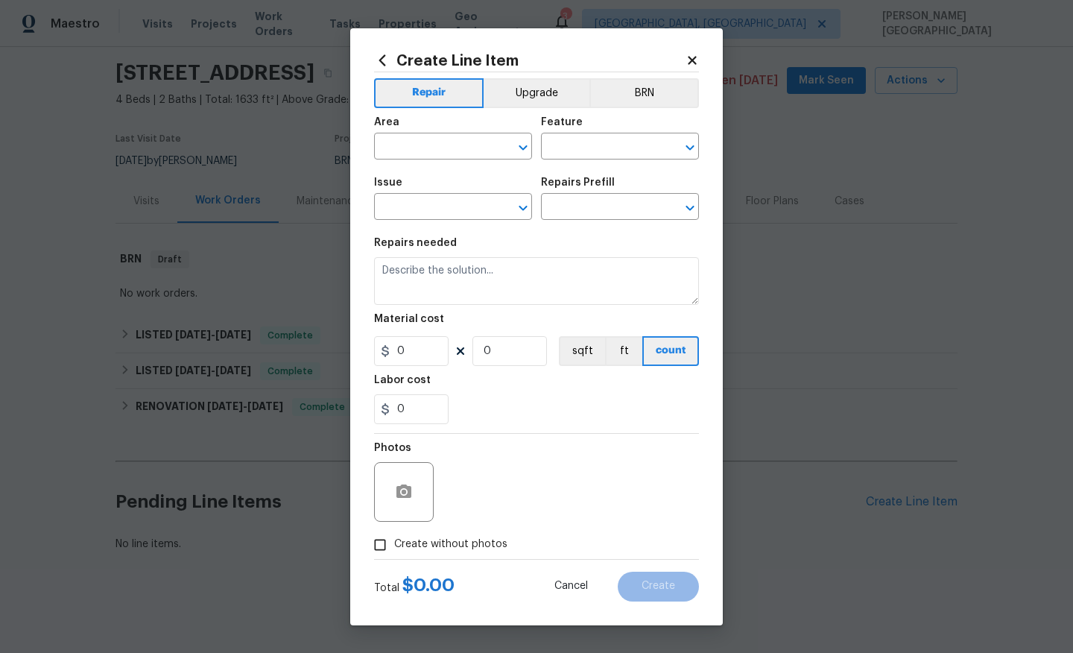
click at [648, 108] on div "Area ​ Feature ​" at bounding box center [536, 138] width 325 height 60
click at [652, 88] on button "BRN" at bounding box center [644, 93] width 110 height 30
click at [421, 146] on input "text" at bounding box center [432, 147] width 116 height 23
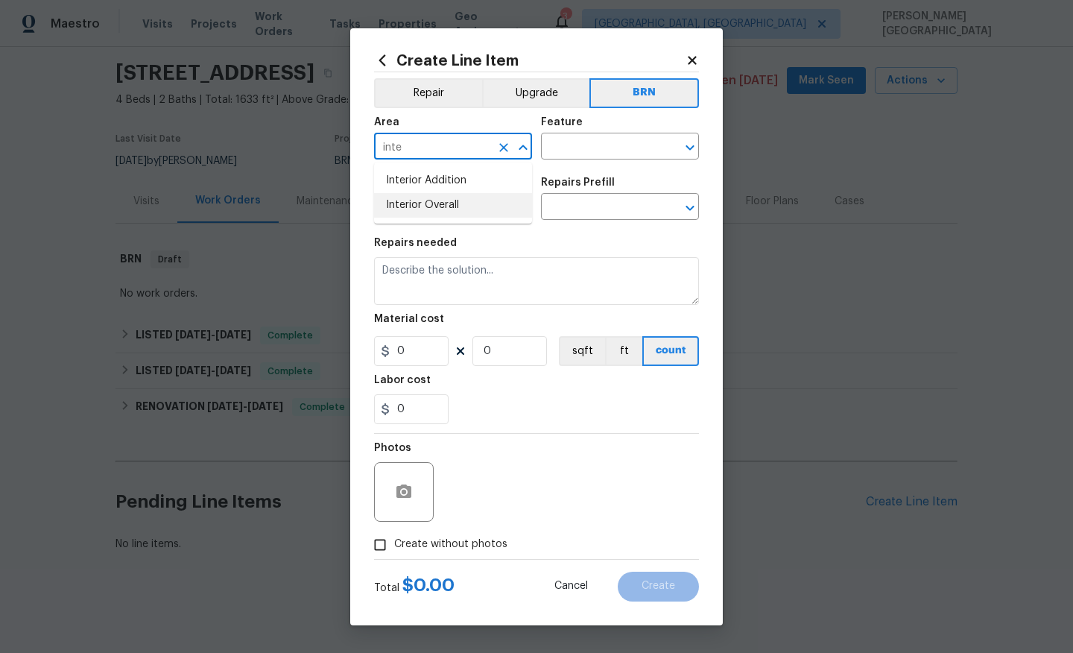
click at [426, 204] on li "Interior Overall" at bounding box center [453, 205] width 158 height 25
type input "Interior Overall"
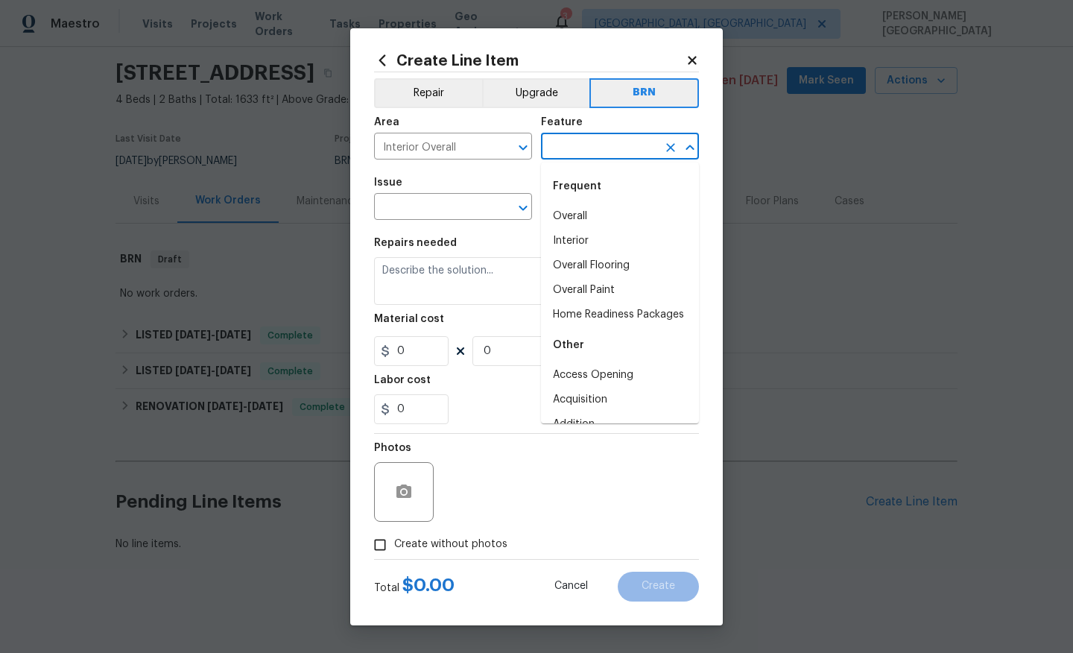
click at [563, 151] on input "text" at bounding box center [599, 147] width 116 height 23
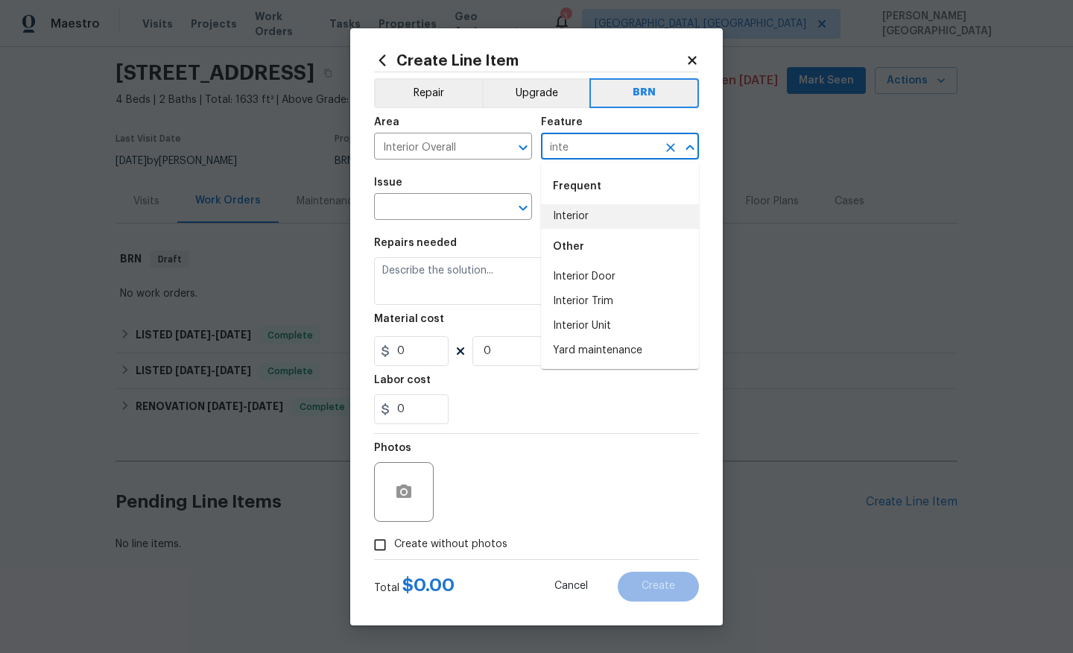
click at [558, 221] on li "Interior" at bounding box center [620, 216] width 158 height 25
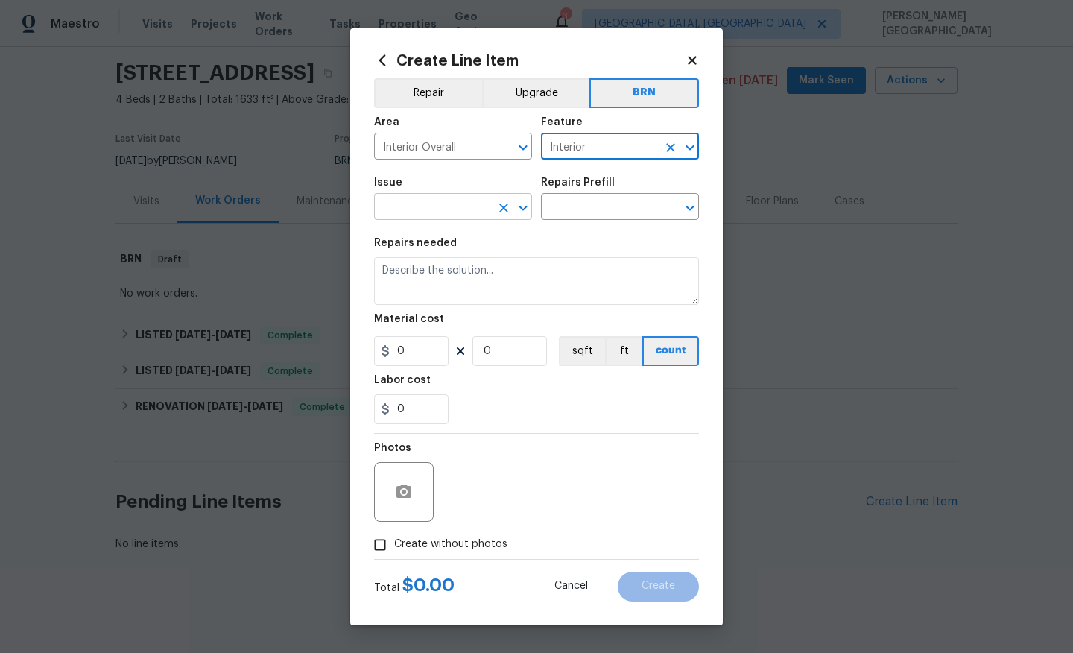
type input "Interior"
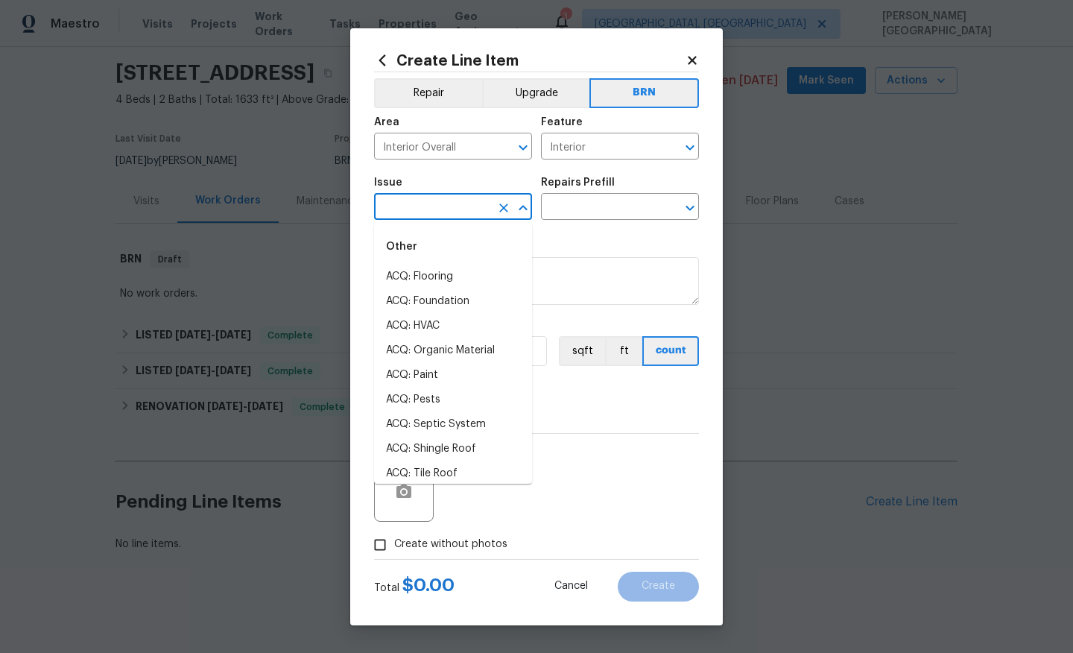
click at [414, 197] on input "text" at bounding box center [432, 208] width 116 height 23
click at [421, 283] on li "Demo Interior" at bounding box center [453, 277] width 158 height 25
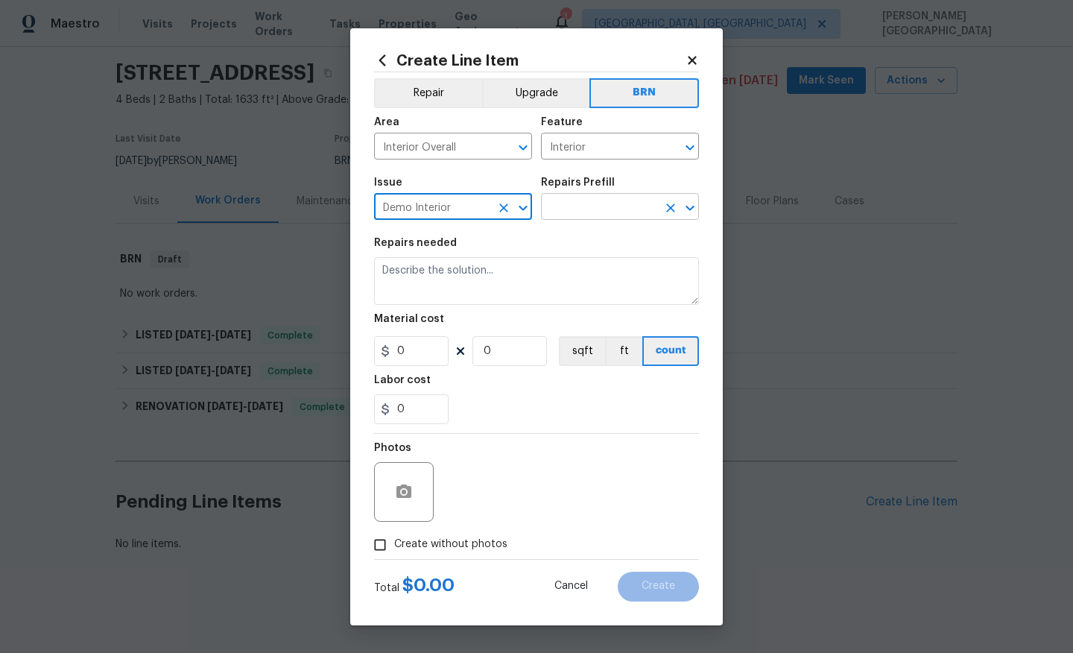
type input "Demo Interior"
click at [583, 200] on input "text" at bounding box center [599, 208] width 116 height 23
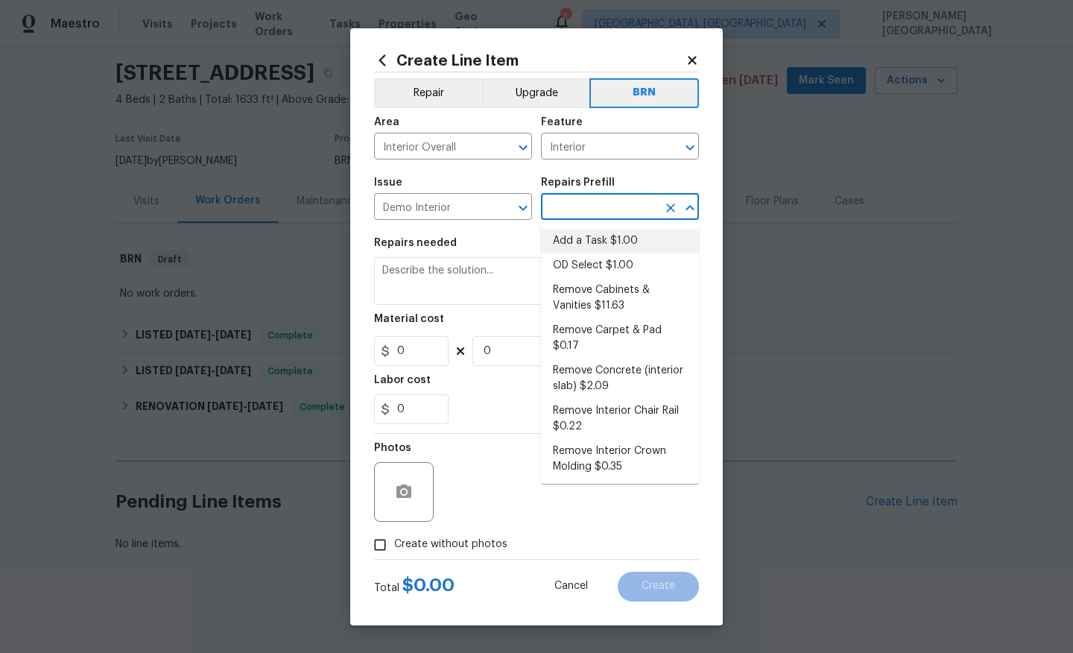
click at [585, 241] on li "Add a Task $1.00" at bounding box center [620, 241] width 158 height 25
type input "Demolition"
type input "Add a Task $1.00"
type textarea "HPM to detail"
type input "1"
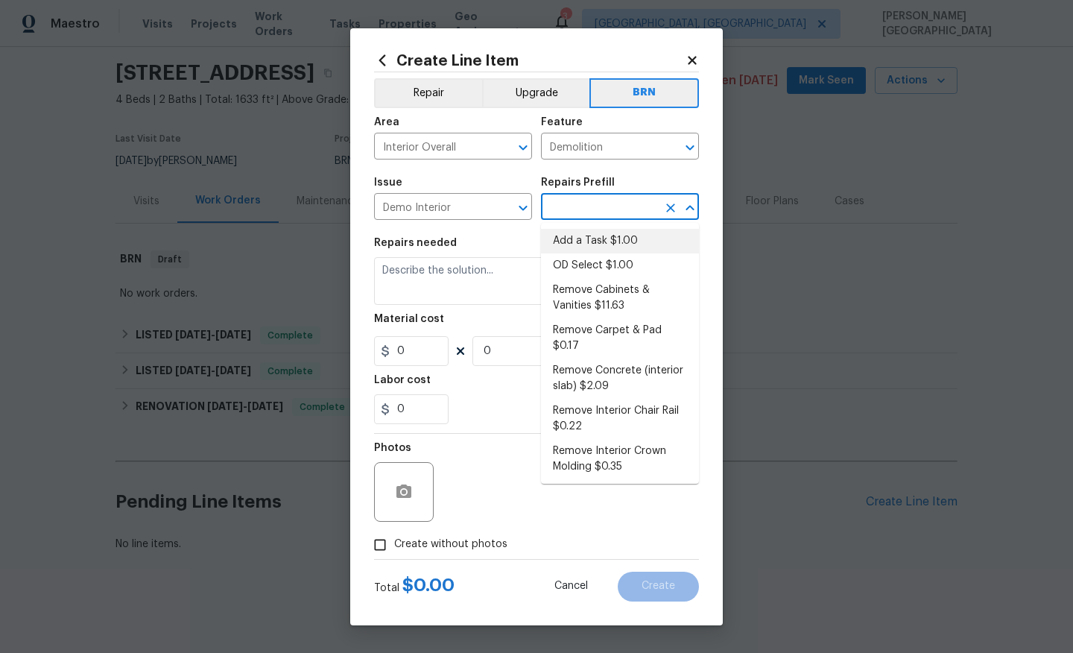
type input "1"
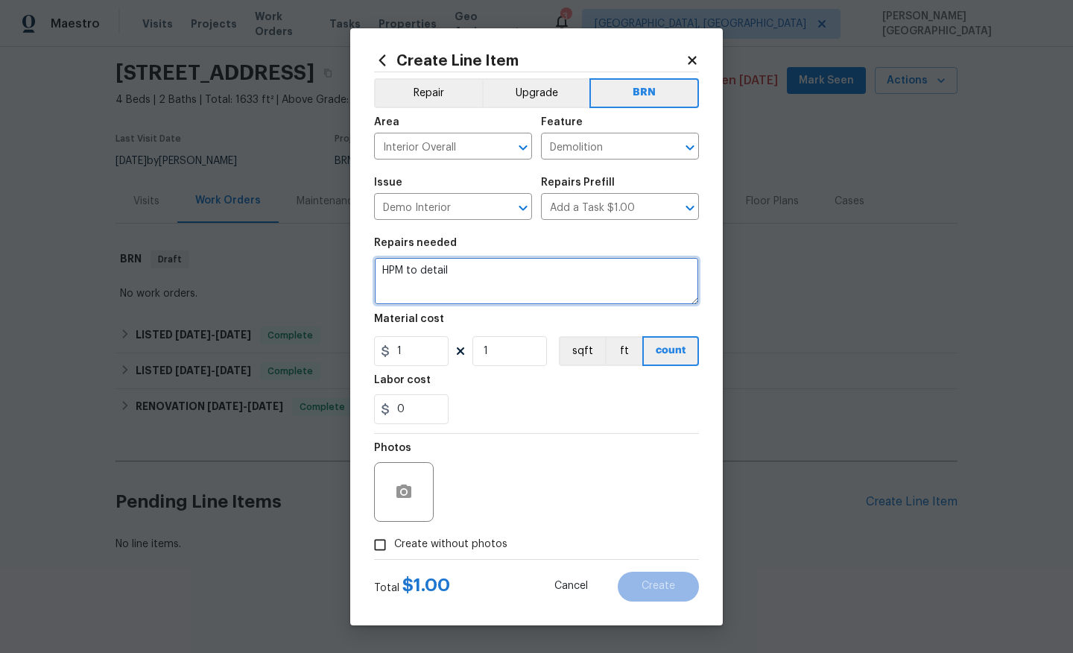
click at [458, 295] on textarea "HPM to detail" at bounding box center [536, 281] width 325 height 48
paste textarea "Seller to correct/repair drip line that is spraying water in photo, ensure line…"
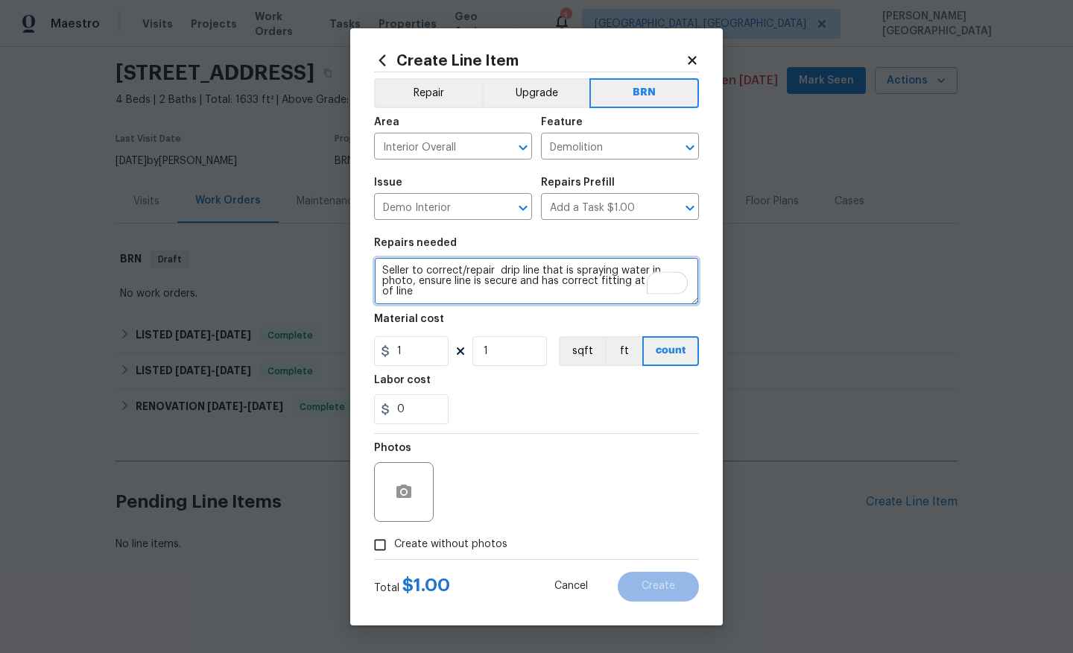
type textarea "Seller to correct/repair drip line that is spraying water in photo, ensure line…"
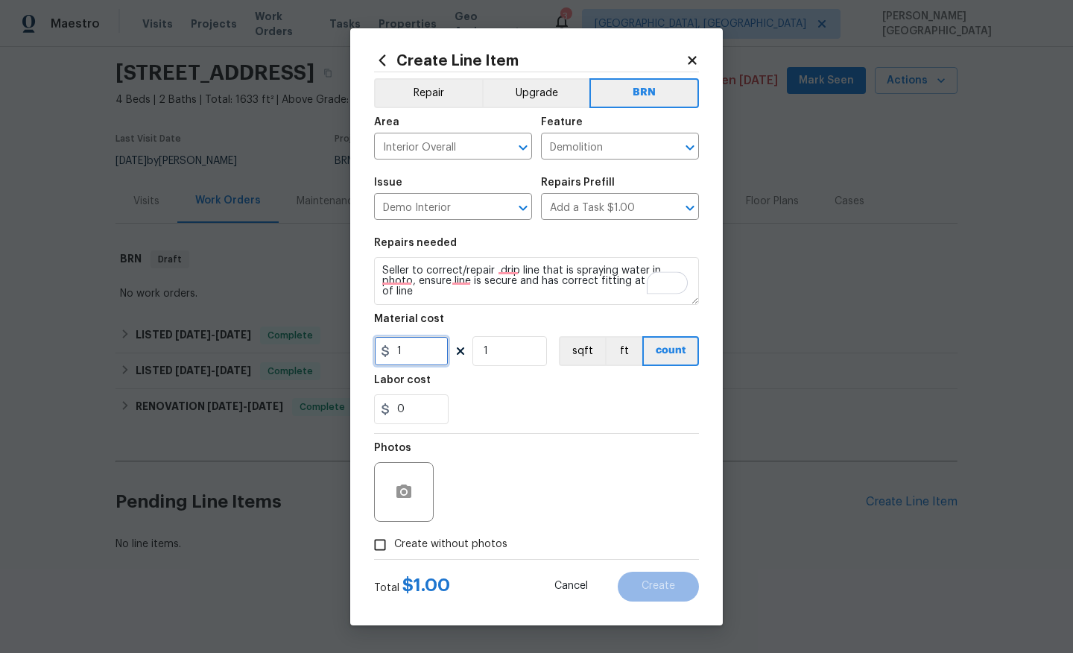
click at [431, 345] on input "1" at bounding box center [411, 351] width 75 height 30
type input "0"
click at [421, 414] on input "0" at bounding box center [411, 409] width 75 height 30
type input "50"
click at [438, 552] on span "Create without photos" at bounding box center [450, 545] width 113 height 16
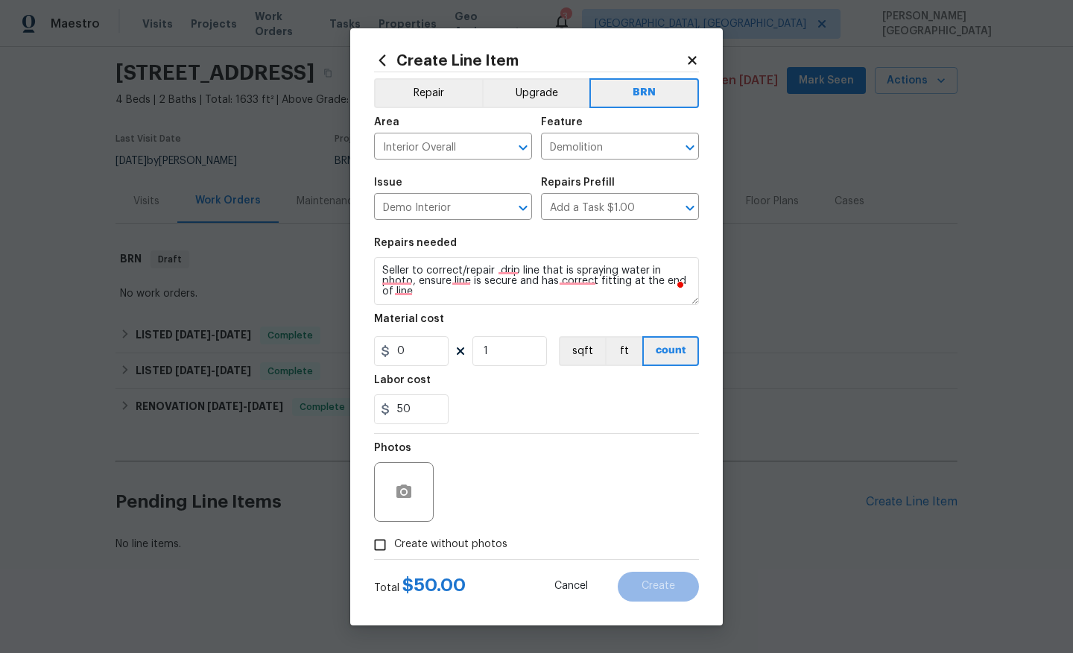
click at [394, 552] on input "Create without photos" at bounding box center [380, 545] width 28 height 28
checkbox input "true"
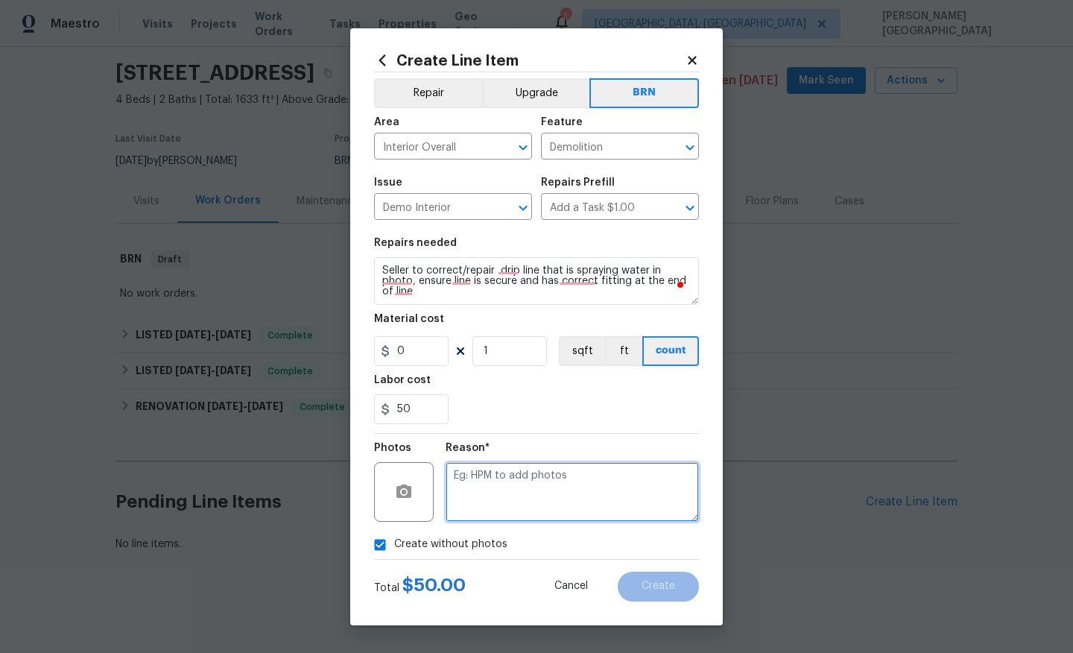
click at [490, 501] on textarea at bounding box center [572, 492] width 253 height 60
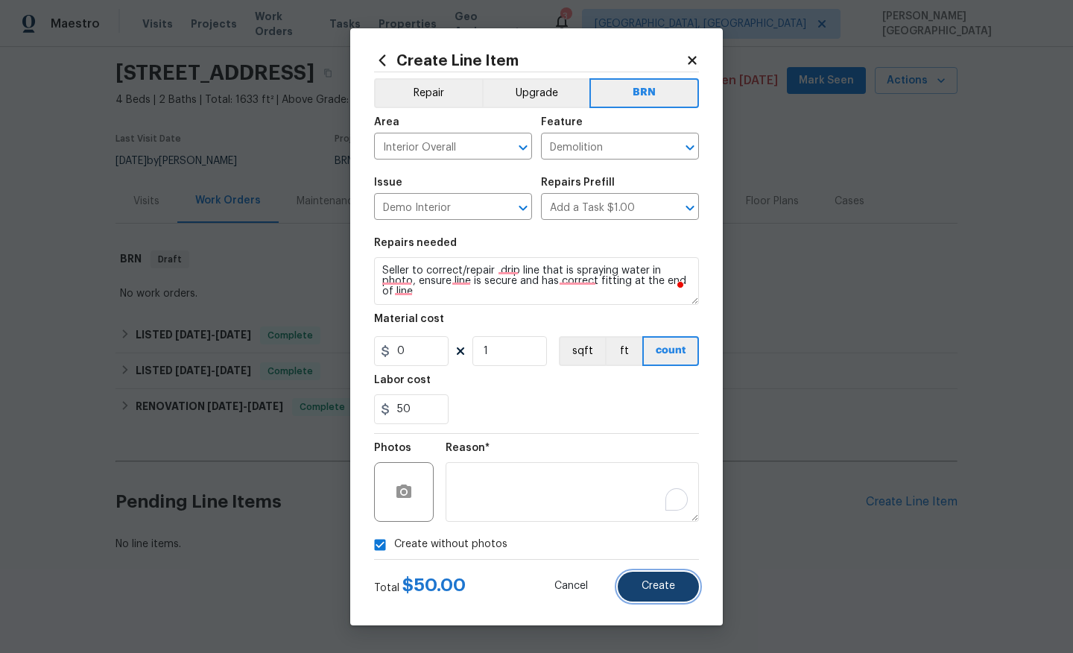
click at [646, 589] on span "Create" at bounding box center [659, 586] width 34 height 11
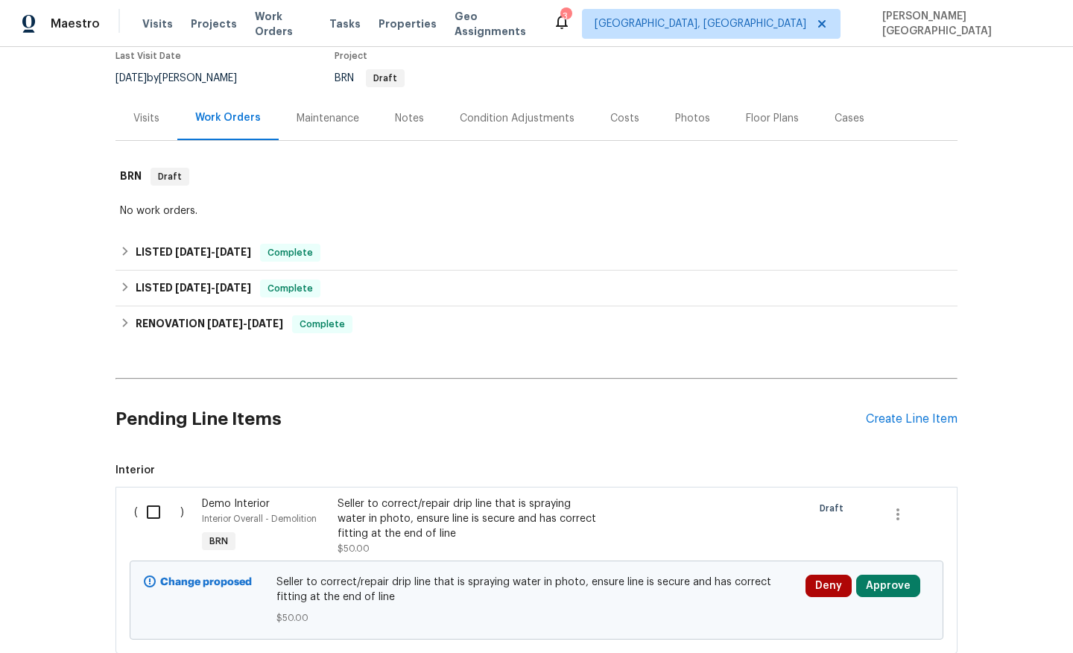
scroll to position [232, 0]
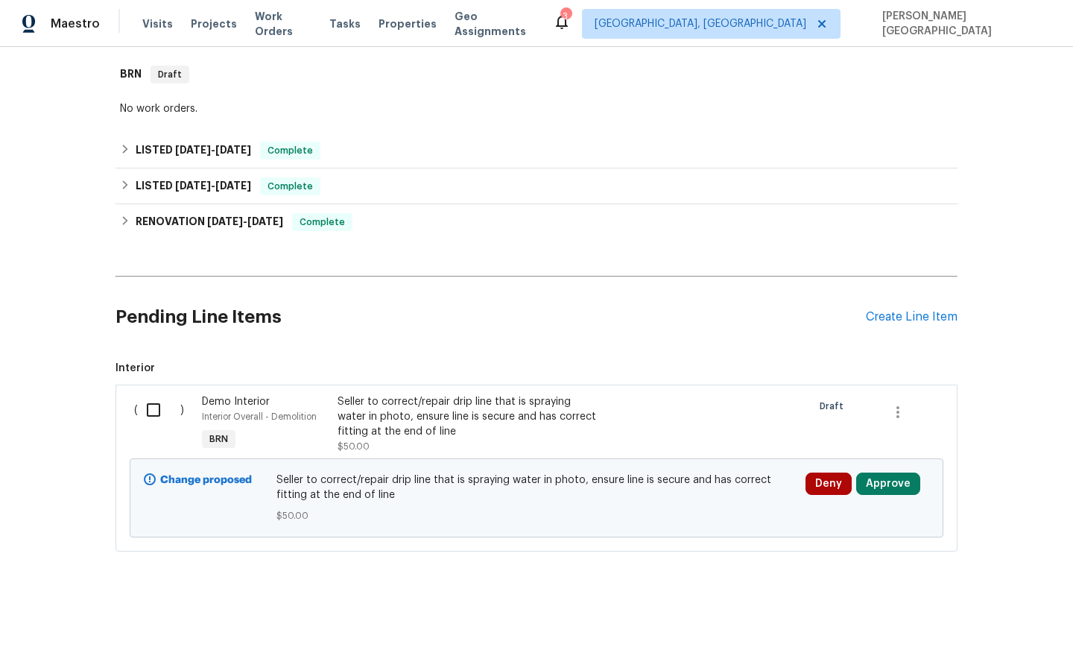
click at [148, 404] on input "checkbox" at bounding box center [159, 409] width 42 height 31
checkbox input "true"
click at [981, 611] on span "Create Work Order" at bounding box center [987, 616] width 99 height 19
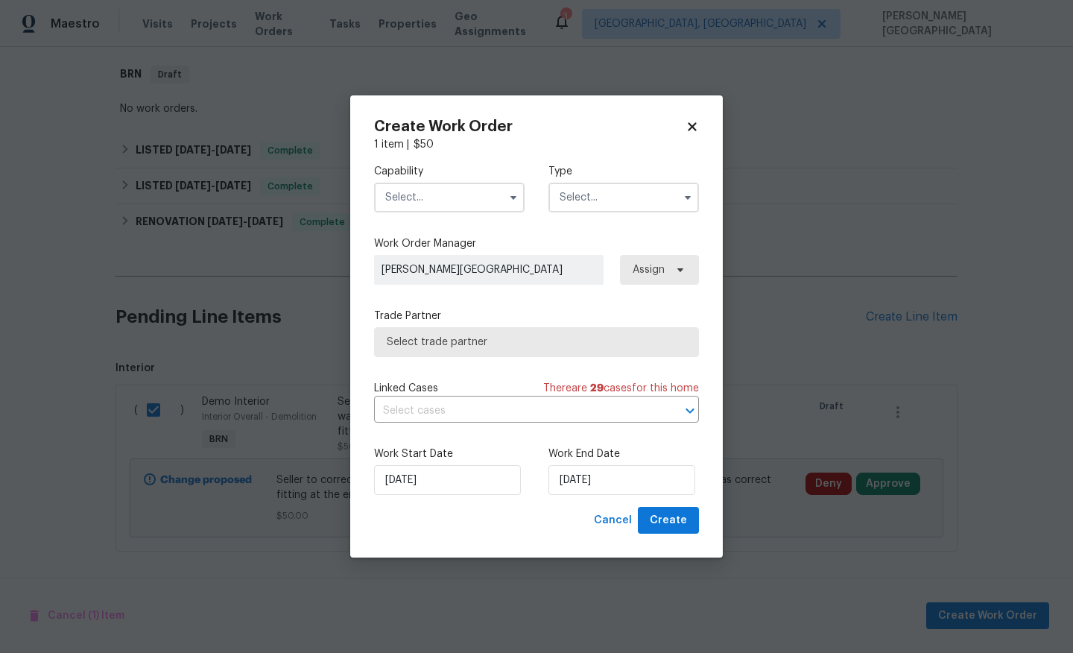
click at [414, 178] on div "Capability" at bounding box center [449, 188] width 151 height 48
click at [414, 200] on input "text" at bounding box center [449, 198] width 151 height 30
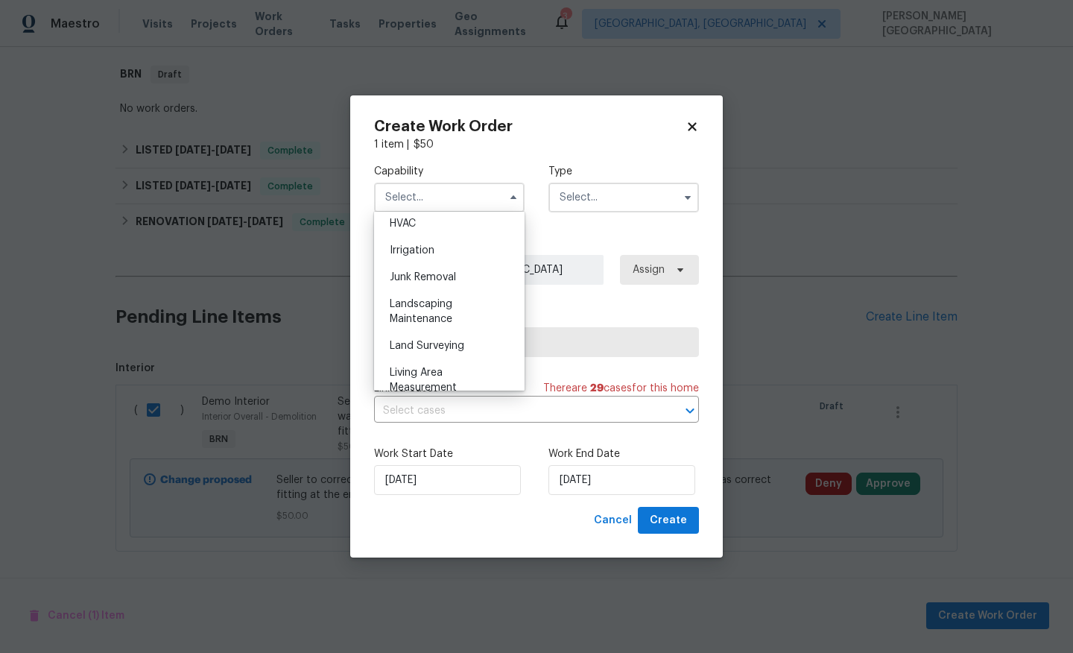
scroll to position [799, 0]
click at [426, 247] on span "Handyman" at bounding box center [416, 249] width 52 height 10
type input "Handyman"
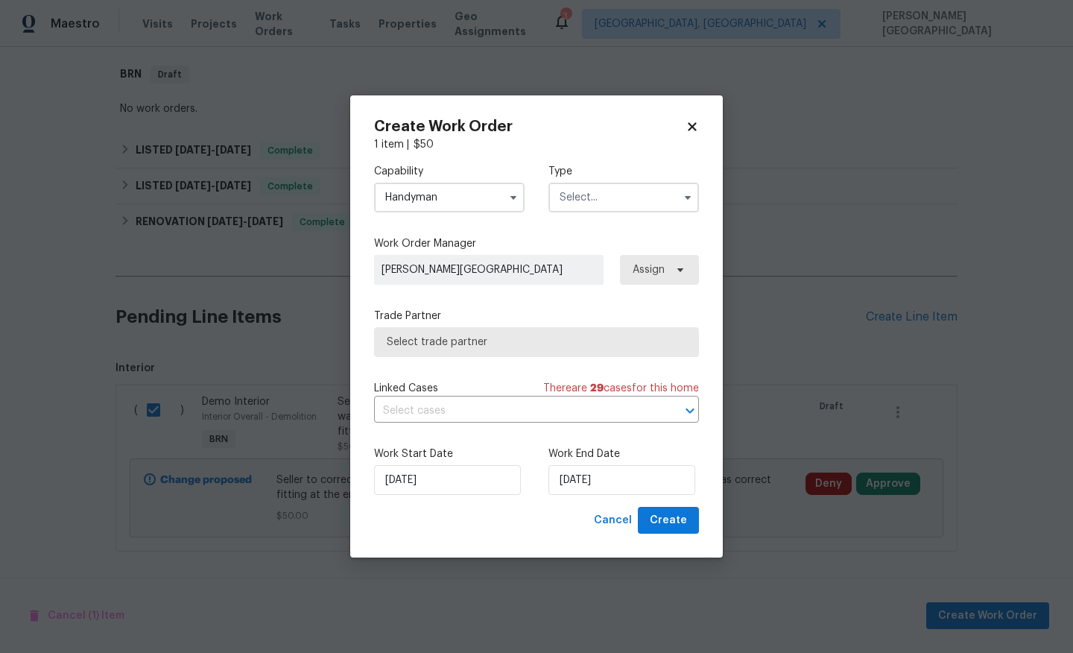
click at [566, 200] on input "text" at bounding box center [623, 198] width 151 height 30
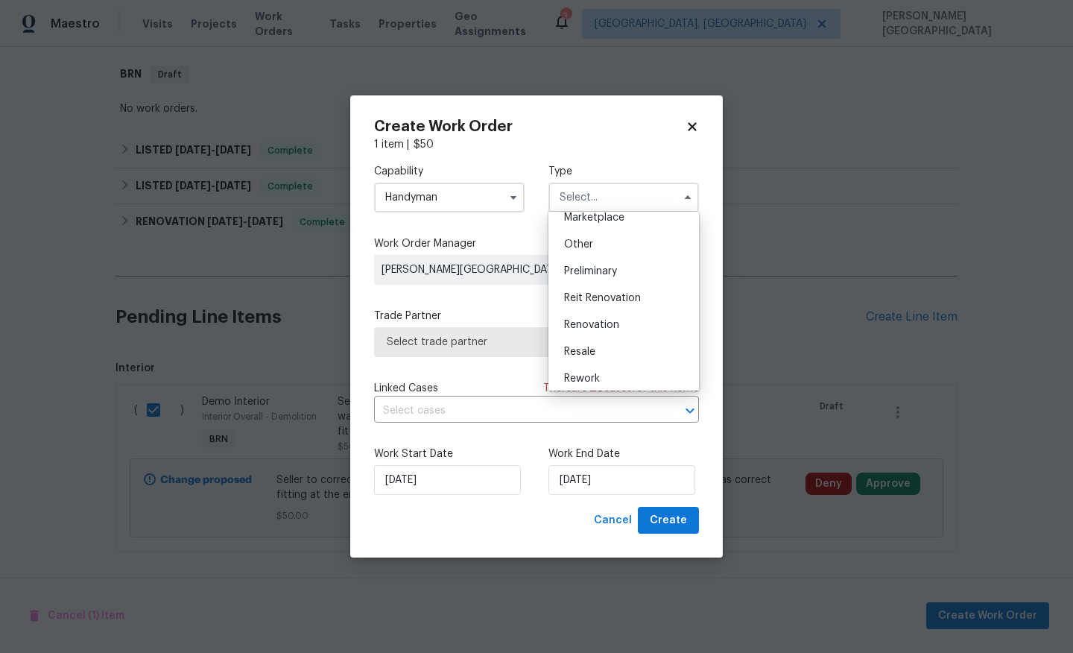
scroll to position [338, 0]
click at [579, 287] on div "Resale" at bounding box center [623, 292] width 143 height 27
type input "Resale"
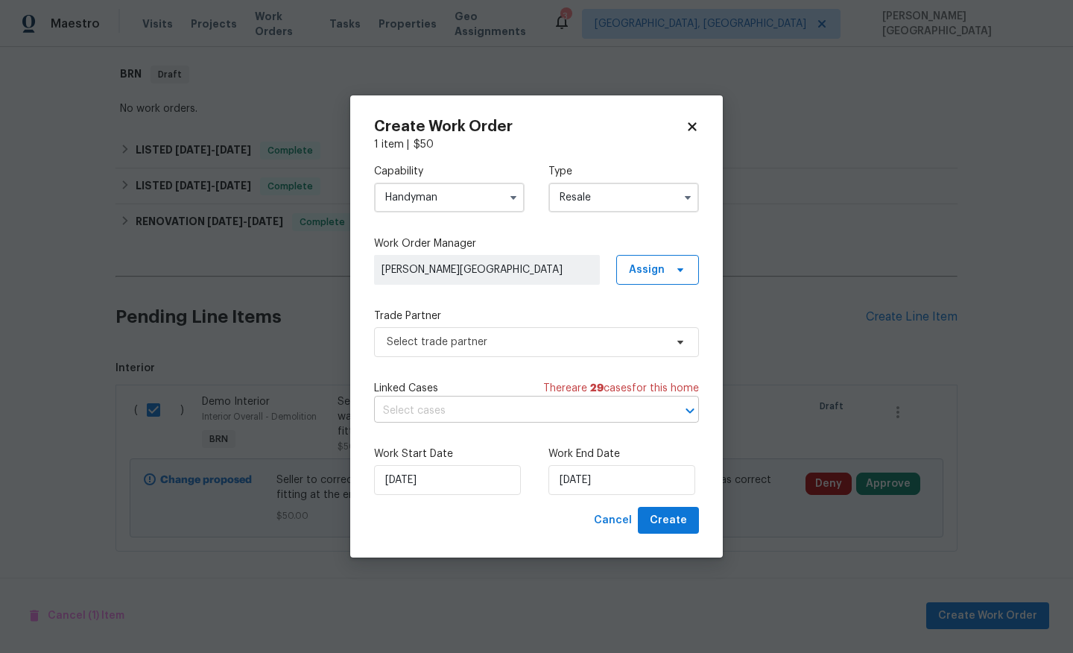
click at [446, 403] on input "text" at bounding box center [515, 410] width 283 height 23
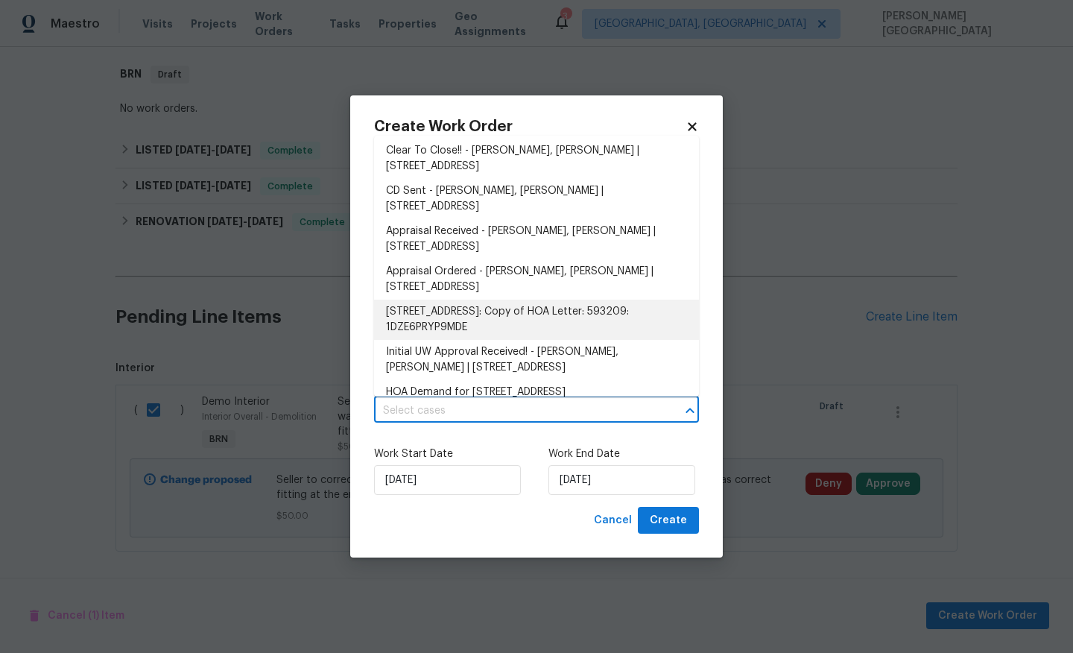
scroll to position [37, 0]
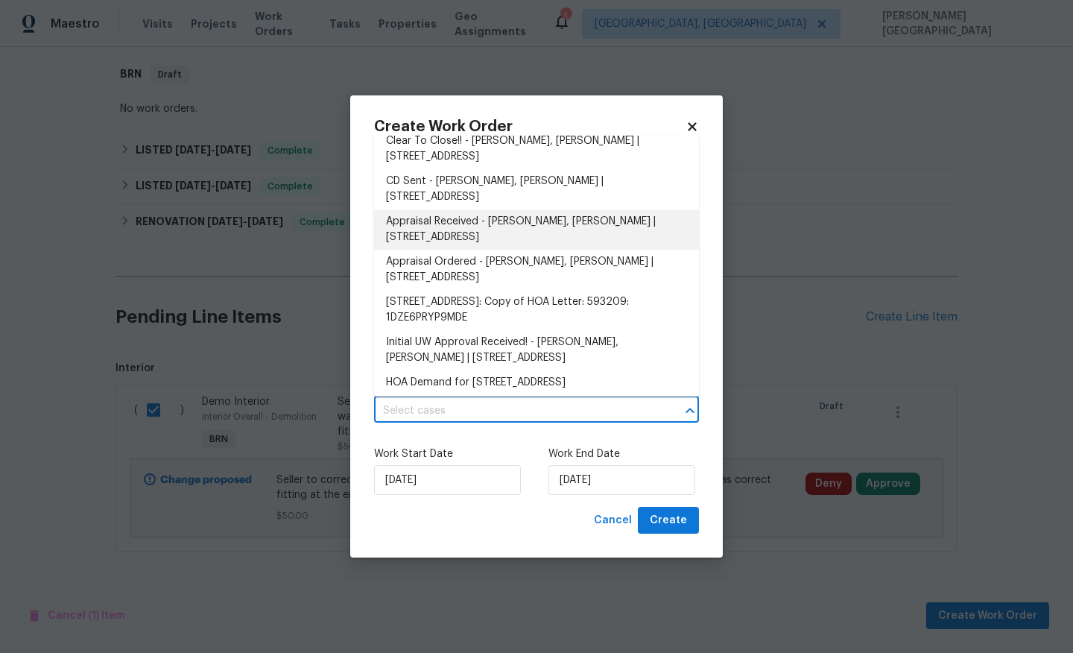
checkbox input "false"
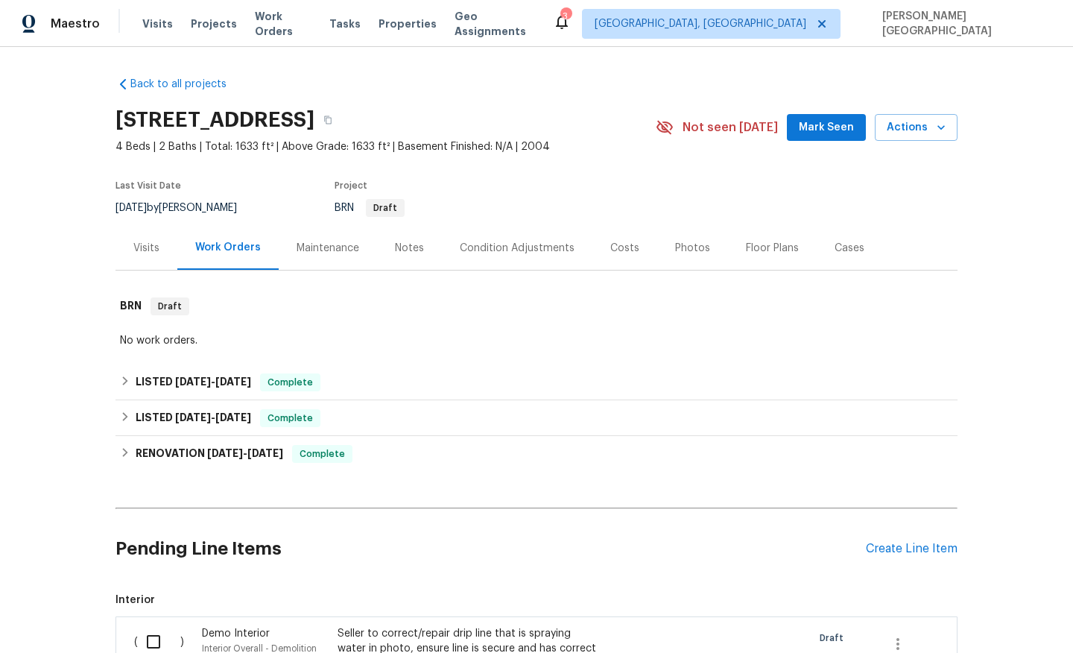
scroll to position [232, 0]
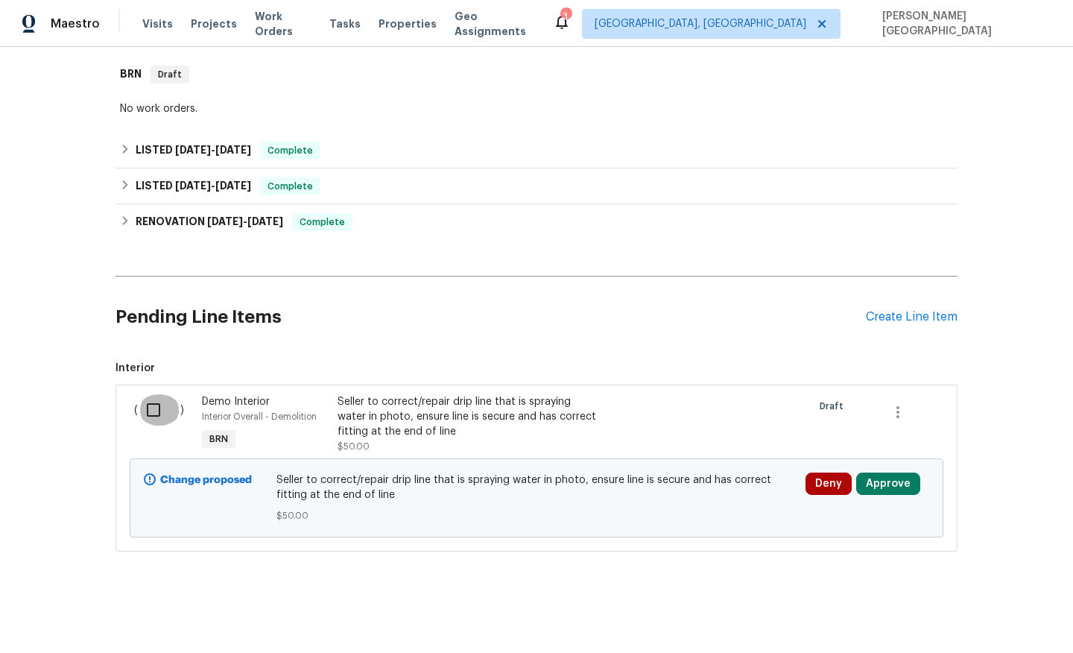
click at [149, 407] on input "checkbox" at bounding box center [159, 409] width 42 height 31
checkbox input "true"
click at [1007, 622] on span "Create Work Order" at bounding box center [987, 616] width 99 height 19
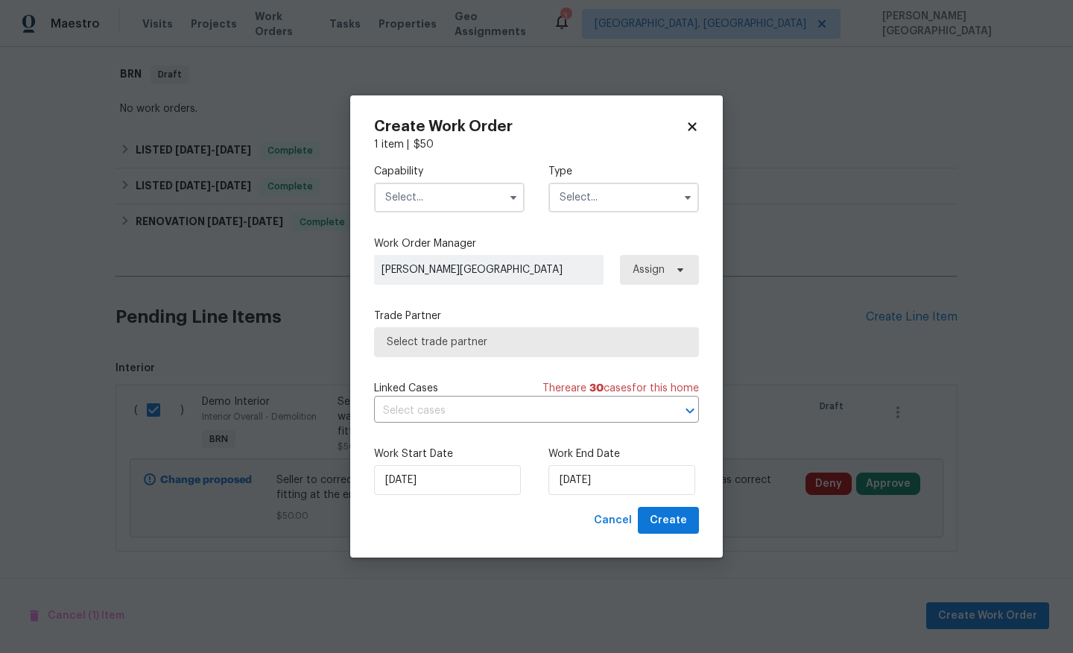
click at [489, 192] on input "text" at bounding box center [449, 198] width 151 height 30
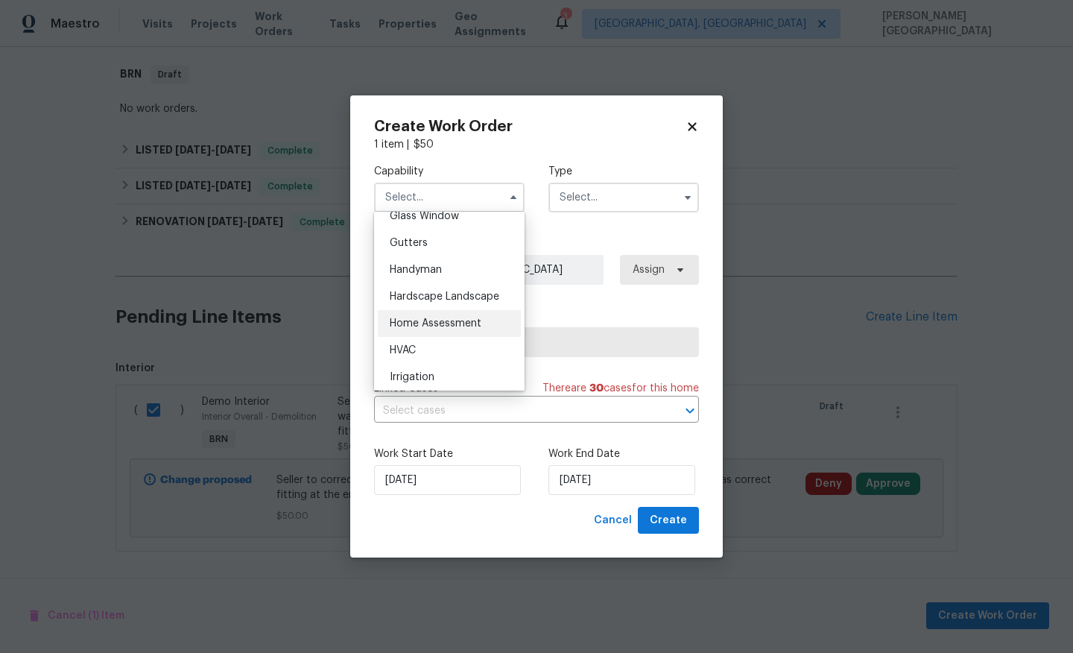
scroll to position [768, 0]
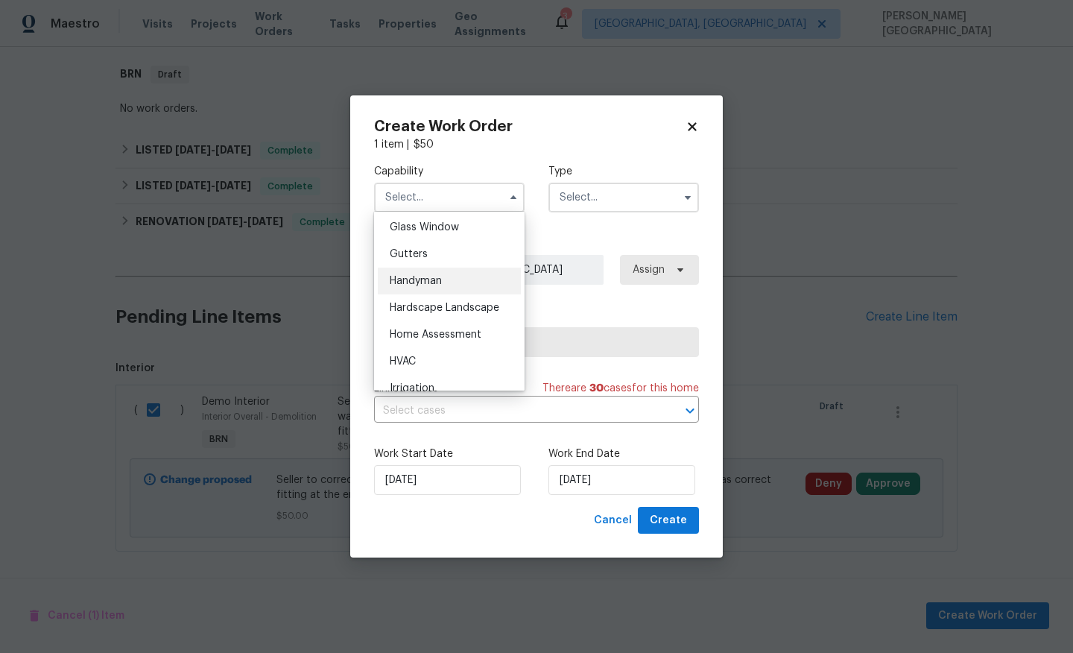
click at [449, 273] on div "Handyman" at bounding box center [449, 281] width 143 height 27
type input "Handyman"
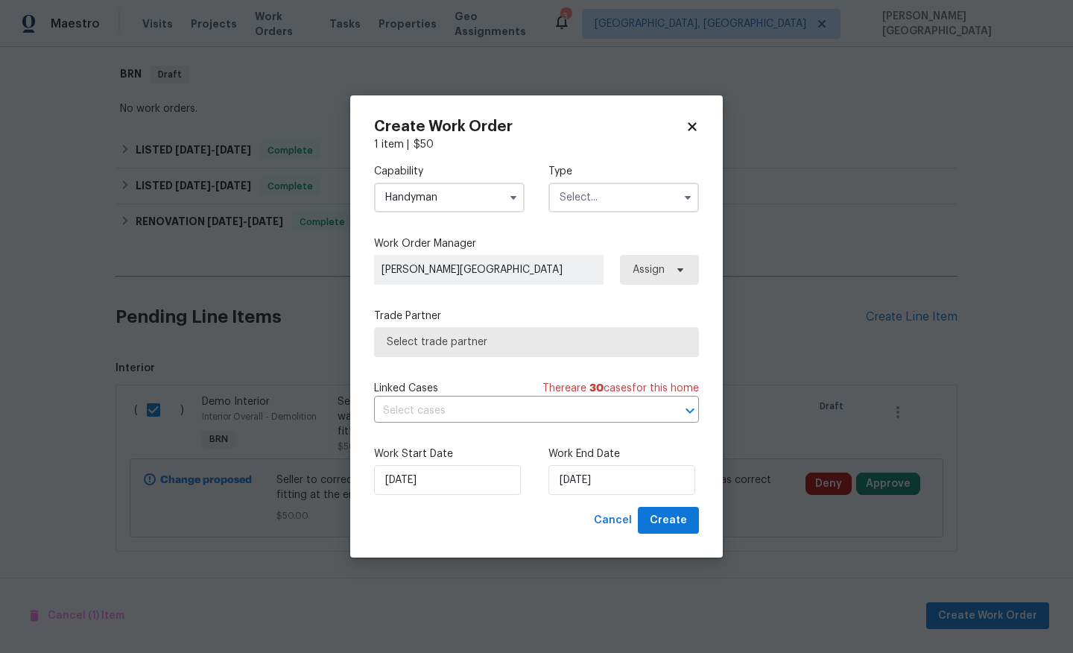
click at [592, 197] on input "text" at bounding box center [623, 198] width 151 height 30
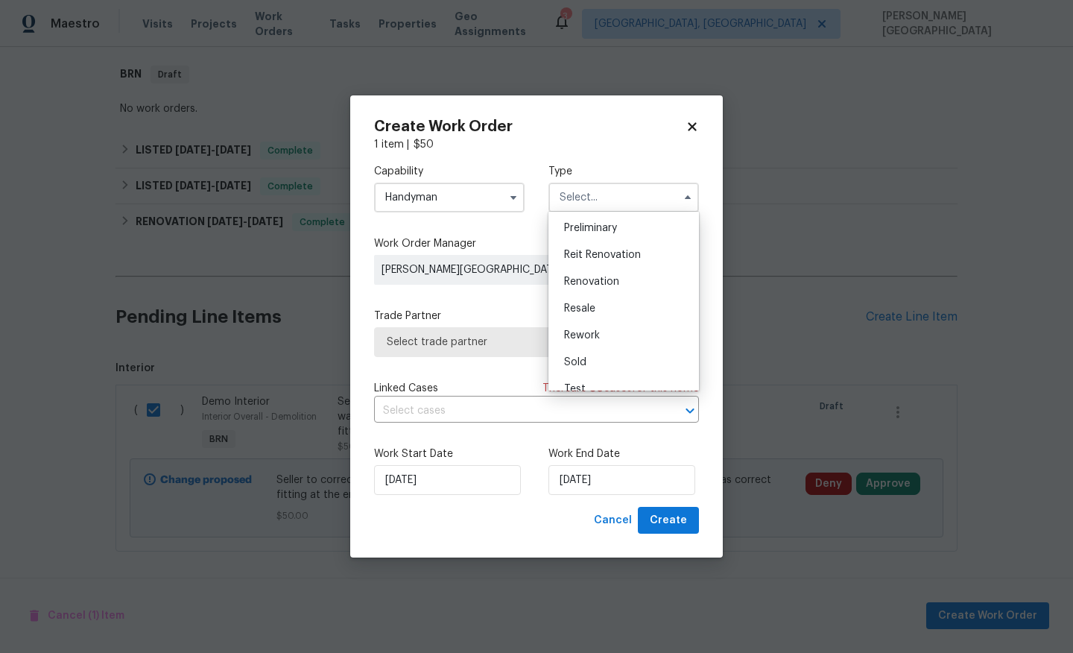
scroll to position [338, 0]
click at [588, 294] on span "Resale" at bounding box center [579, 293] width 31 height 10
type input "Resale"
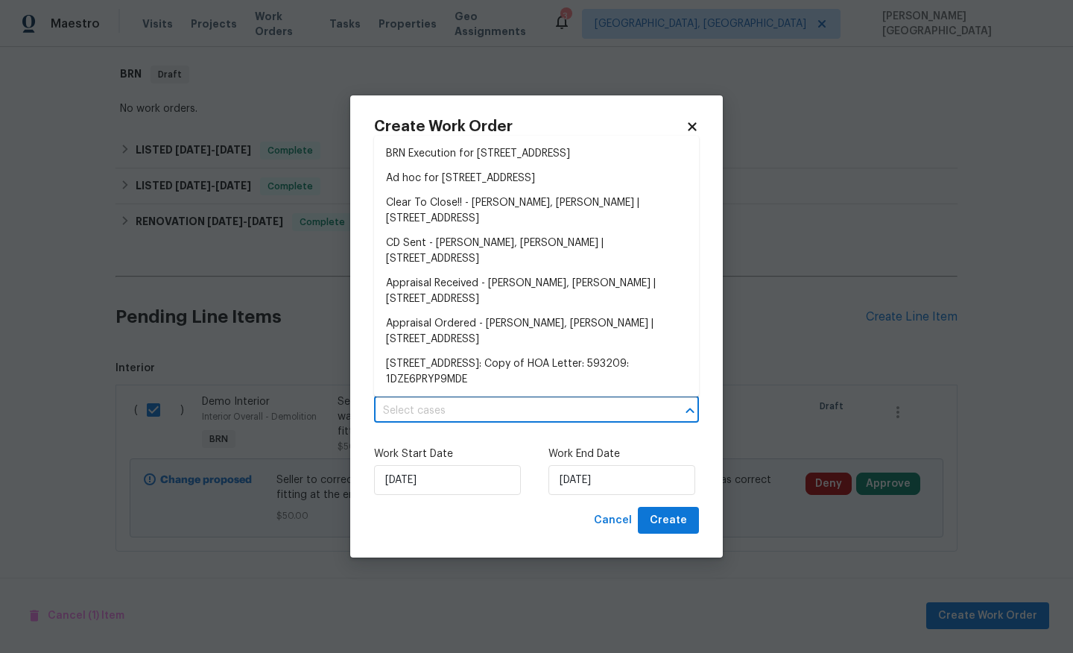
click at [490, 418] on input "text" at bounding box center [515, 410] width 283 height 23
click at [489, 154] on li "BRN Execution for [STREET_ADDRESS]" at bounding box center [536, 154] width 325 height 25
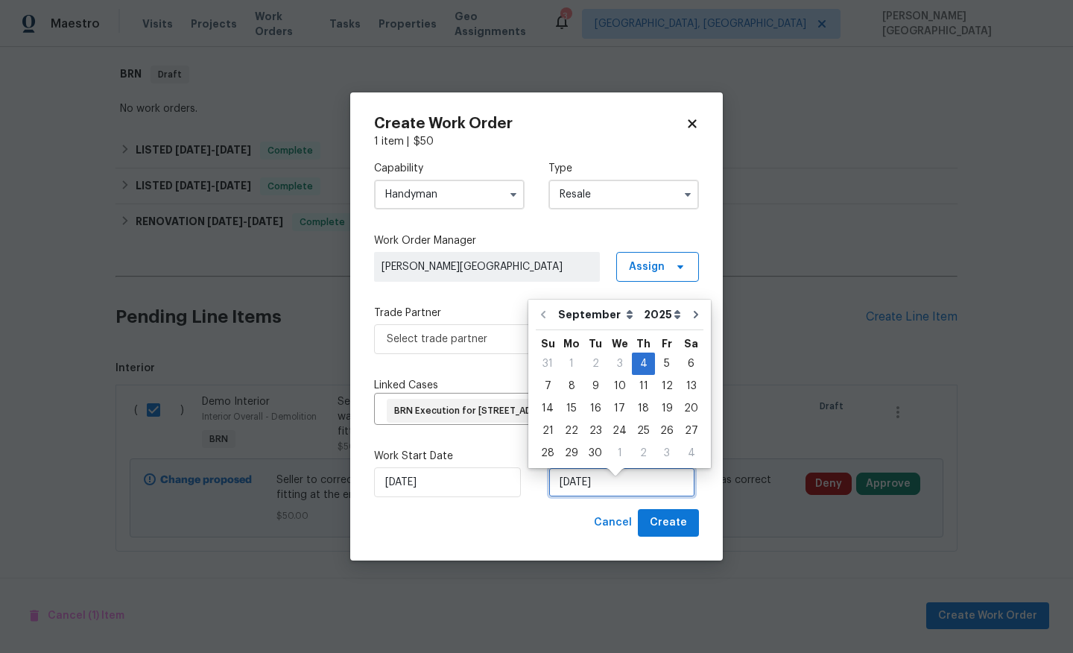
click at [589, 496] on input "[DATE]" at bounding box center [621, 482] width 147 height 30
click at [461, 405] on span "BRN Execution for 44271 W Oster Dr, Maricopa, AZ 85138" at bounding box center [481, 411] width 175 height 13
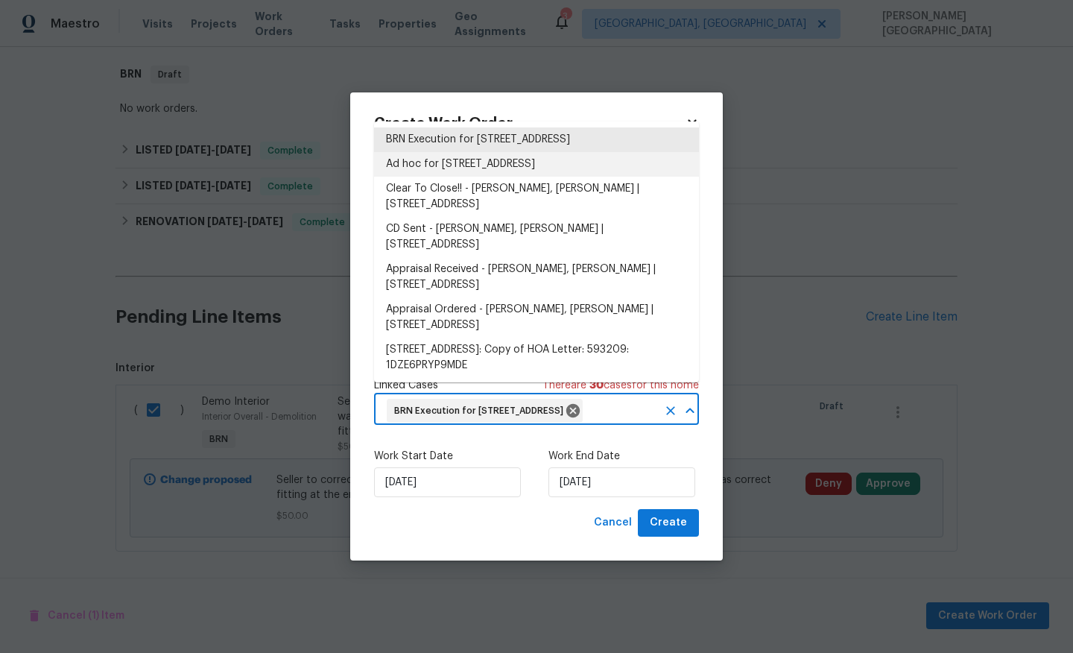
click at [450, 165] on li "Ad hoc for 44271 W Oster Dr, Maricopa, AZ 85138" at bounding box center [536, 164] width 325 height 25
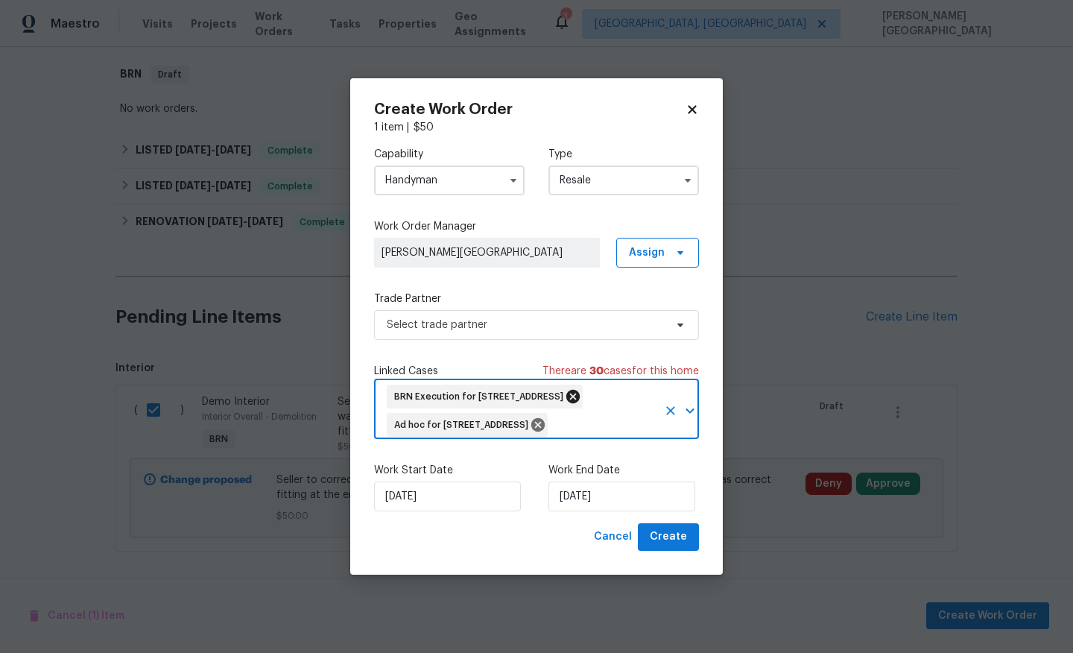
click at [580, 396] on icon at bounding box center [572, 396] width 13 height 13
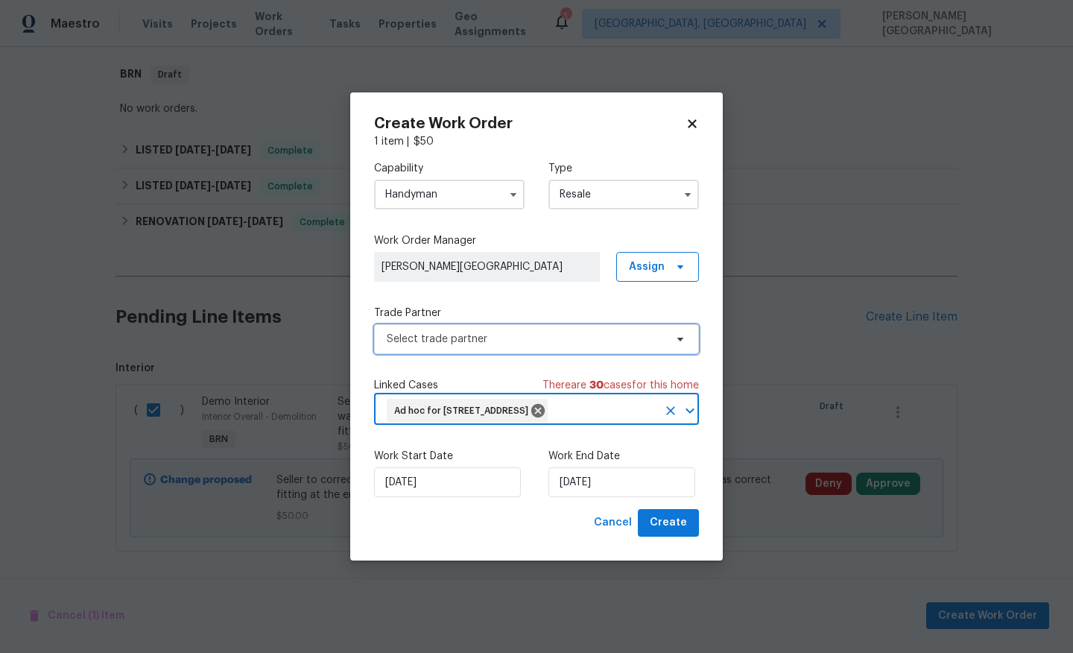
click at [434, 328] on span "Select trade partner" at bounding box center [536, 339] width 325 height 30
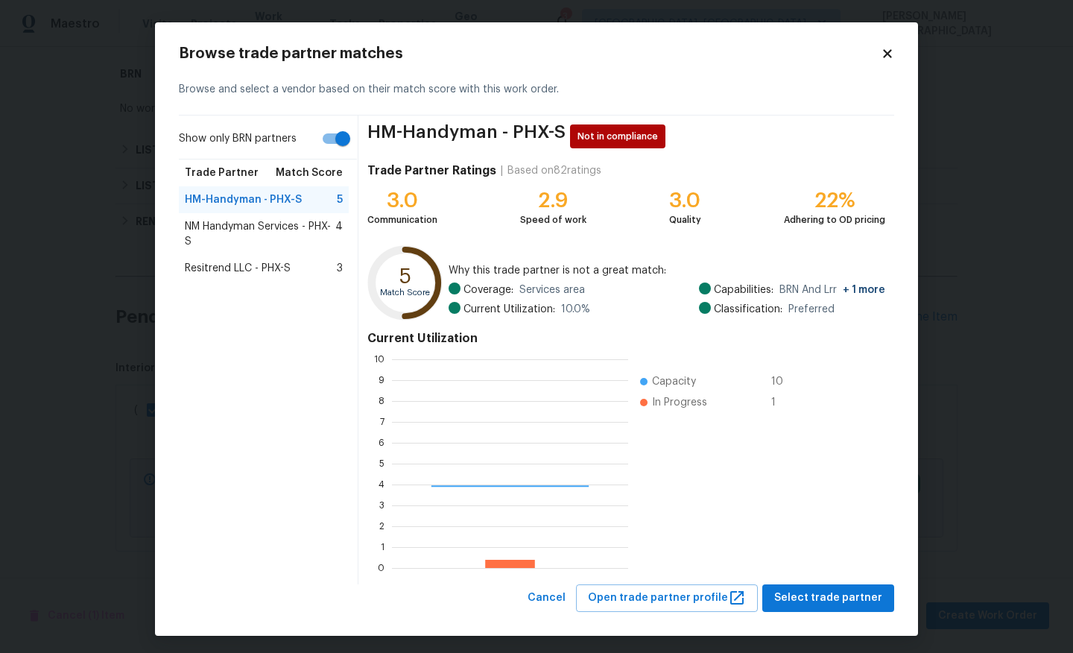
scroll to position [209, 236]
click at [842, 604] on span "Select trade partner" at bounding box center [828, 598] width 108 height 19
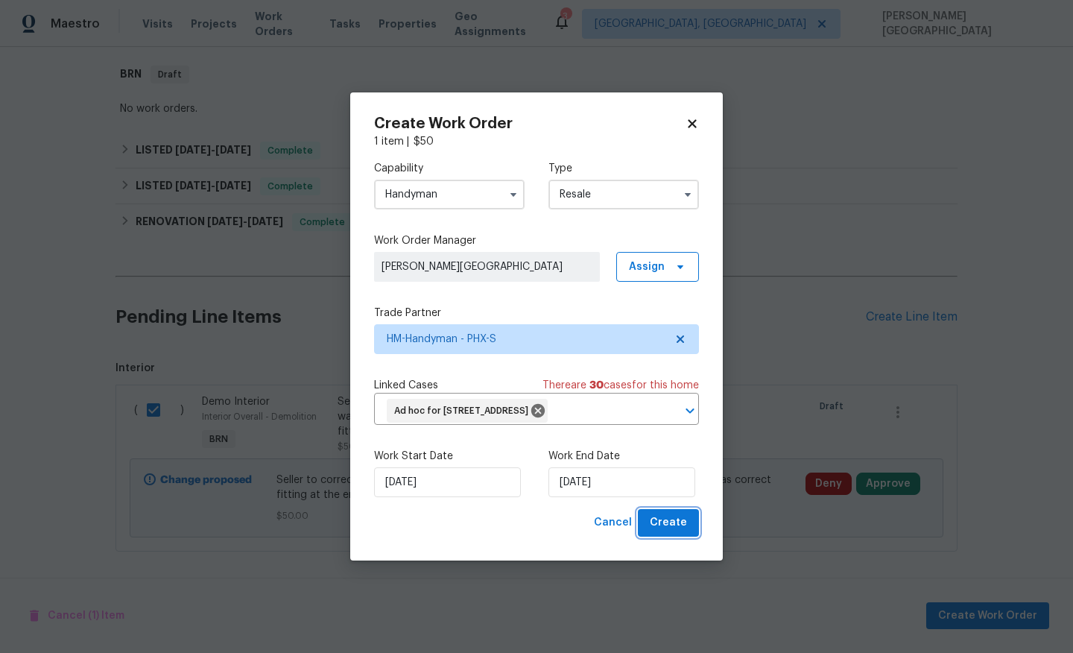
click at [665, 533] on button "Create" at bounding box center [668, 523] width 61 height 28
checkbox input "false"
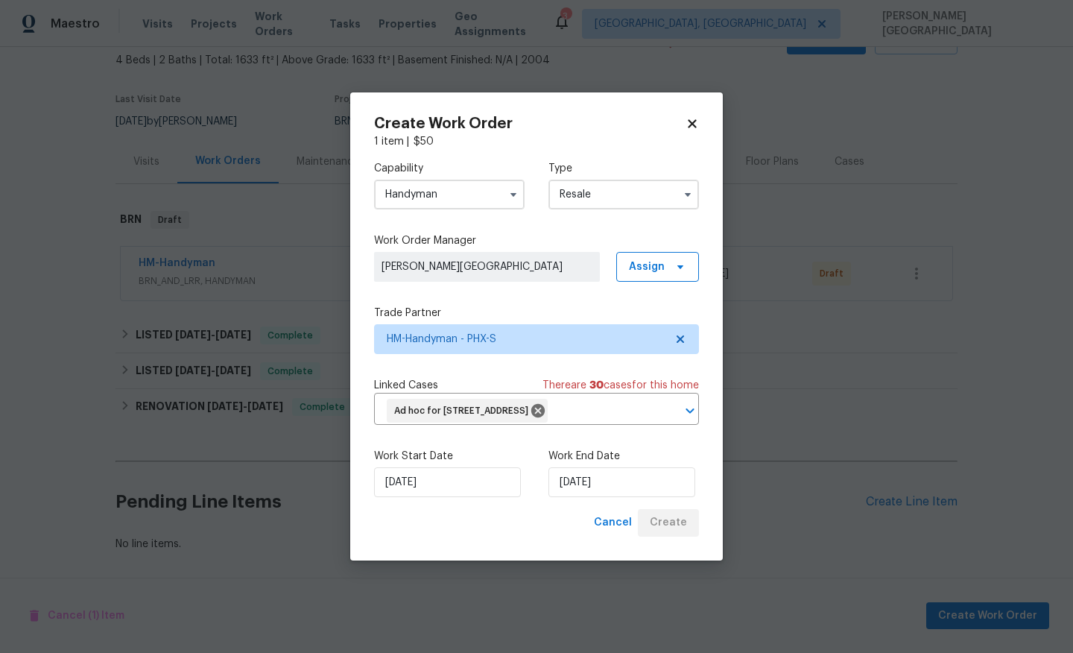
scroll to position [86, 0]
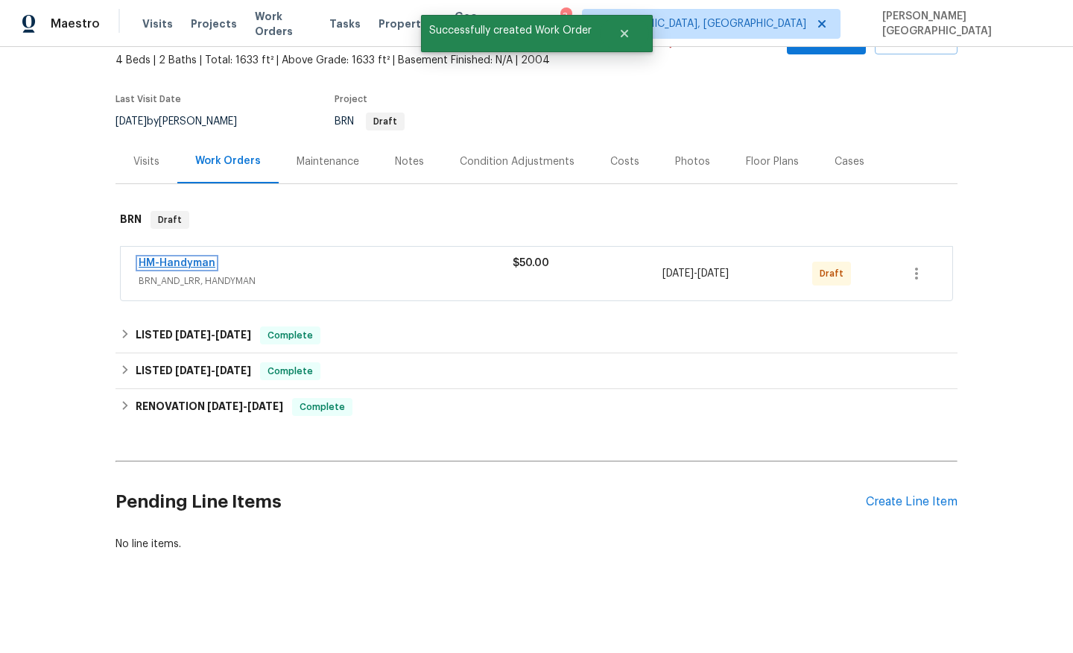
click at [173, 260] on link "HM-Handyman" at bounding box center [177, 263] width 77 height 10
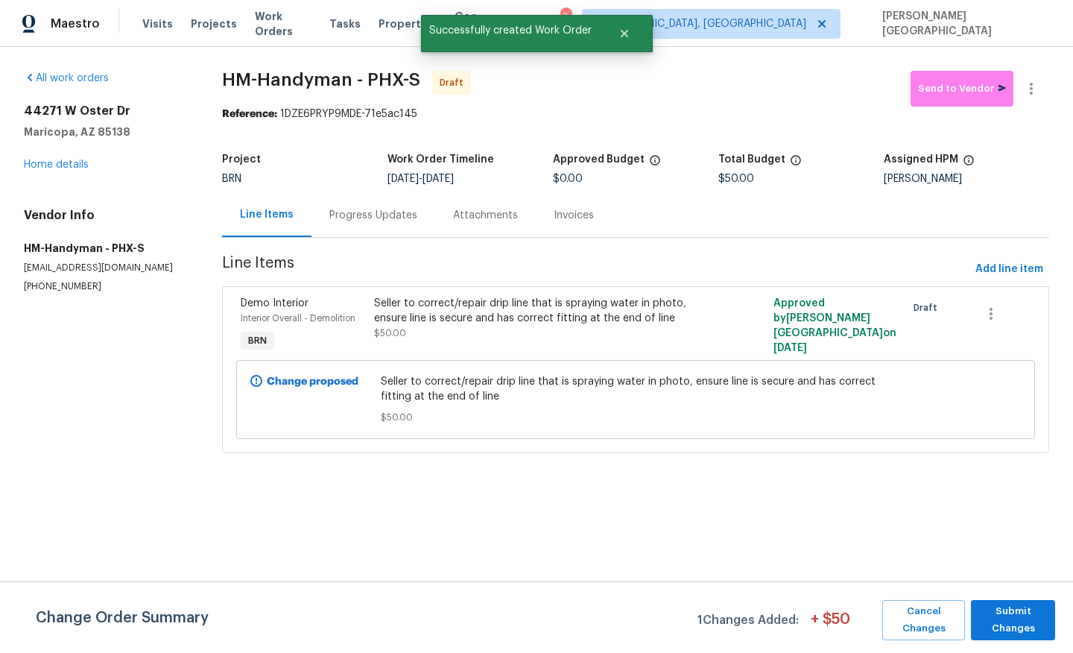
click at [361, 220] on div "Progress Updates" at bounding box center [373, 215] width 88 height 15
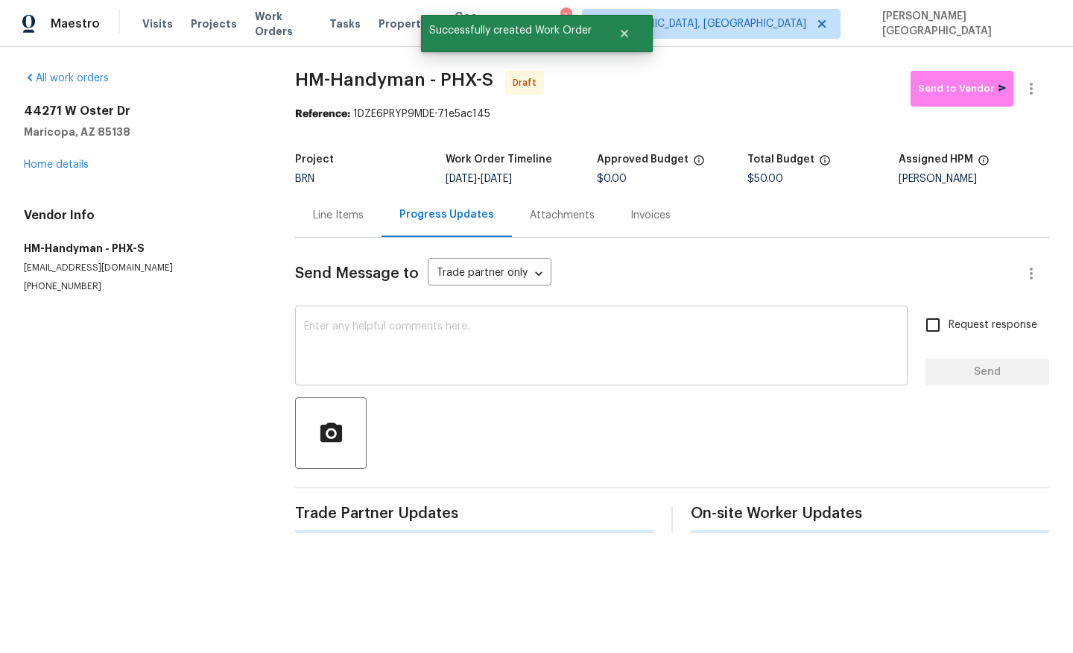
click at [358, 349] on textarea at bounding box center [601, 347] width 595 height 52
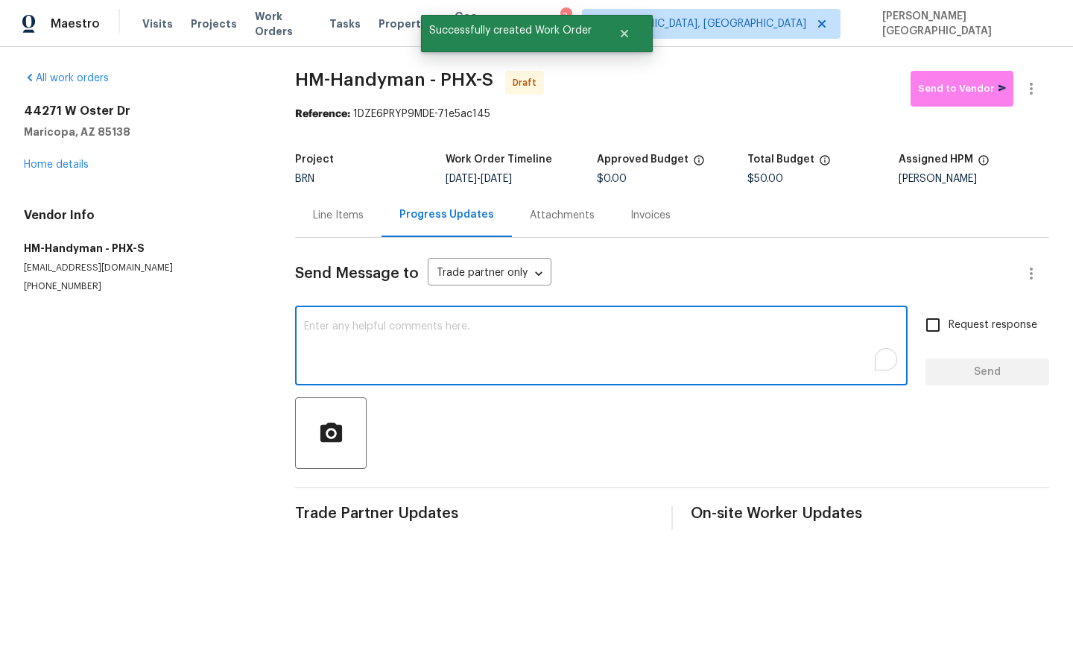
paste textarea "This is Isabel from Opendoor. Please confirm receipt of the work order due on 0…"
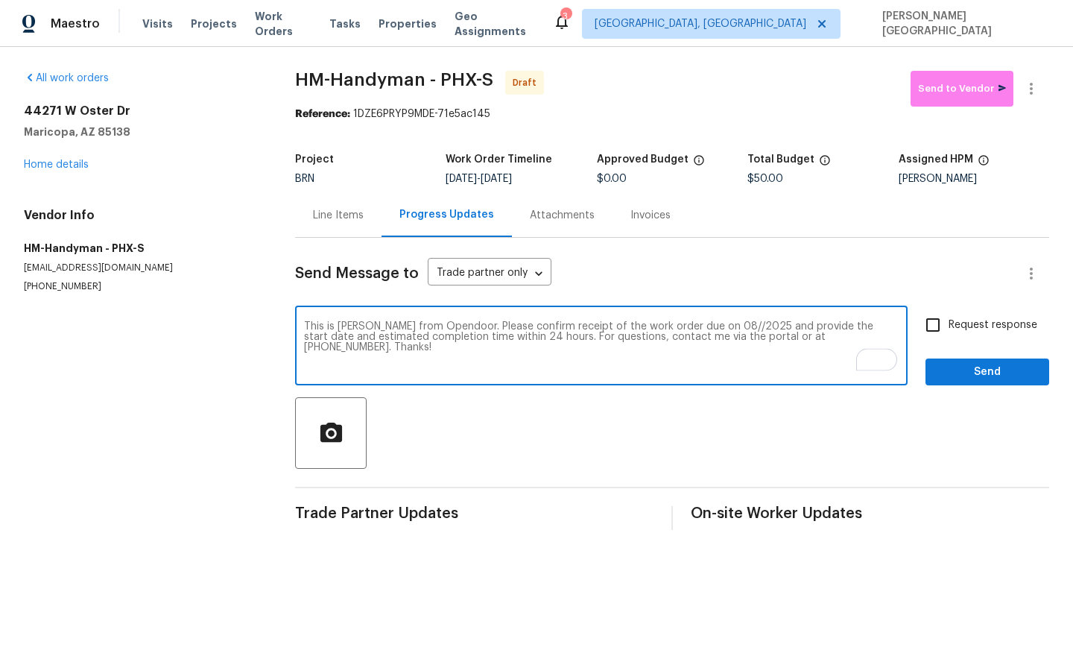
click at [697, 326] on textarea "This is Isabel from Opendoor. Please confirm receipt of the work order due on 0…" at bounding box center [601, 347] width 595 height 52
click at [703, 326] on textarea "This is Isabel from Opendoor. Please confirm receipt of the work order due on 0…" at bounding box center [601, 347] width 595 height 52
click at [832, 322] on textarea "This is Isabel from Opendoor. Please confirm receipt of the work order due on 0…" at bounding box center [601, 347] width 595 height 52
type textarea "This is Isabel from Opendoor. Please confirm receipt of the work order due on 0…"
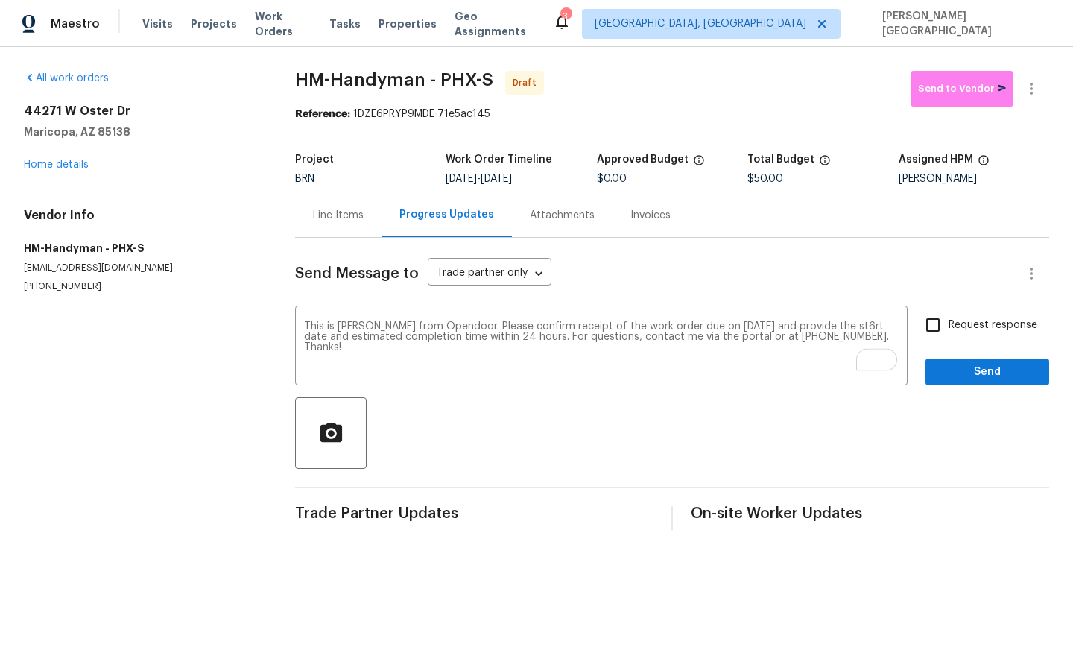
click at [964, 319] on span "Request response" at bounding box center [993, 325] width 89 height 16
click at [949, 319] on input "Request response" at bounding box center [932, 324] width 31 height 31
checkbox input "true"
click at [984, 391] on div "Send Message to Trade partner only Trade partner only ​ This is Isabel from Ope…" at bounding box center [672, 384] width 754 height 292
click at [984, 375] on span "Send" at bounding box center [987, 372] width 100 height 19
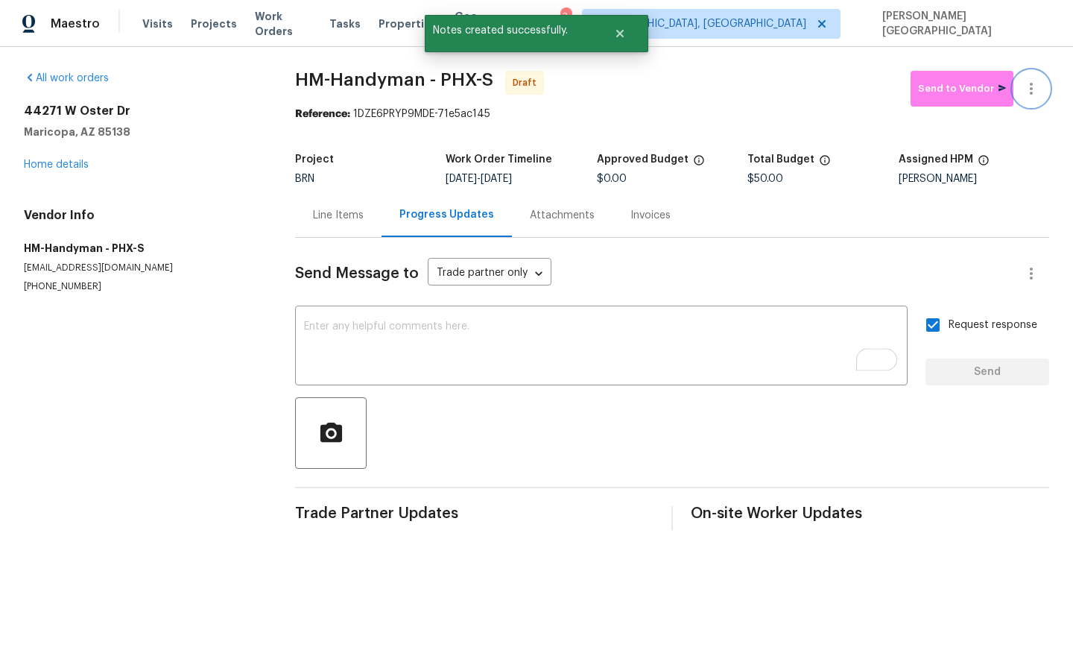
click at [1034, 97] on icon "button" at bounding box center [1031, 89] width 18 height 18
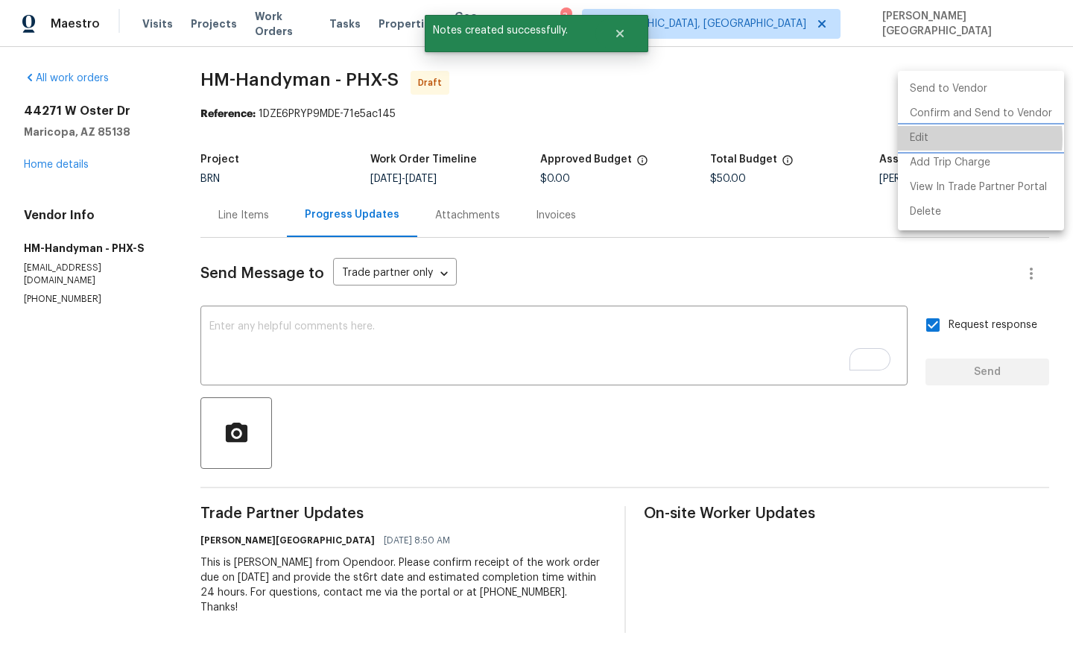
click at [946, 139] on li "Edit" at bounding box center [981, 138] width 166 height 25
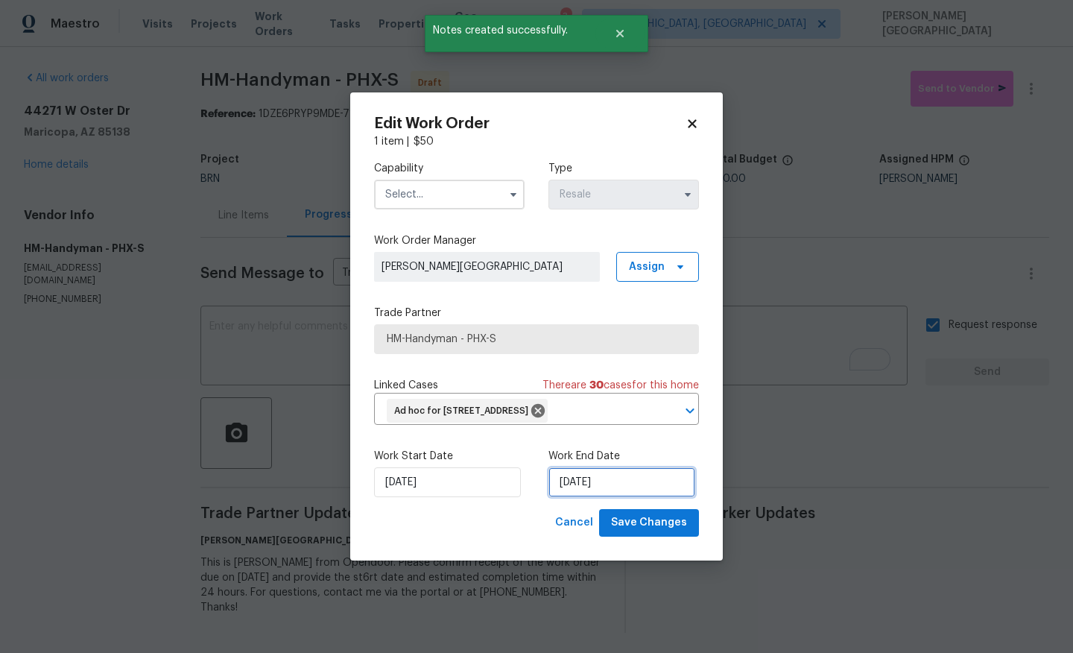
click at [603, 487] on input "9/4/2025" at bounding box center [621, 482] width 147 height 30
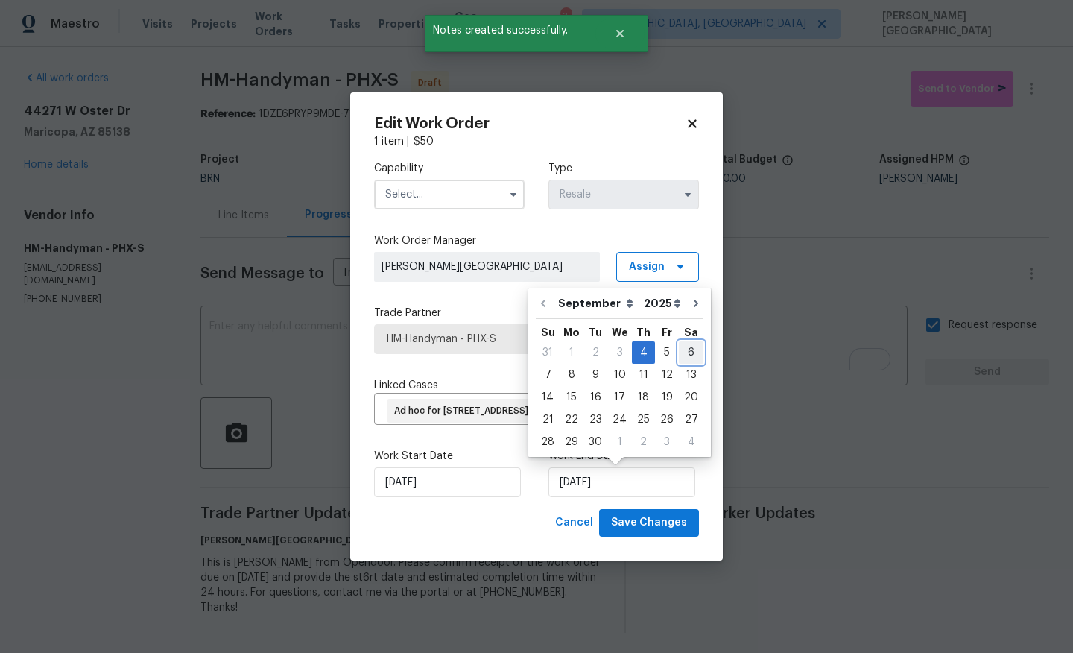
click at [682, 349] on div "6" at bounding box center [691, 352] width 25 height 21
type input "[DATE]"
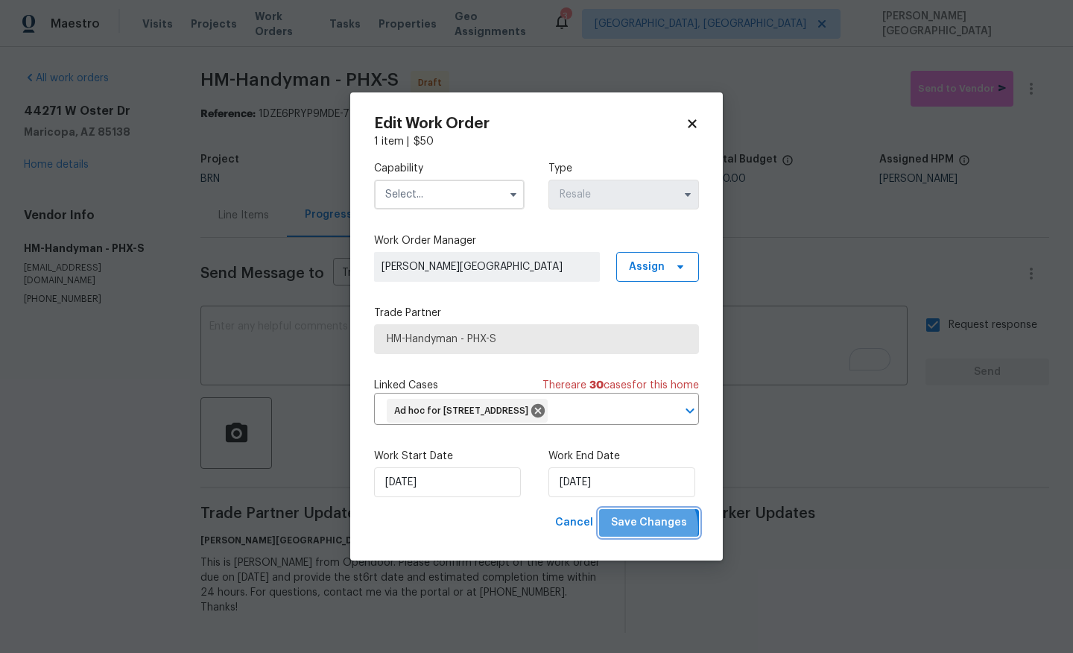
click at [648, 528] on span "Save Changes" at bounding box center [649, 522] width 76 height 19
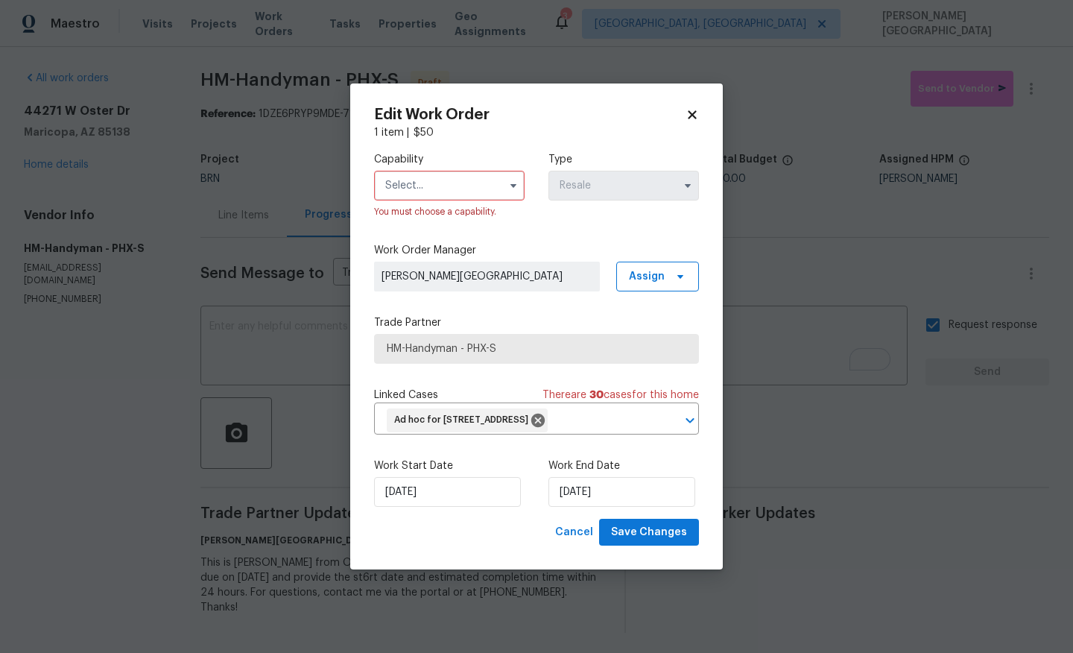
click at [421, 166] on div "Capability You must choose a capability." at bounding box center [449, 185] width 151 height 67
click at [422, 192] on input "text" at bounding box center [449, 186] width 151 height 30
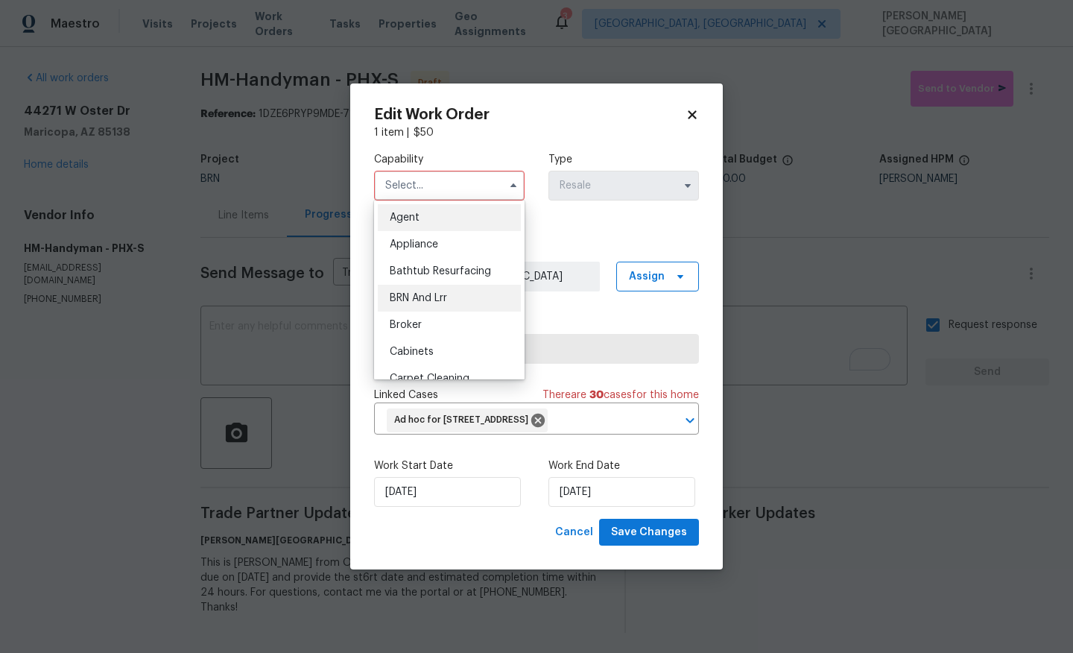
click at [436, 296] on span "BRN And Lrr" at bounding box center [418, 298] width 57 height 10
type input "BRN And Lrr"
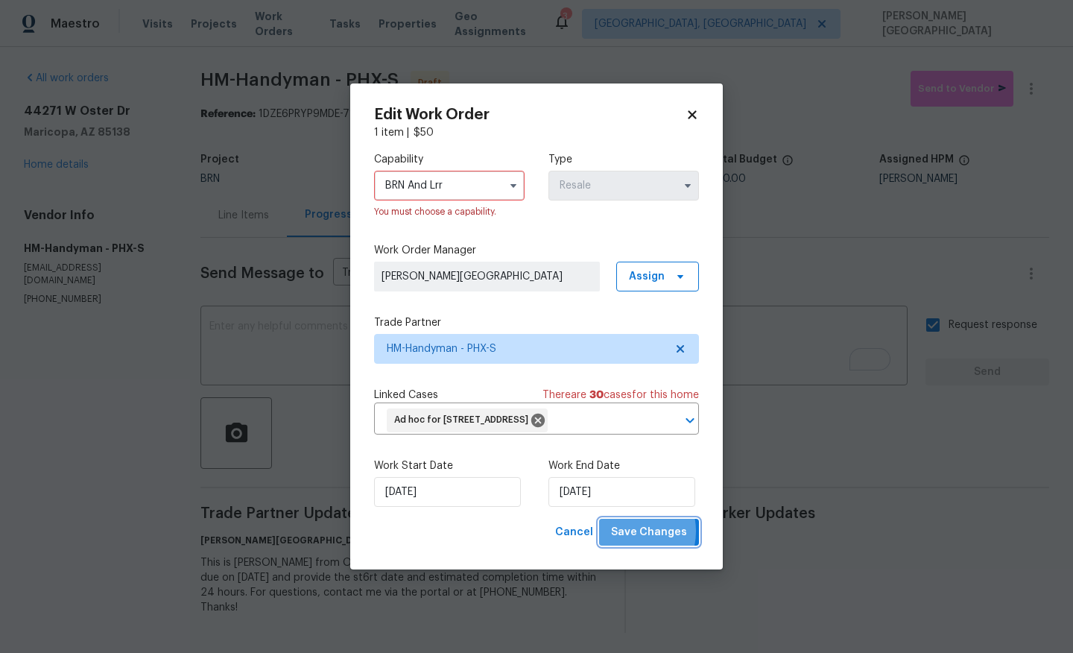
click at [634, 531] on span "Save Changes" at bounding box center [649, 532] width 76 height 19
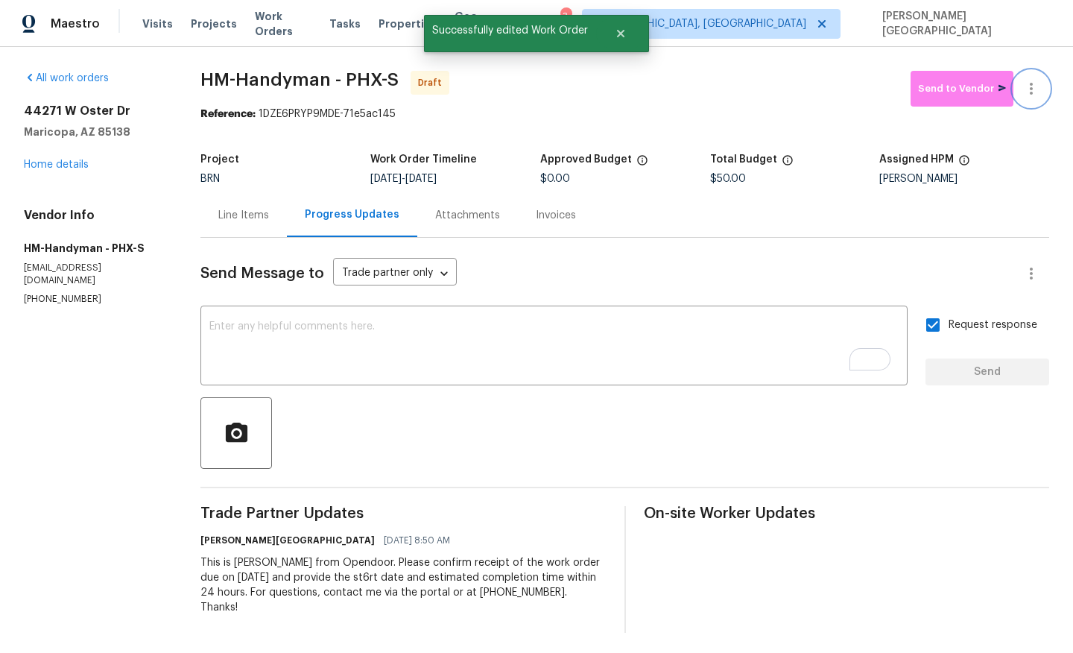
click at [1040, 88] on icon "button" at bounding box center [1031, 89] width 18 height 18
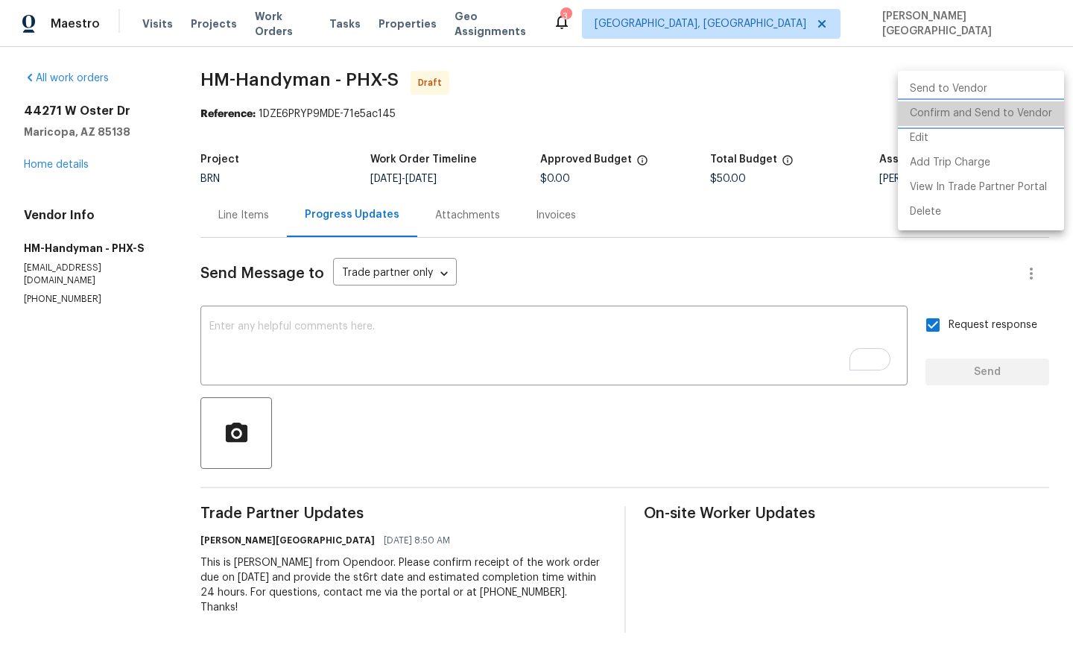
click at [987, 113] on li "Confirm and Send to Vendor" at bounding box center [981, 113] width 166 height 25
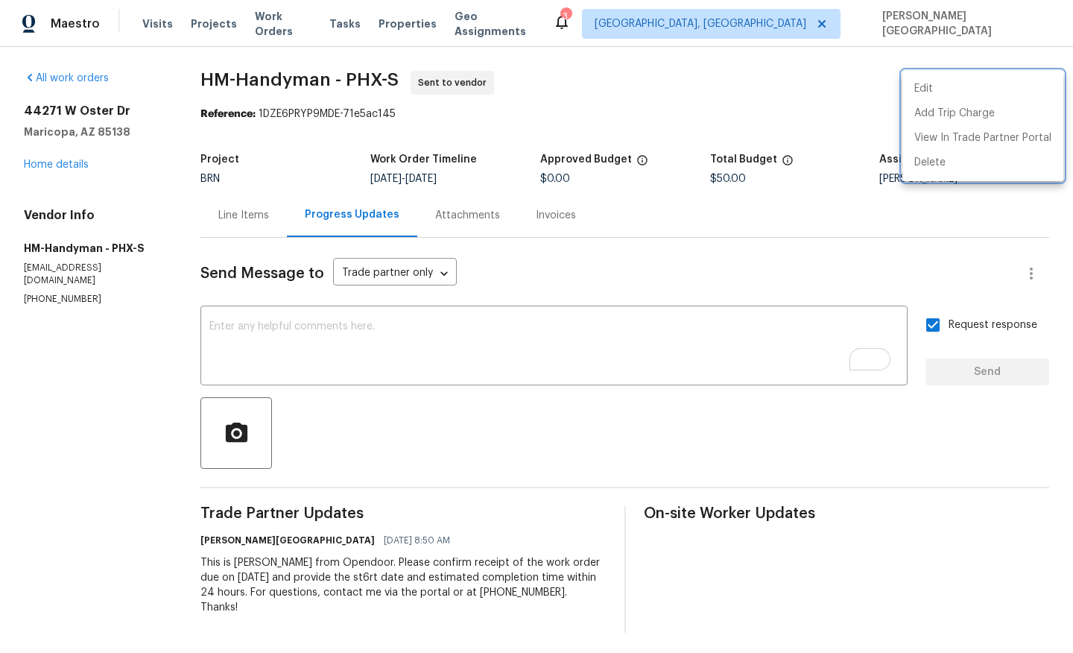
click at [72, 161] on div at bounding box center [536, 326] width 1073 height 653
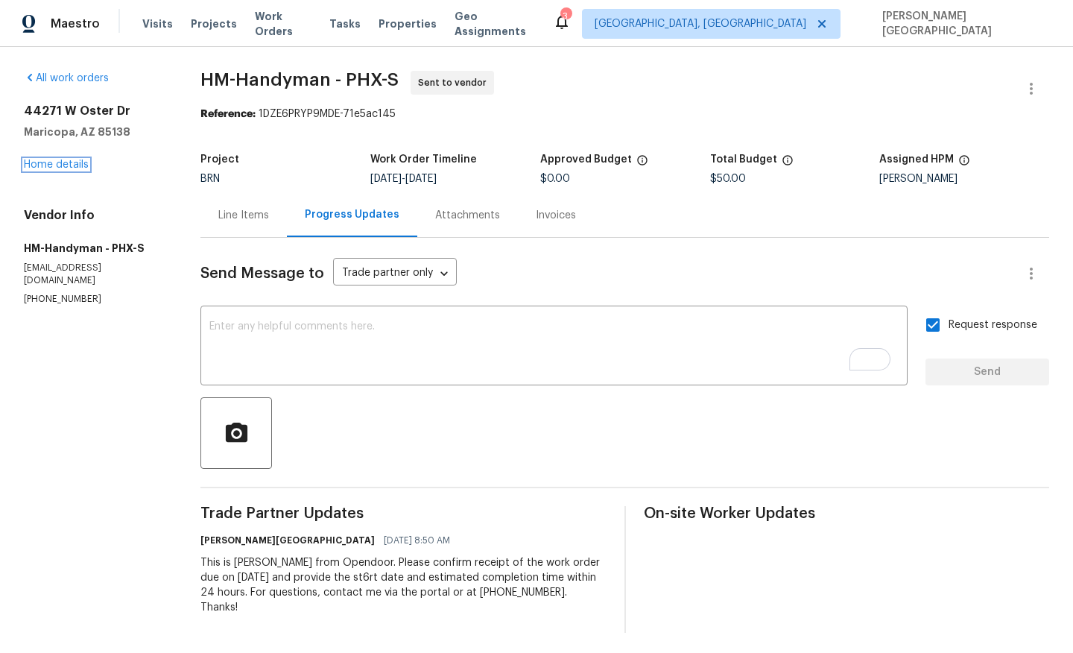
click at [72, 161] on link "Home details" at bounding box center [56, 164] width 65 height 10
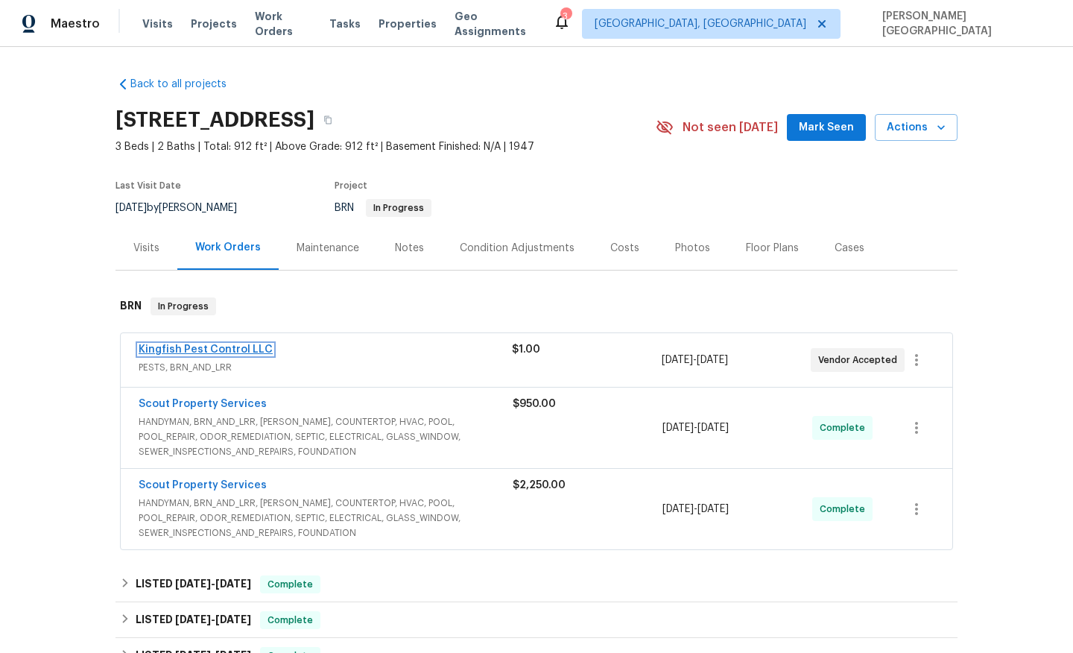
click at [197, 350] on link "Kingfish Pest Control LLC" at bounding box center [206, 349] width 134 height 10
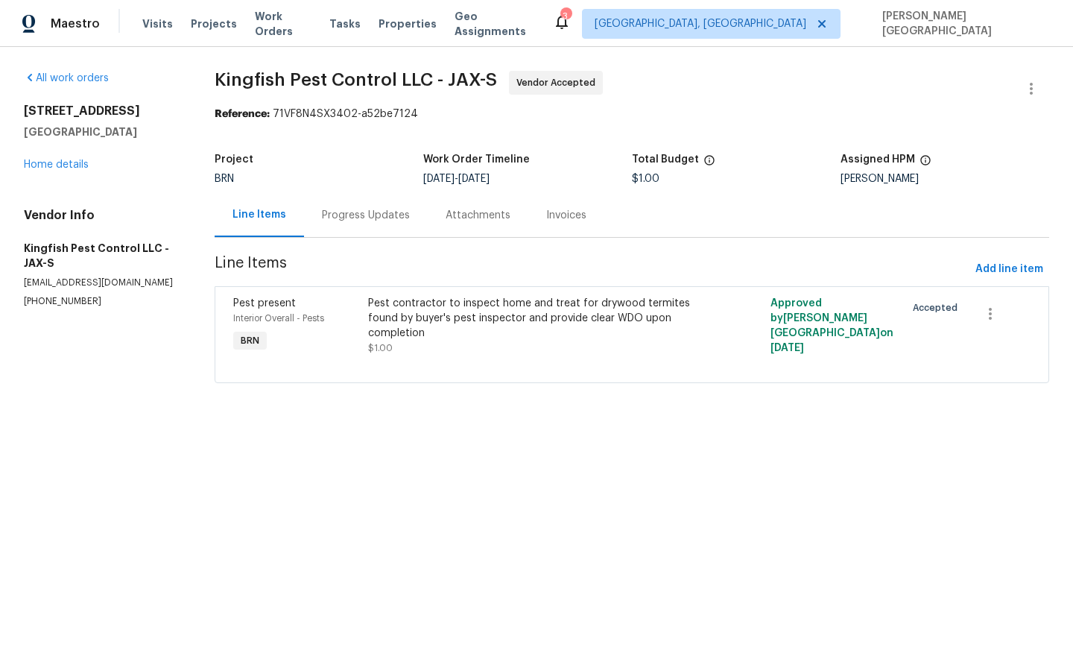
click at [391, 218] on div "Progress Updates" at bounding box center [366, 215] width 88 height 15
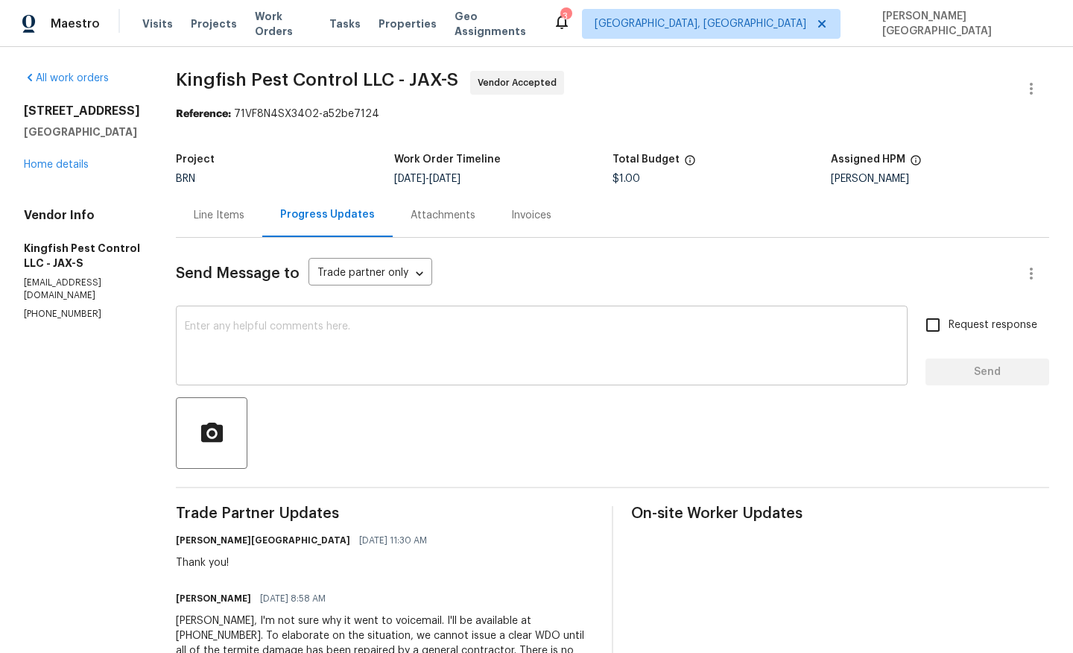
click at [349, 350] on textarea at bounding box center [542, 347] width 714 height 52
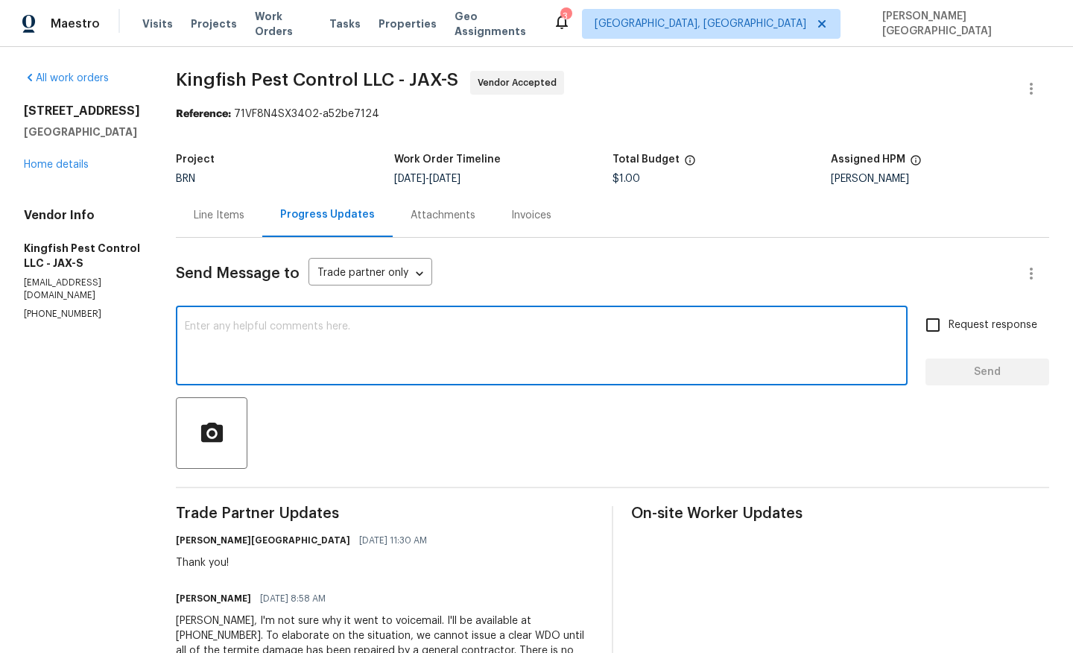
paste textarea "The crawlspace was inspected by our GC, and here’s the update from their findin…"
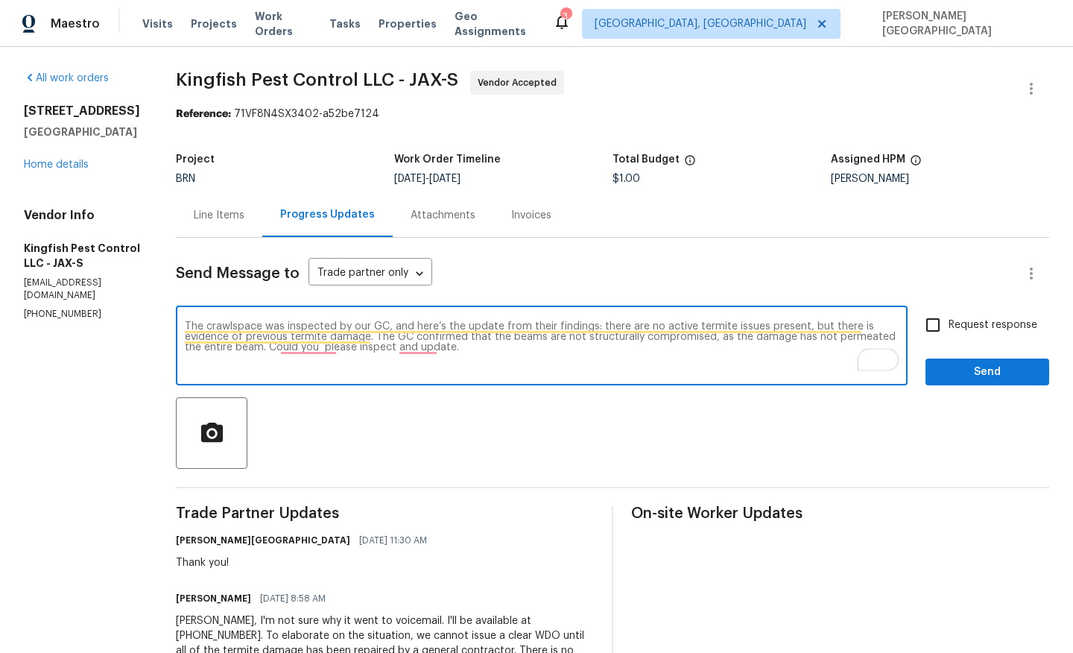
type textarea "The crawlspace was inspected by our GC, and here’s the update from their findin…"
click at [937, 322] on input "Request response" at bounding box center [932, 324] width 31 height 31
checkbox input "true"
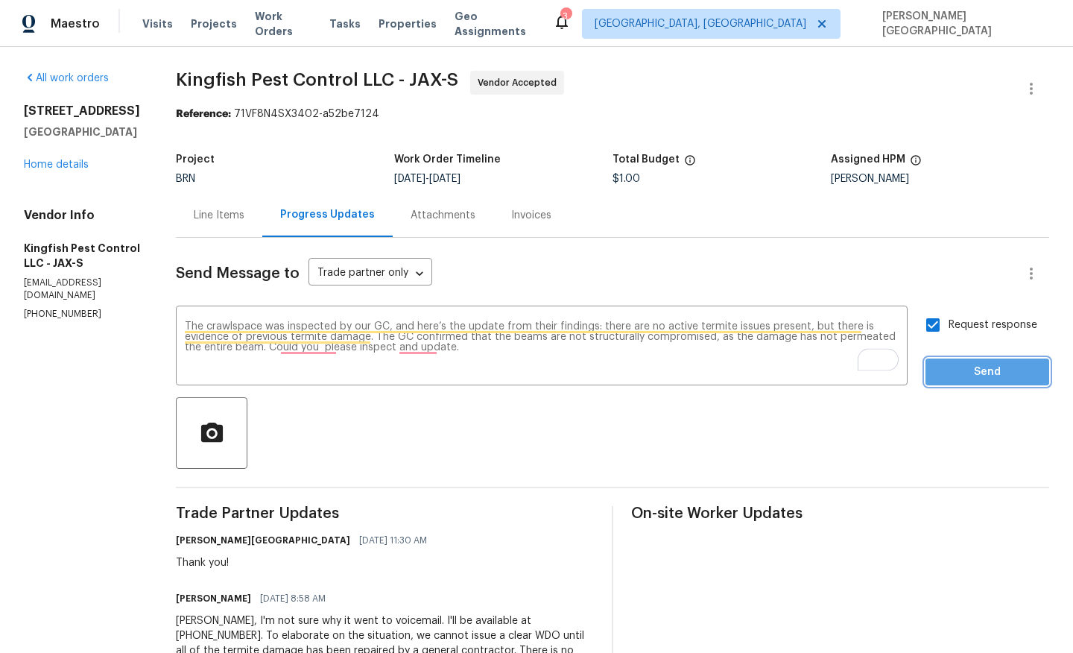
click at [943, 382] on button "Send" at bounding box center [988, 372] width 124 height 28
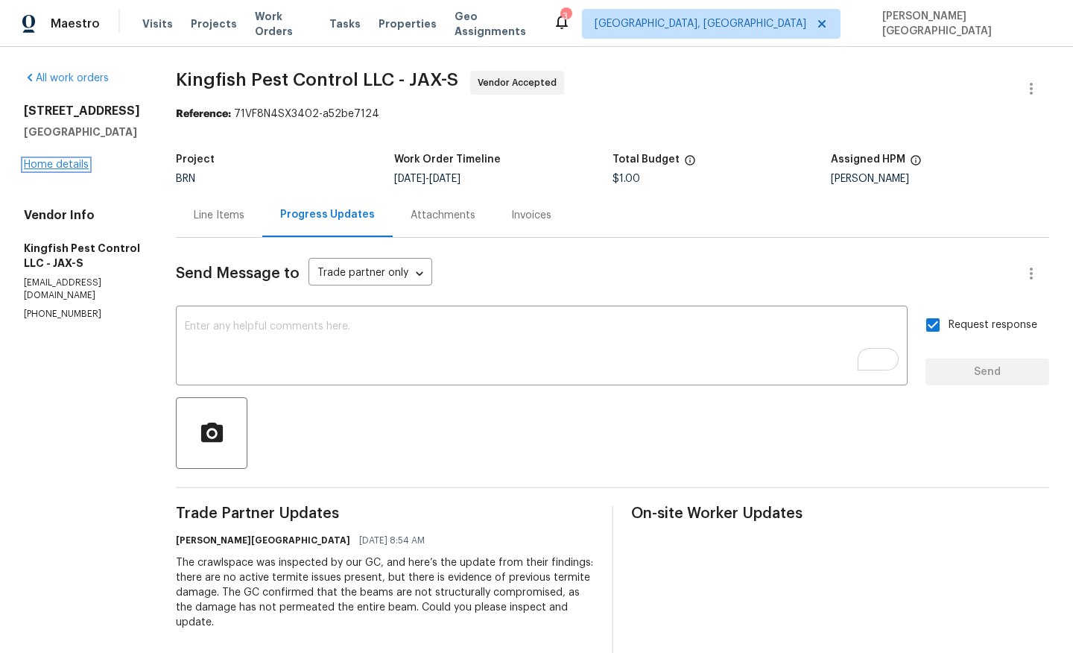
click at [52, 162] on link "Home details" at bounding box center [56, 164] width 65 height 10
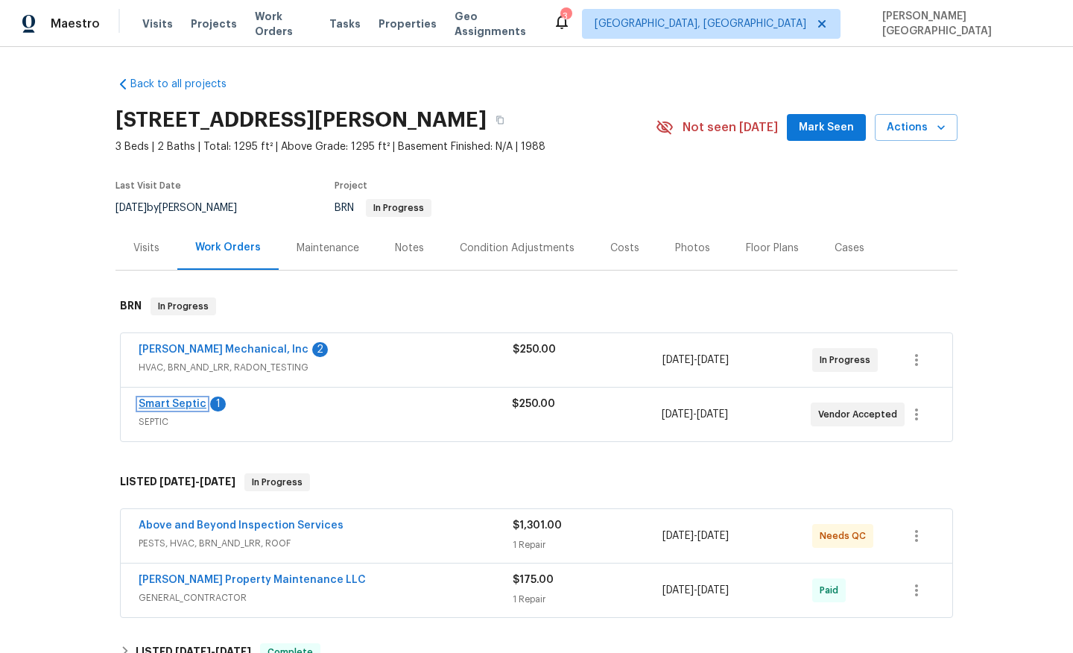
click at [175, 402] on link "Smart Septic" at bounding box center [173, 404] width 68 height 10
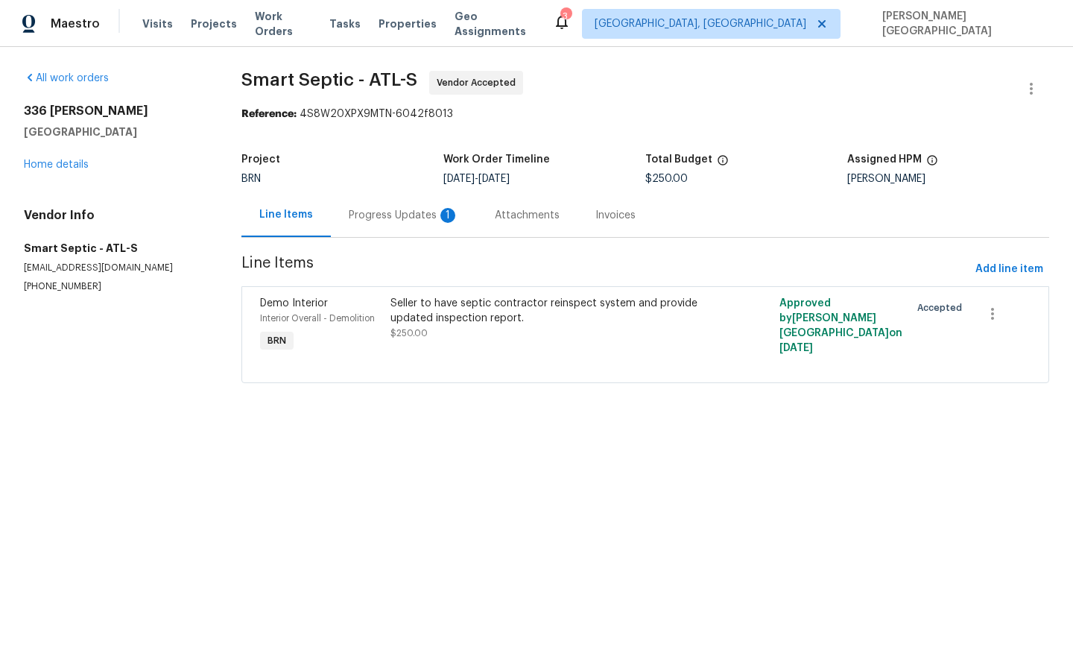
click at [404, 215] on div "Progress Updates 1" at bounding box center [404, 215] width 110 height 15
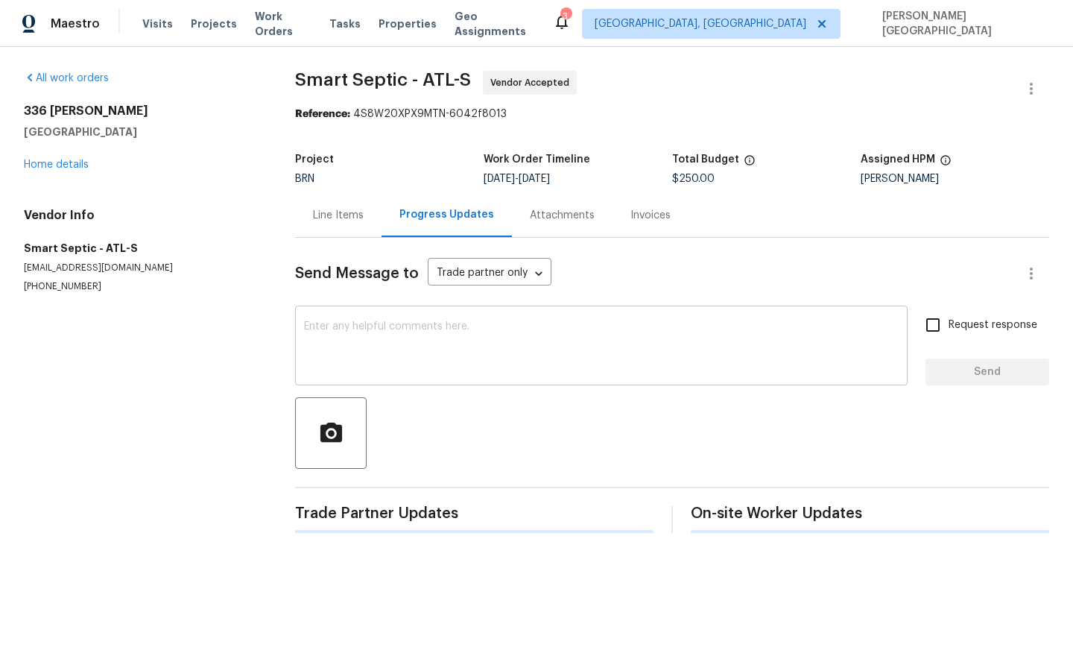
click at [383, 326] on textarea at bounding box center [601, 347] width 595 height 52
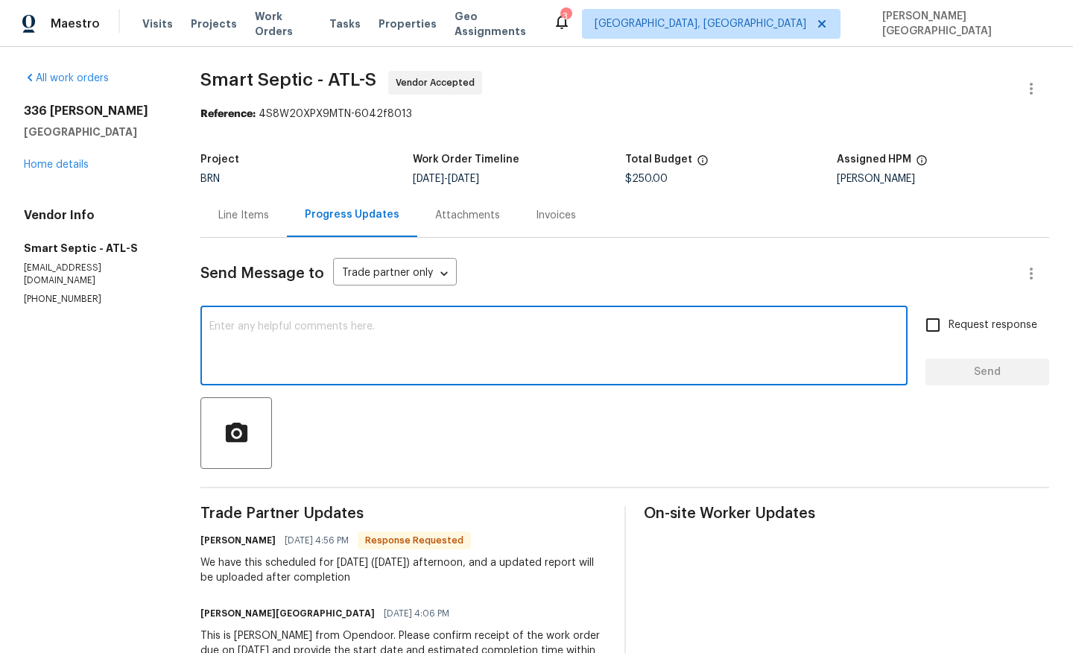
paste textarea "We understand it’s likely not necessary, but the buyer is insisting on having a…"
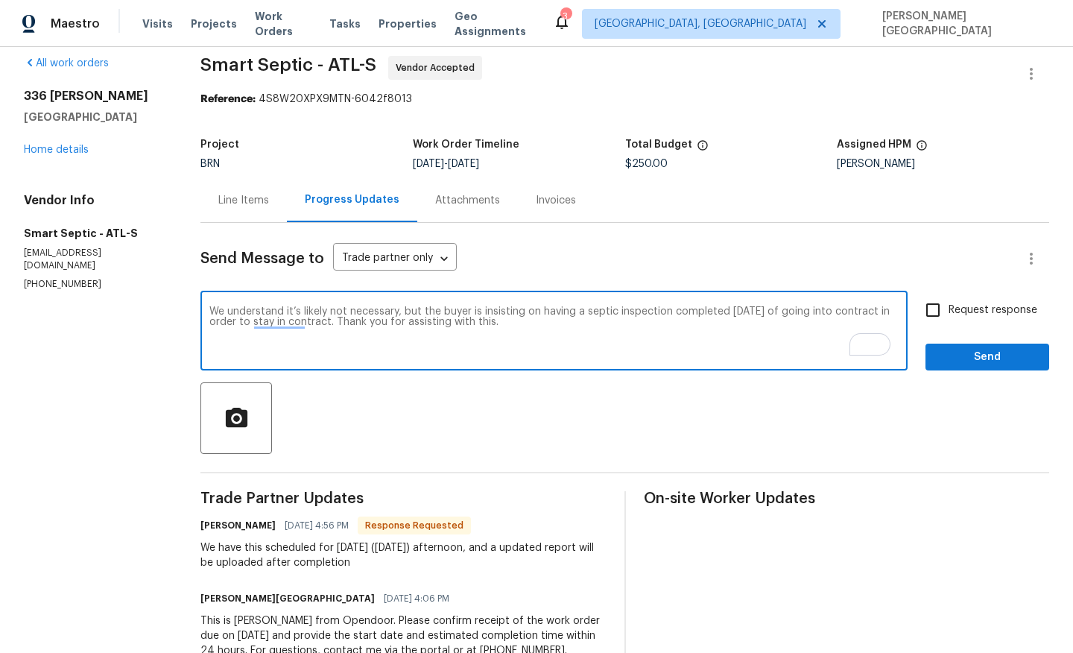
scroll to position [12, 0]
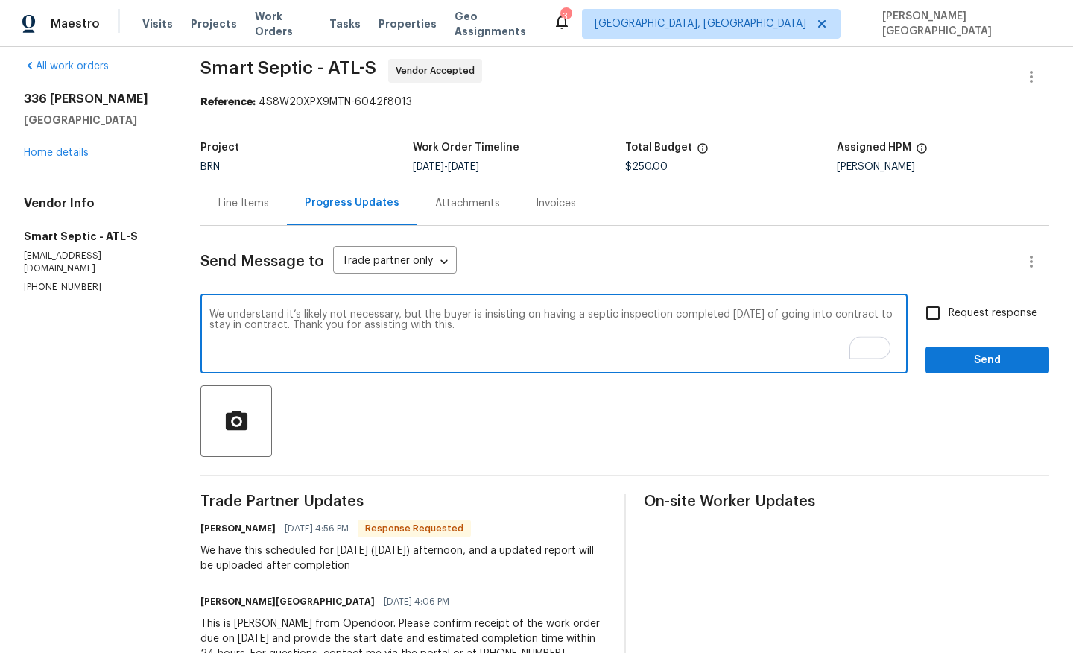
click at [217, 314] on textarea "We understand it’s likely not necessary, but the buyer is insisting on having a…" at bounding box center [553, 335] width 689 height 52
drag, startPoint x: 355, startPoint y: 327, endPoint x: 529, endPoint y: 331, distance: 174.4
click at [529, 331] on textarea "We understand it’s likely not necessary, but the buyer is insisting on having a…" at bounding box center [553, 335] width 689 height 52
drag, startPoint x: 295, startPoint y: 314, endPoint x: 185, endPoint y: 300, distance: 111.1
click at [185, 300] on div "All work orders [STREET_ADDRESS][PERSON_NAME] Home details Vendor Info Smart Se…" at bounding box center [536, 376] width 1073 height 683
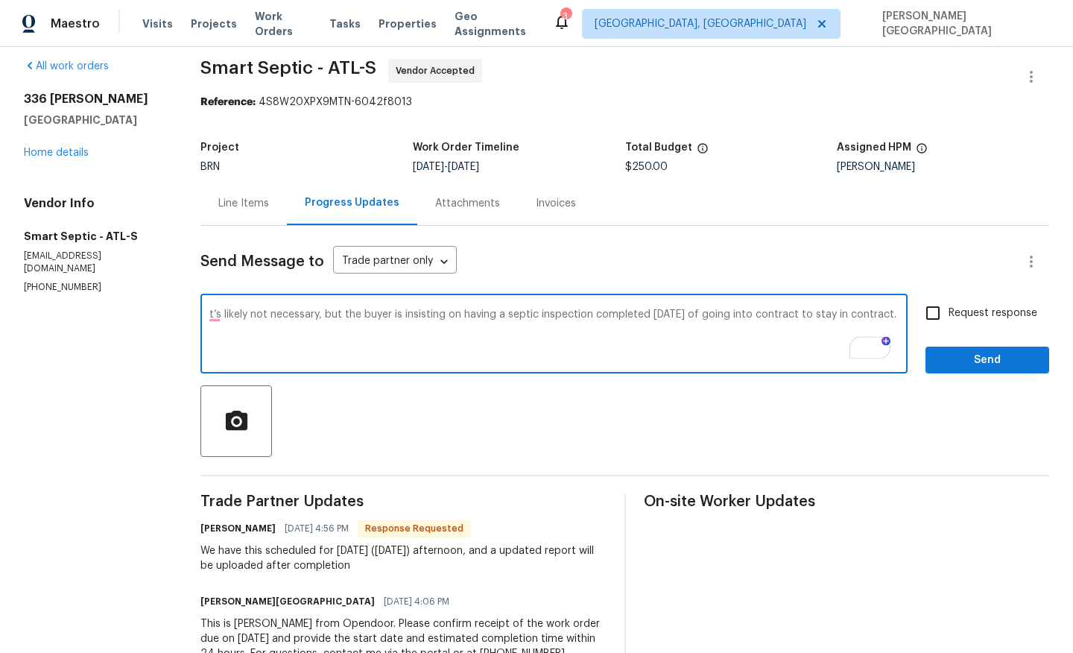
type textarea "It’s likely not necessary, but the buyer is insisting on having a septic inspec…"
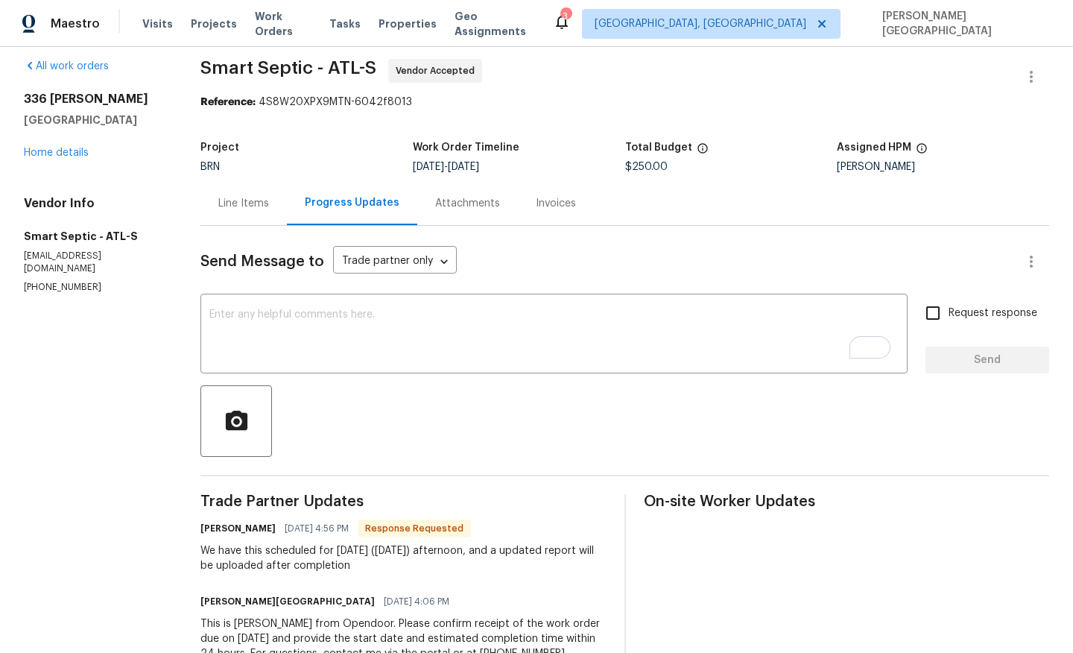
click at [265, 203] on div "Line Items" at bounding box center [243, 203] width 51 height 15
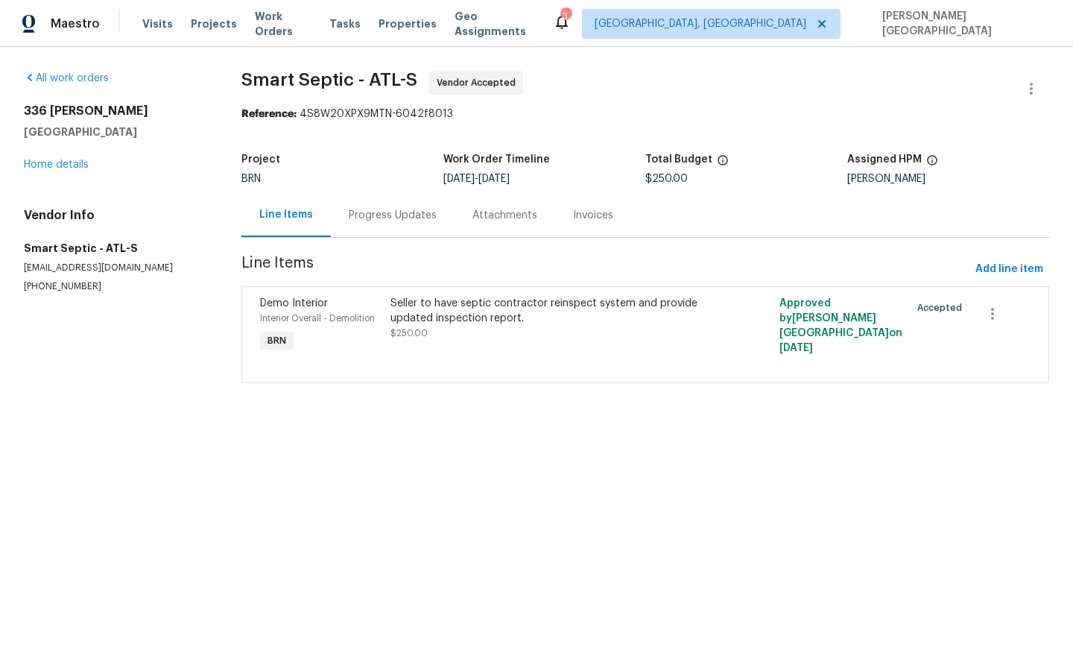
click at [376, 221] on div "Progress Updates" at bounding box center [393, 215] width 88 height 15
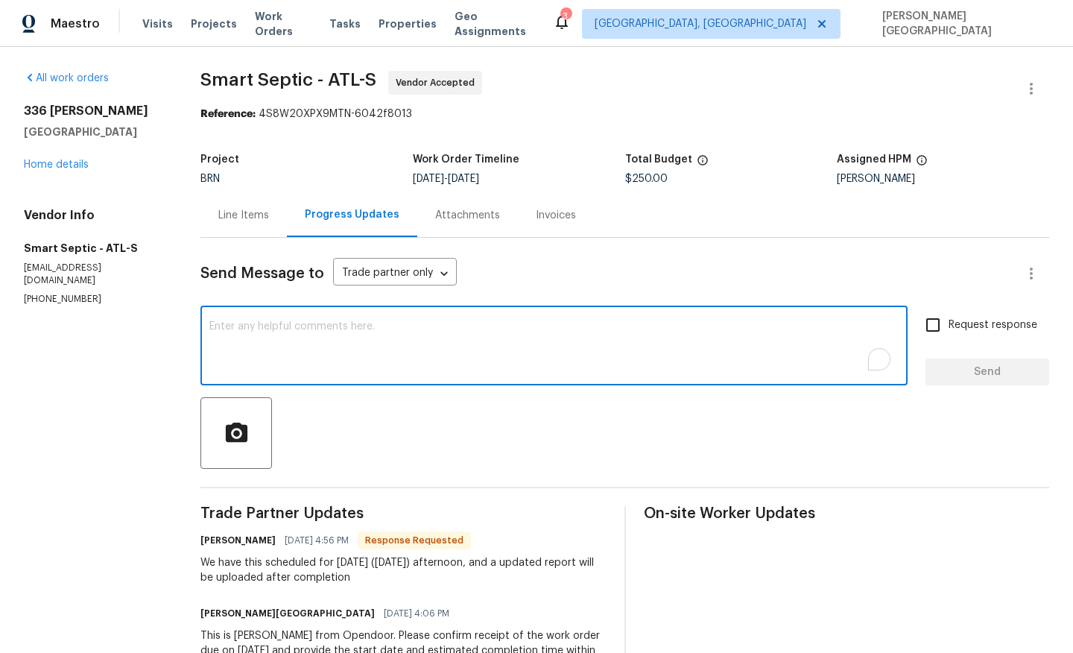
click at [350, 338] on textarea "To enrich screen reader interactions, please activate Accessibility in Grammarl…" at bounding box center [553, 347] width 689 height 52
paste textarea "It’s likely not necessary, but the buyer is insisting on having a septic inspec…"
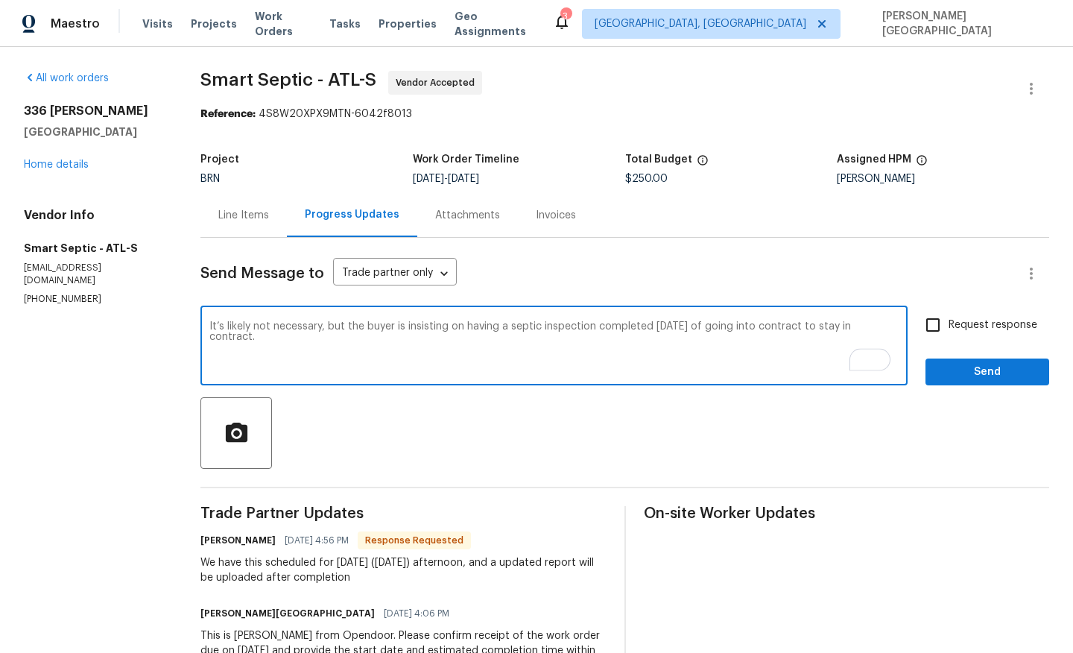
click at [324, 329] on textarea "It’s likely not necessary, but the buyer is insisting on having a septic inspec…" at bounding box center [553, 347] width 689 height 52
type textarea "It’s likely not necessary for a reinspection, but the buyer is insisting on hav…"
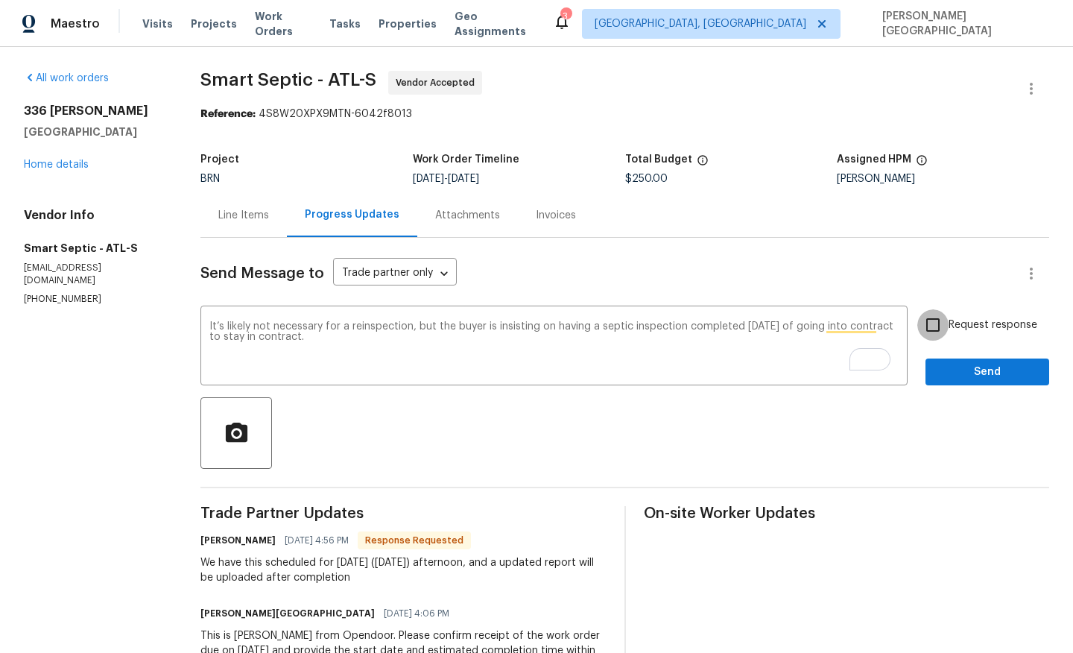
click at [946, 325] on input "Request response" at bounding box center [932, 324] width 31 height 31
checkbox input "true"
click at [961, 367] on span "Send" at bounding box center [987, 372] width 100 height 19
